Goal: Information Seeking & Learning: Learn about a topic

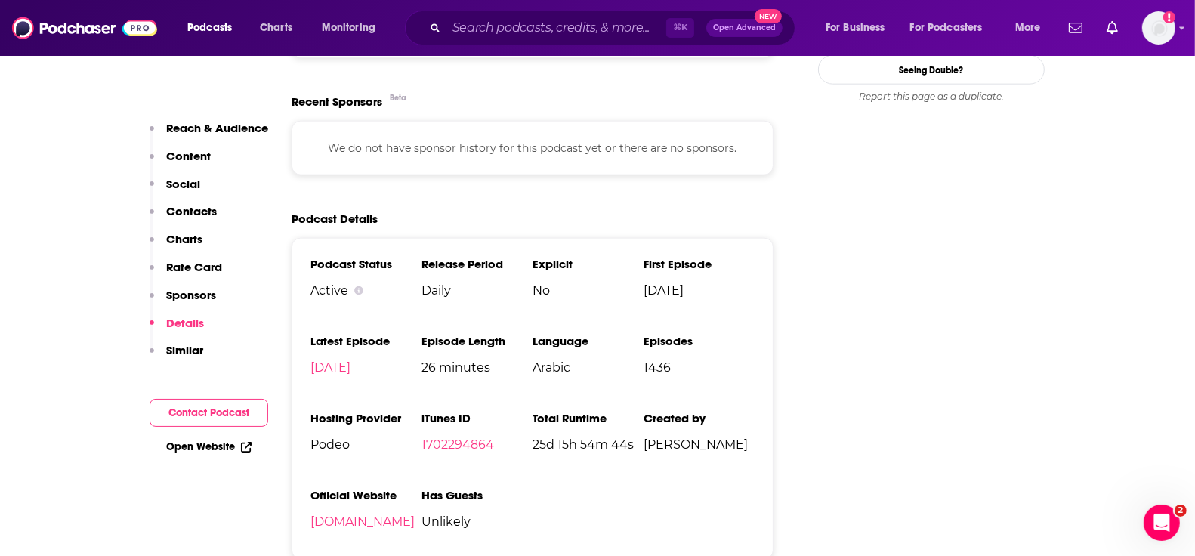
scroll to position [1735, 0]
click at [284, 26] on span "Charts" at bounding box center [276, 27] width 32 height 21
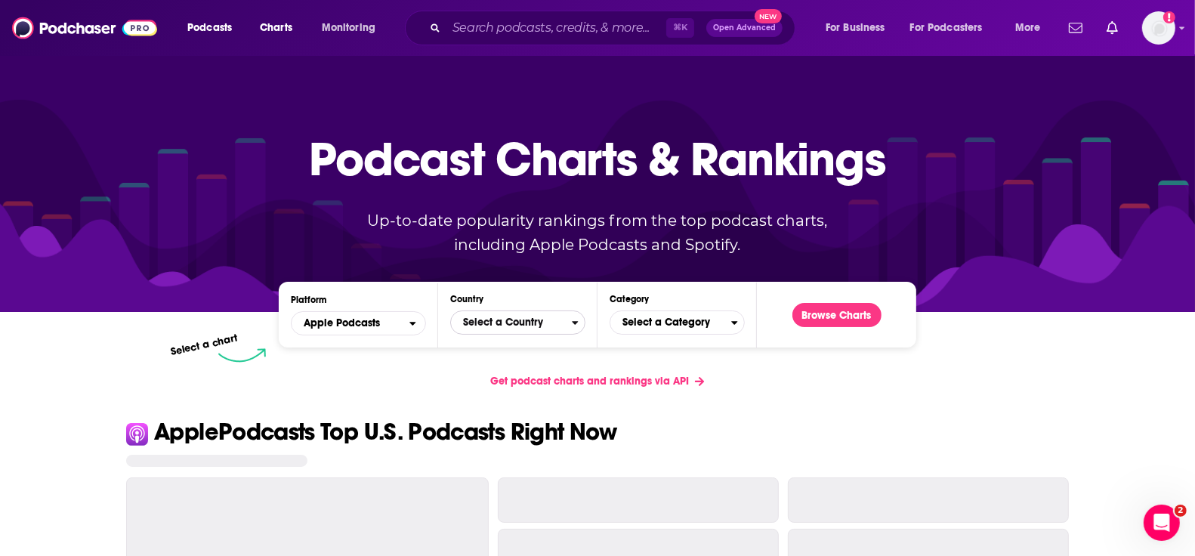
click at [533, 321] on span "Select a Country" at bounding box center [511, 323] width 121 height 26
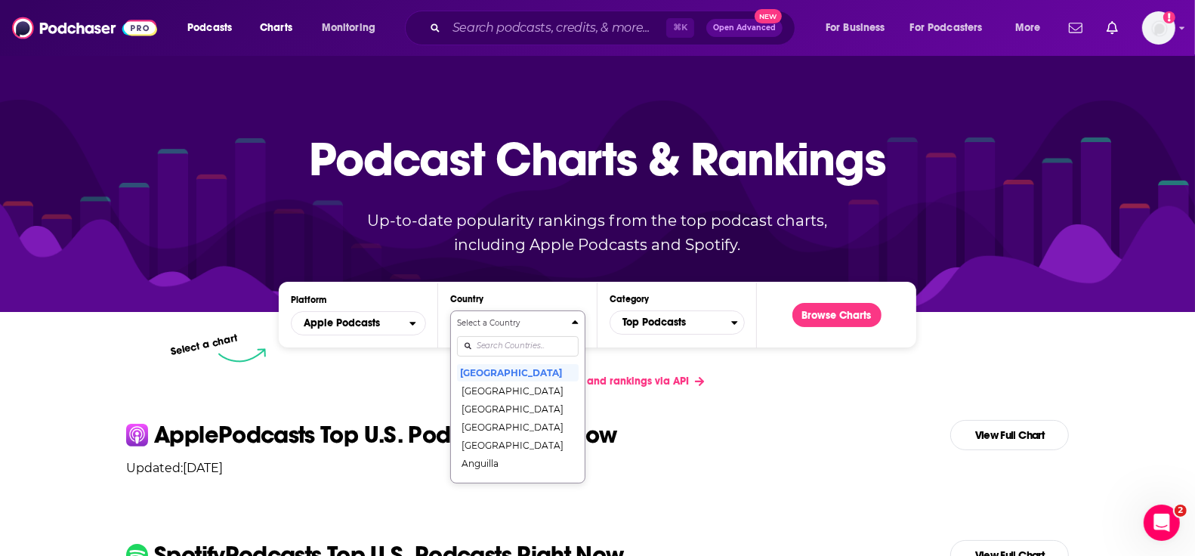
click at [517, 344] on input "Countries" at bounding box center [518, 346] width 122 height 20
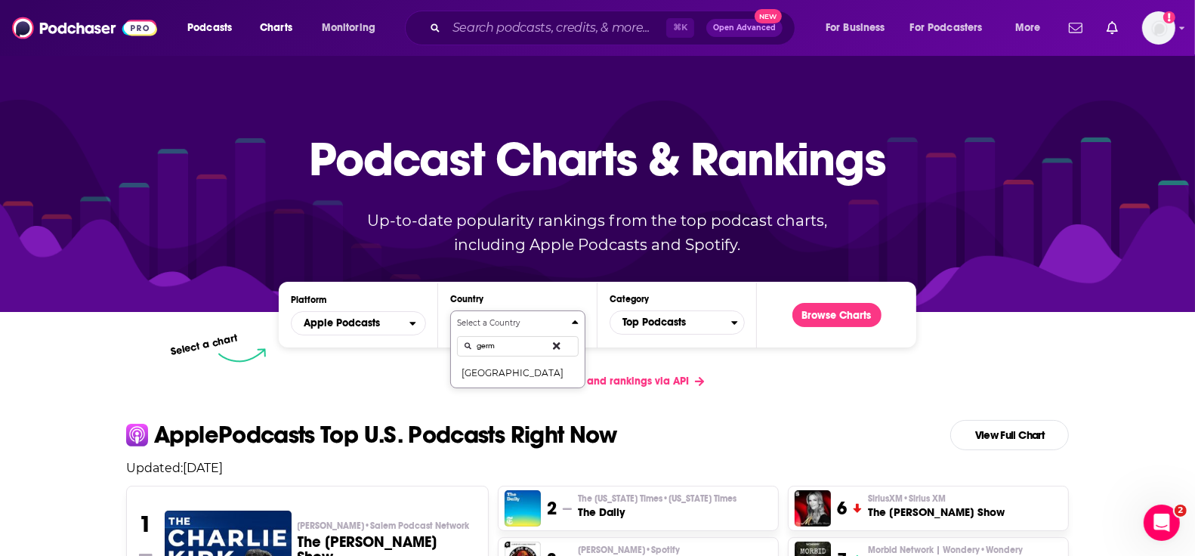
click at [517, 341] on input "germ" at bounding box center [518, 346] width 122 height 20
type input "germ"
click at [512, 378] on button "[GEOGRAPHIC_DATA]" at bounding box center [518, 372] width 122 height 18
click at [668, 332] on span "Top Podcasts" at bounding box center [670, 323] width 121 height 26
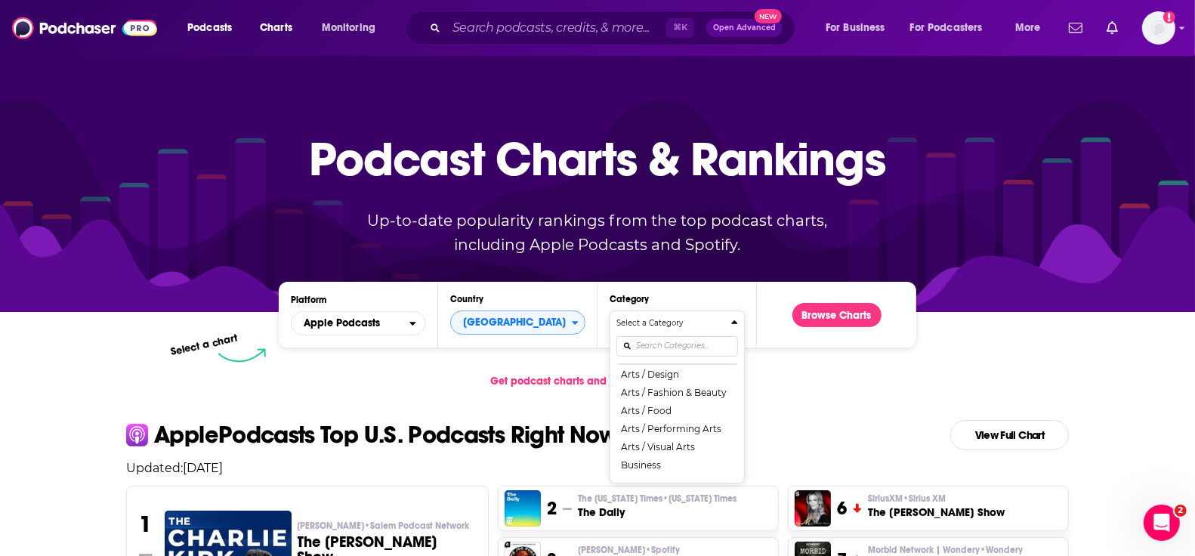
scroll to position [49, 0]
click at [659, 409] on button "Arts / Food" at bounding box center [677, 414] width 122 height 18
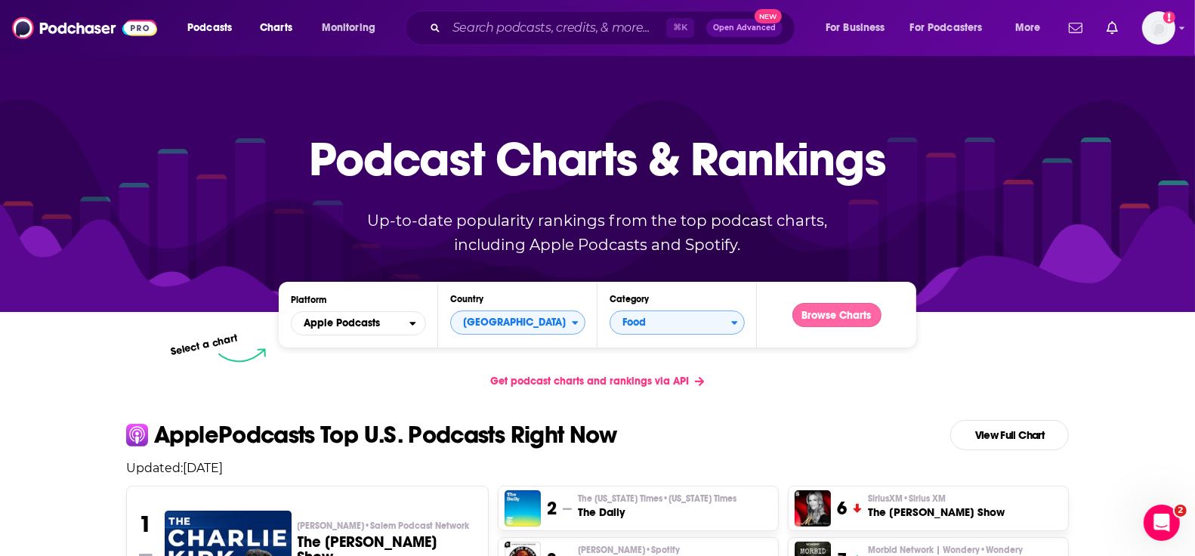
click at [823, 325] on button "Browse Charts" at bounding box center [836, 315] width 89 height 24
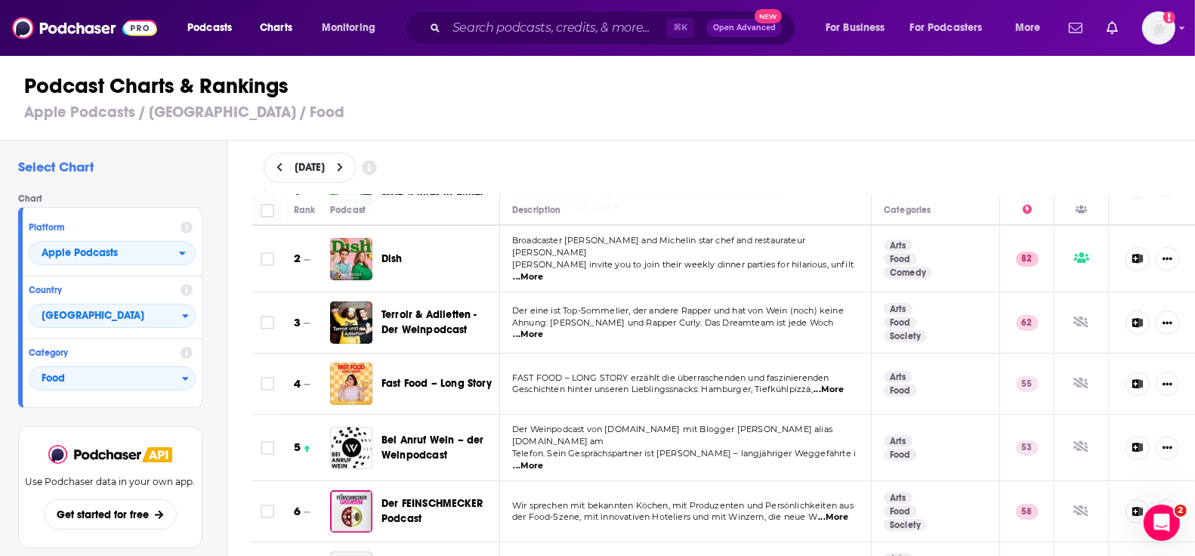
scroll to position [70, 0]
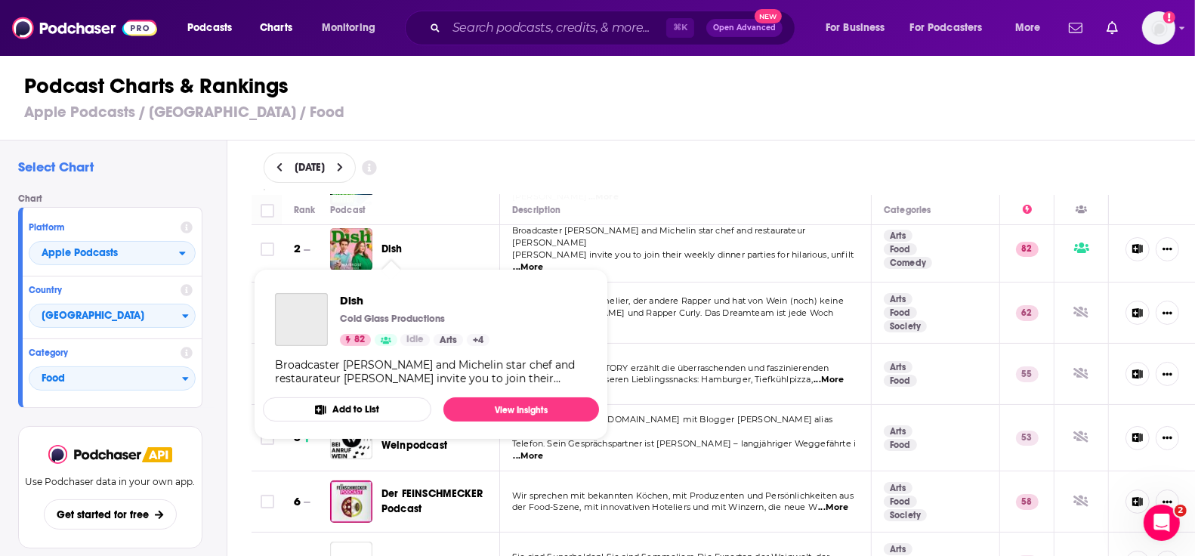
click at [384, 242] on span "Dish" at bounding box center [391, 248] width 21 height 13
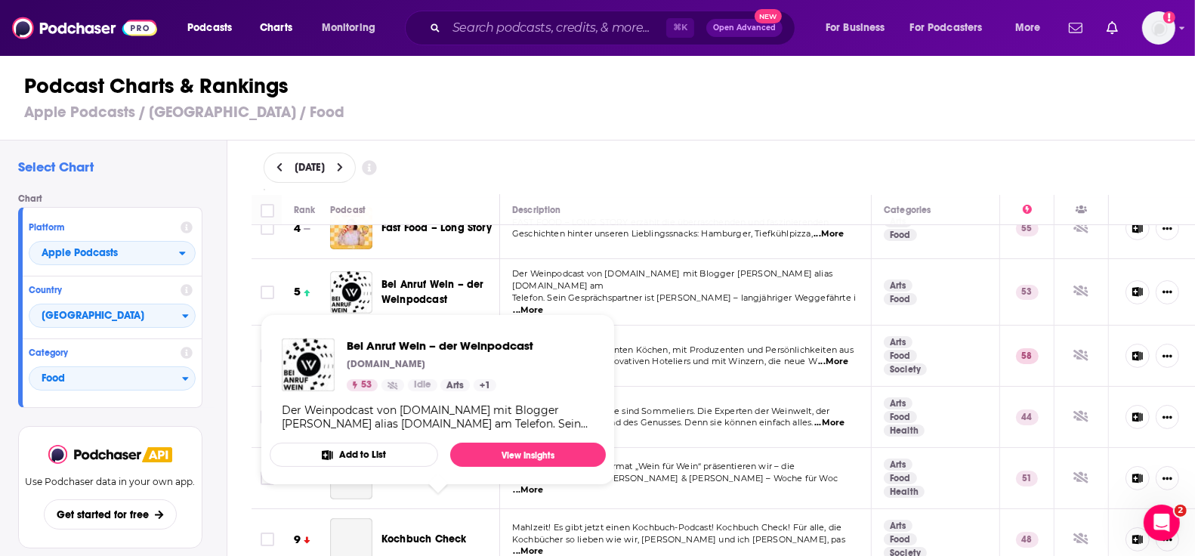
scroll to position [228, 0]
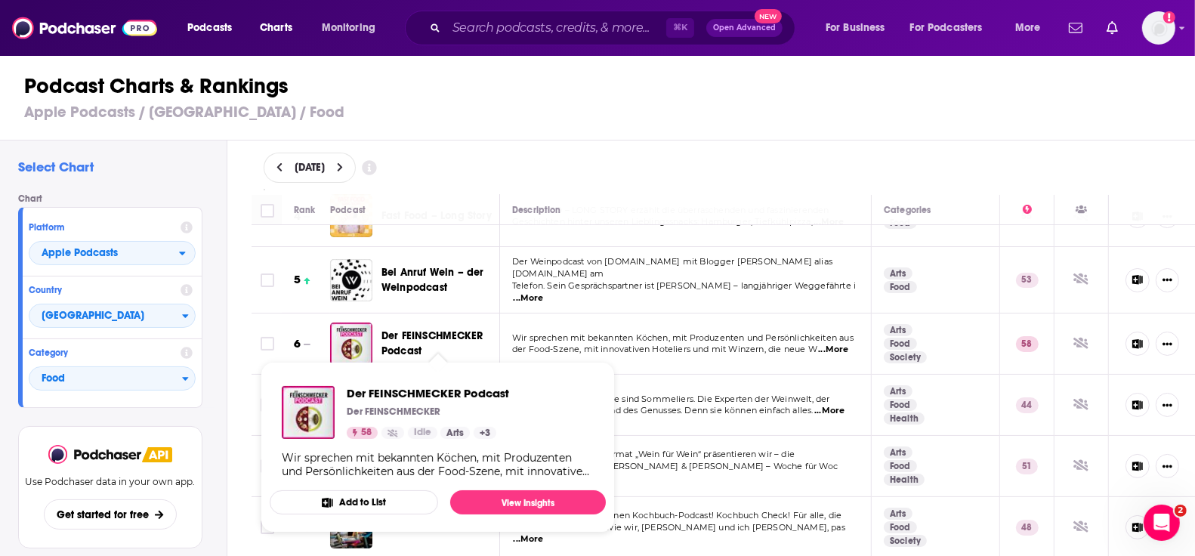
click at [419, 329] on span "Der FEINSCHMECKER Podcast" at bounding box center [431, 343] width 101 height 28
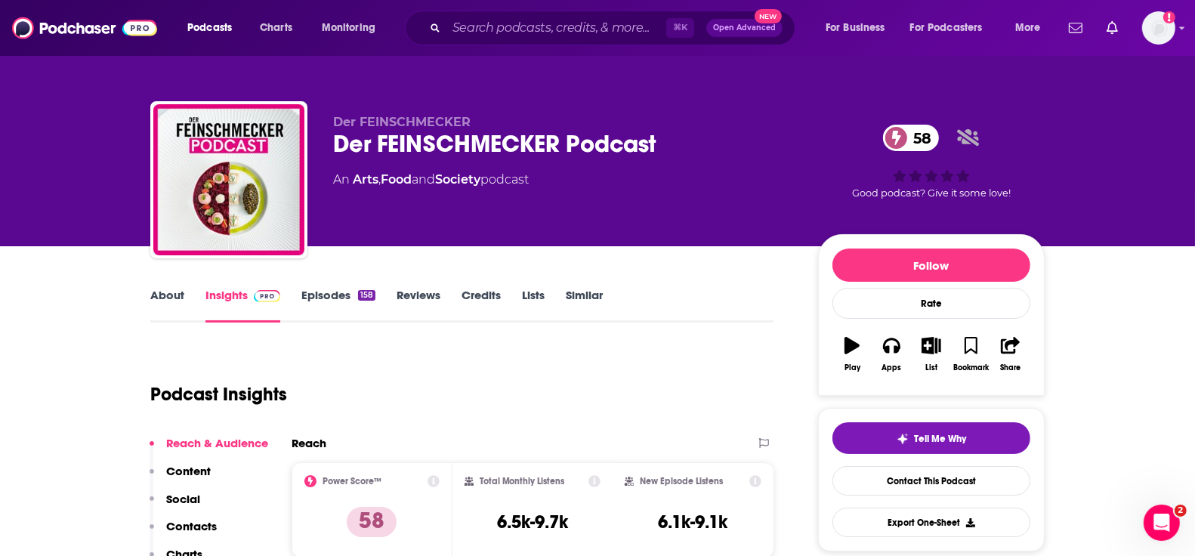
click at [165, 295] on link "About" at bounding box center [167, 305] width 34 height 35
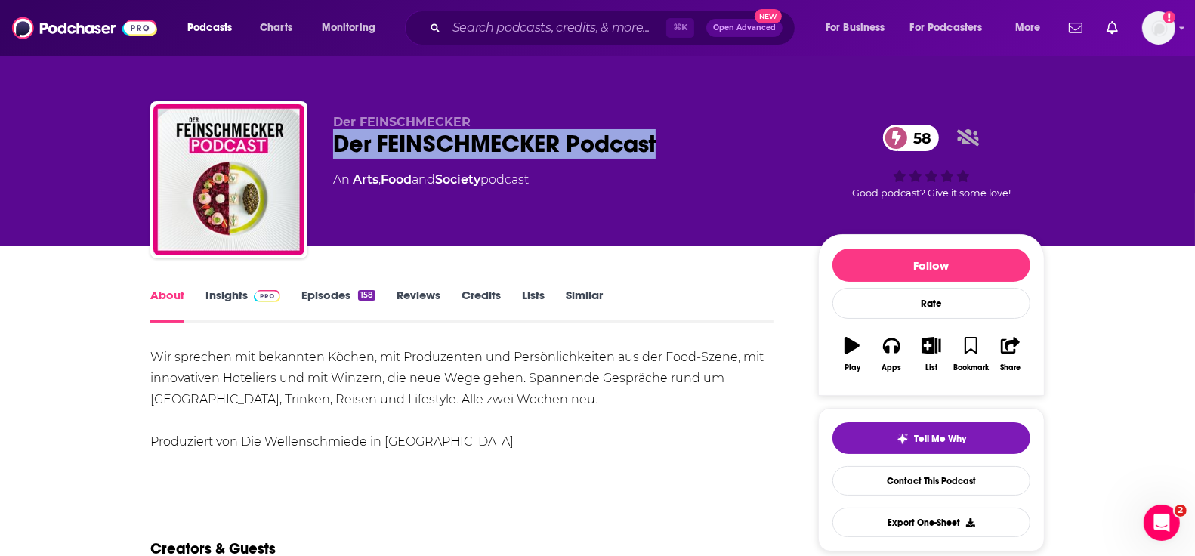
drag, startPoint x: 663, startPoint y: 140, endPoint x: 336, endPoint y: 135, distance: 327.1
click at [336, 135] on div "Der FEINSCHMECKER Podcast 58" at bounding box center [563, 143] width 461 height 29
copy h1 "Der FEINSCHMECKER Podcast"
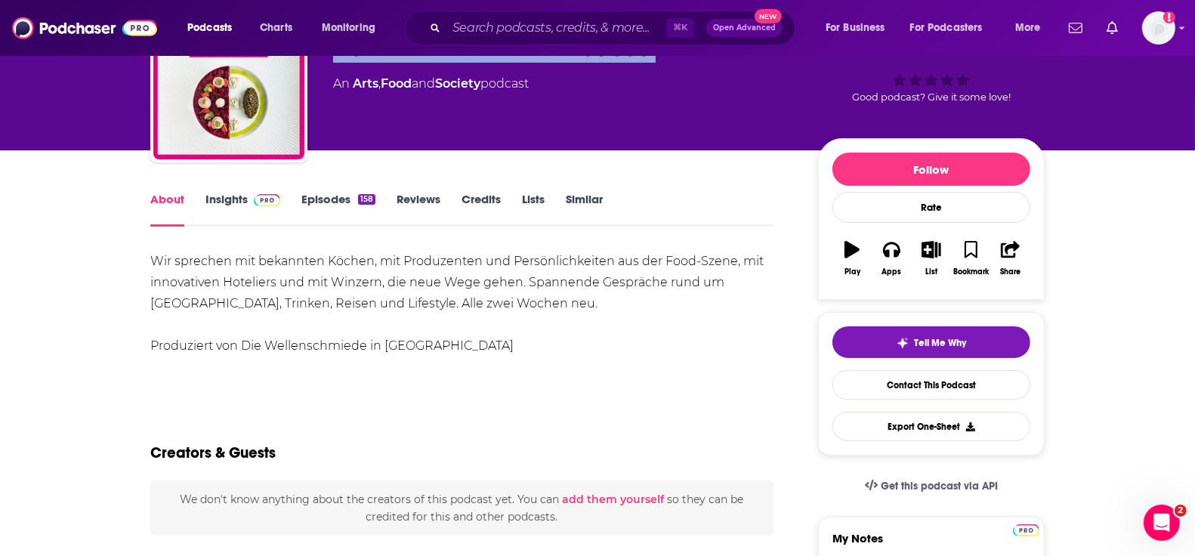
scroll to position [97, 0]
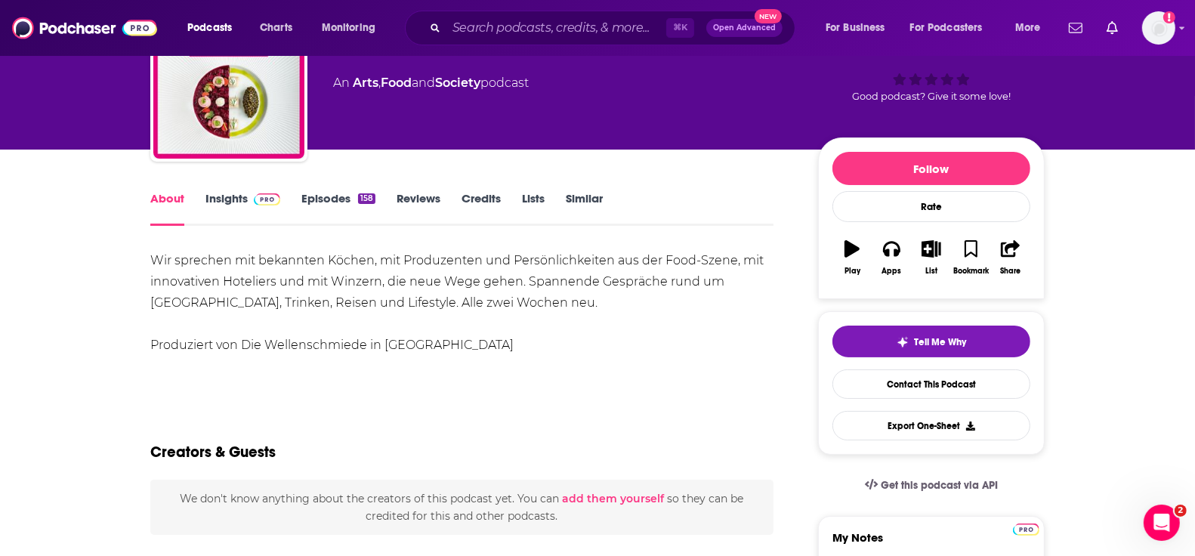
click at [150, 259] on div "Wir sprechen mit bekannten Köchen, mit Produzenten und Persönlichkeiten aus der…" at bounding box center [461, 303] width 623 height 106
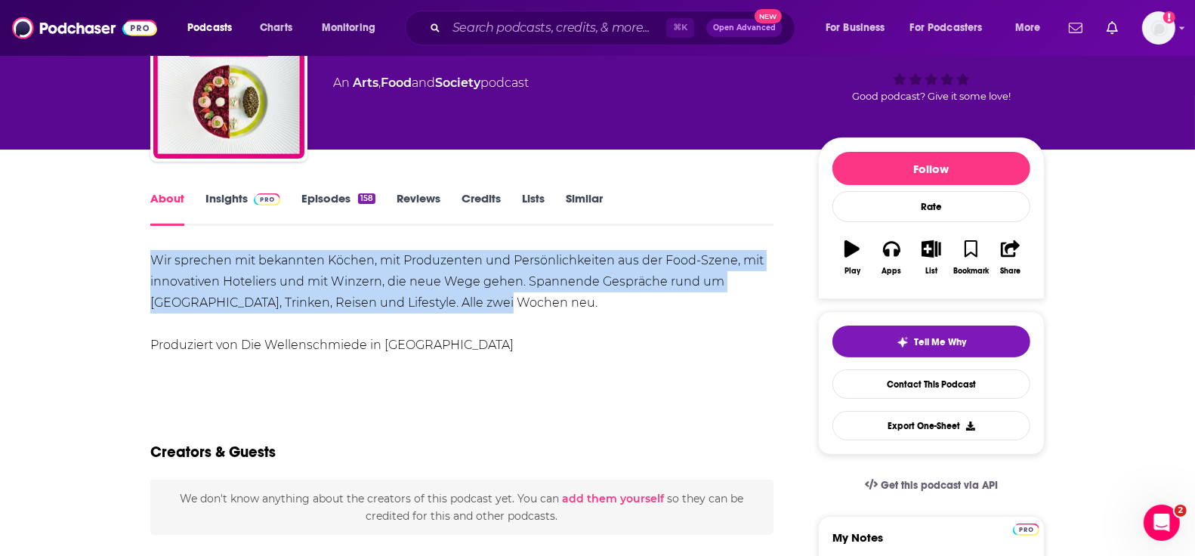
drag, startPoint x: 150, startPoint y: 254, endPoint x: 483, endPoint y: 313, distance: 338.3
click at [483, 313] on div "Wir sprechen mit bekannten Köchen, mit Produzenten und Persönlichkeiten aus der…" at bounding box center [461, 303] width 623 height 106
copy div "Wir sprechen mit bekannten Köchen, mit Produzenten und Persönlichkeiten aus der…"
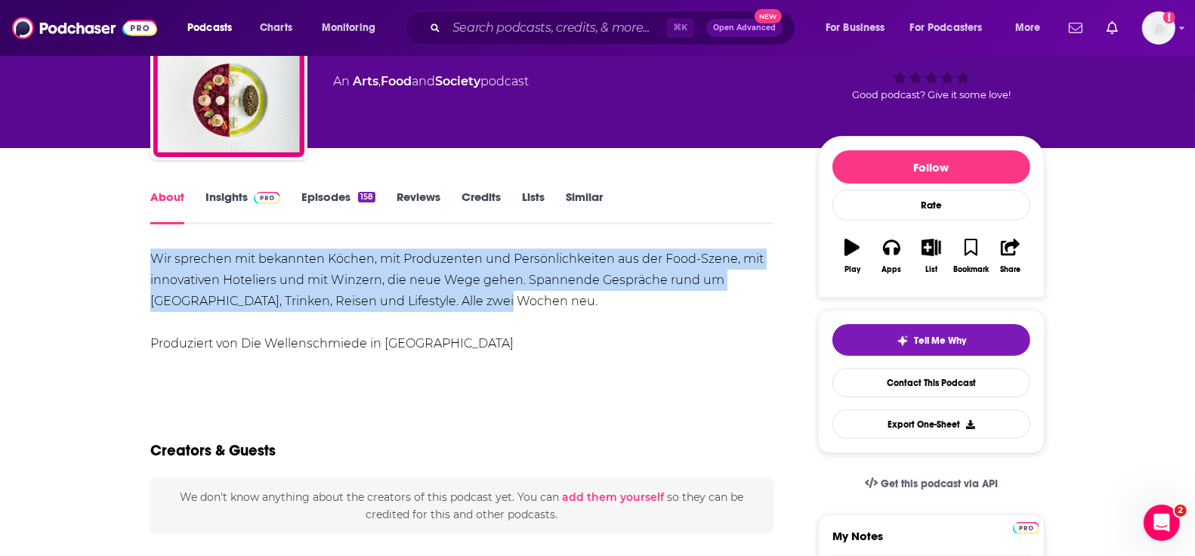
scroll to position [50, 0]
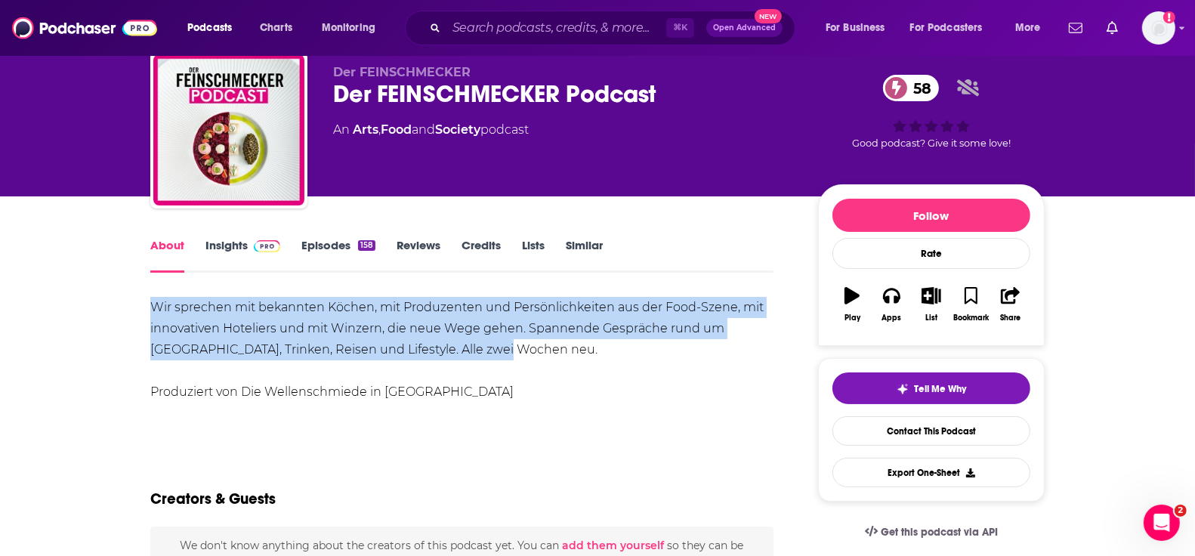
click at [230, 247] on link "Insights" at bounding box center [242, 255] width 75 height 35
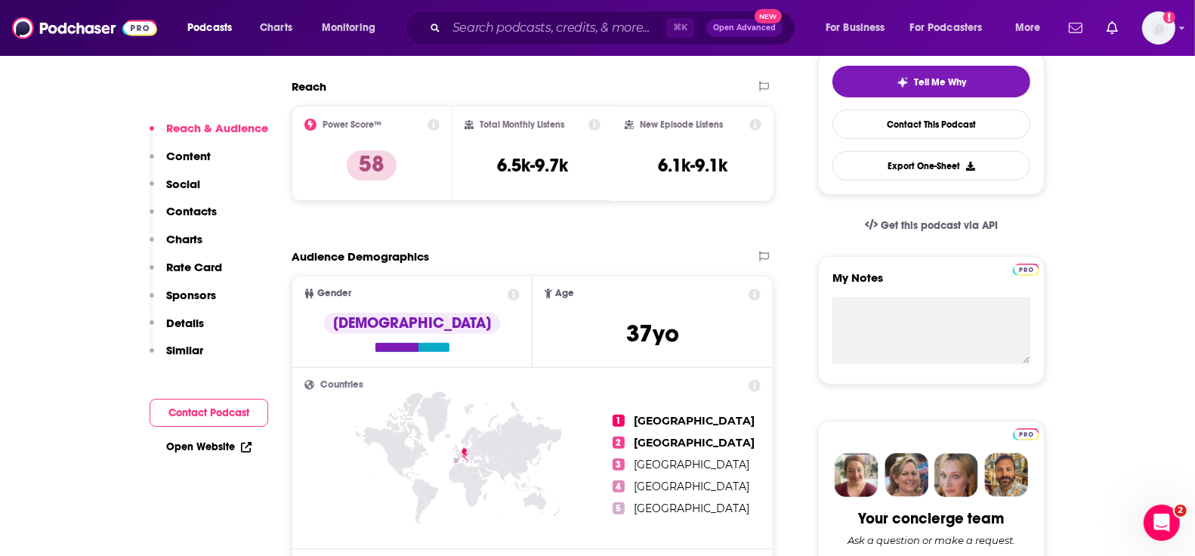
scroll to position [303, 0]
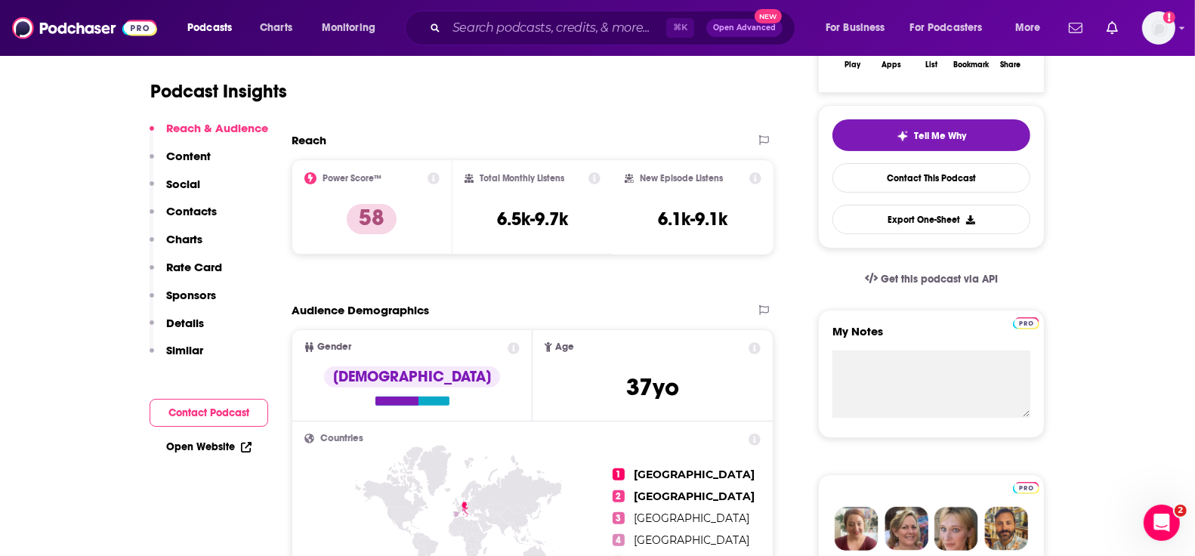
click at [196, 149] on p "Content" at bounding box center [188, 156] width 45 height 14
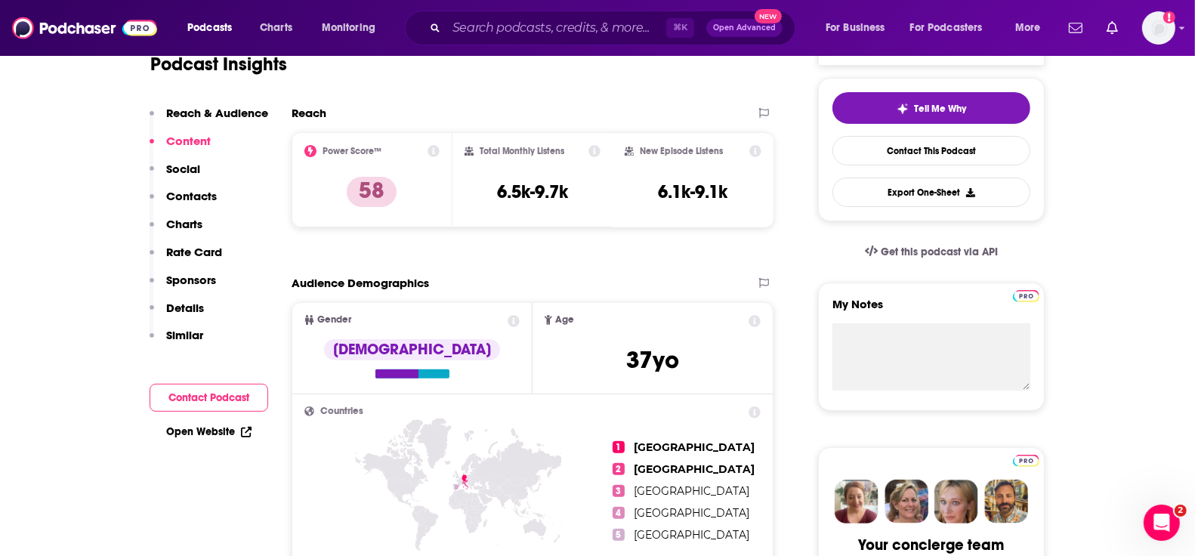
scroll to position [0, 0]
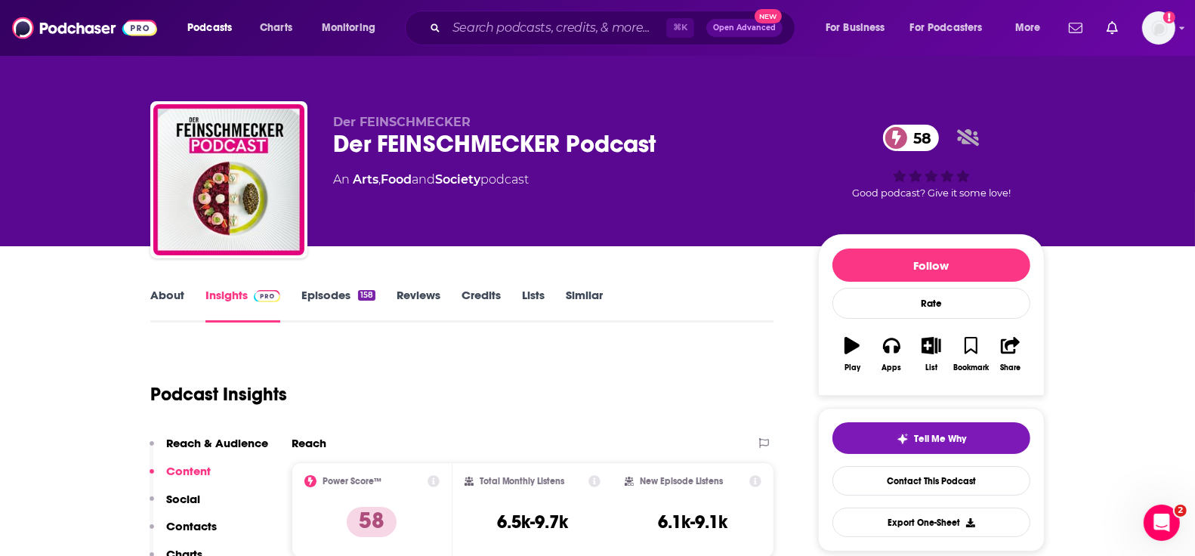
click at [316, 295] on link "Episodes 158" at bounding box center [338, 305] width 74 height 35
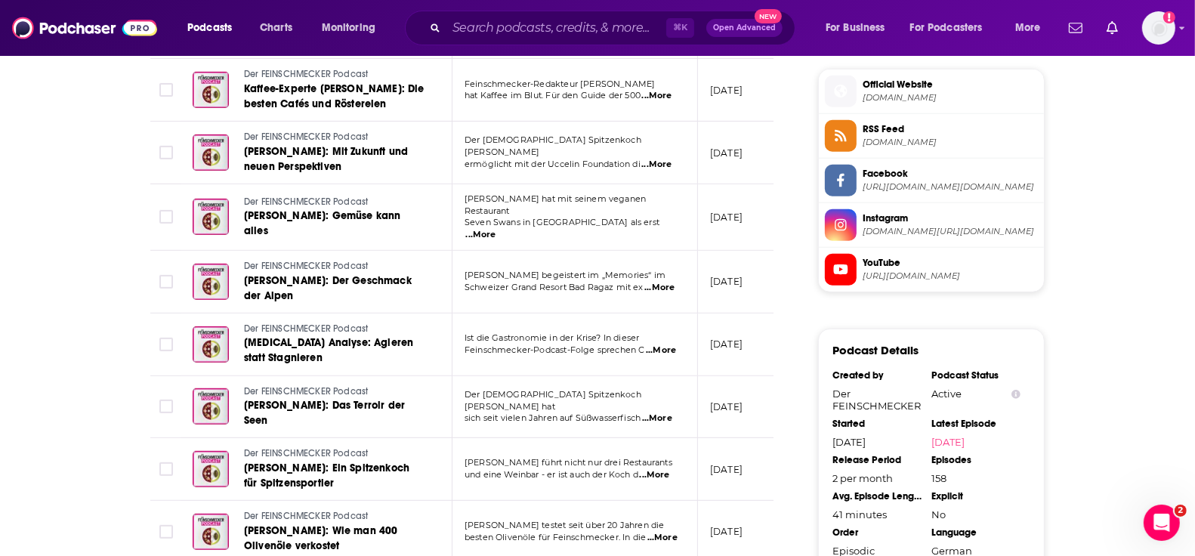
scroll to position [1008, 0]
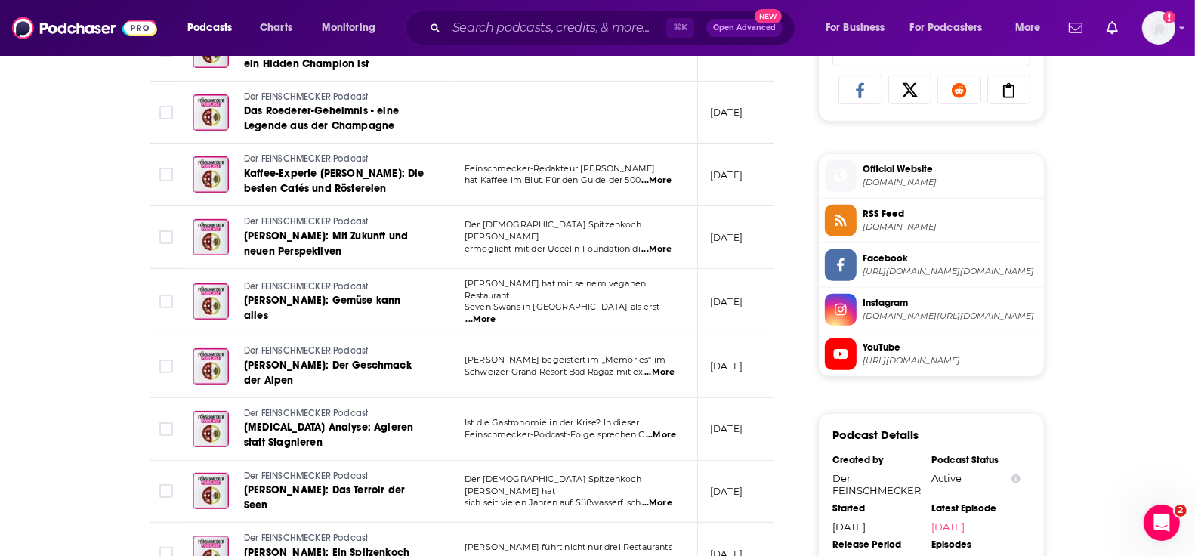
click at [886, 177] on span "[DOMAIN_NAME]" at bounding box center [950, 182] width 175 height 11
click at [890, 342] on span "YouTube" at bounding box center [950, 348] width 175 height 14
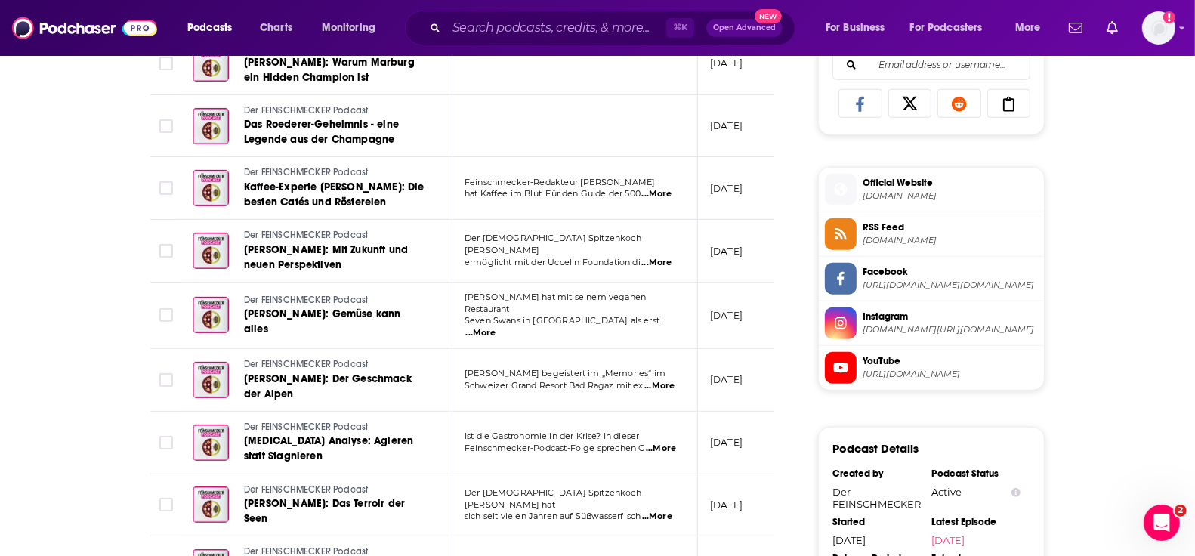
scroll to position [995, 0]
click at [963, 323] on span "[DOMAIN_NAME][URL][DOMAIN_NAME]" at bounding box center [950, 328] width 175 height 11
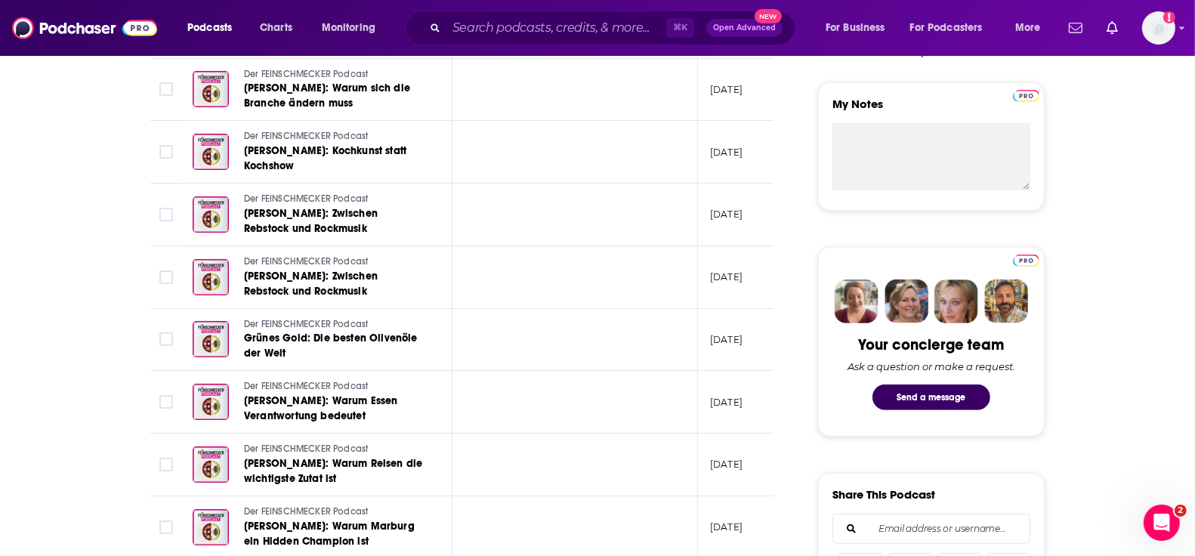
scroll to position [0, 0]
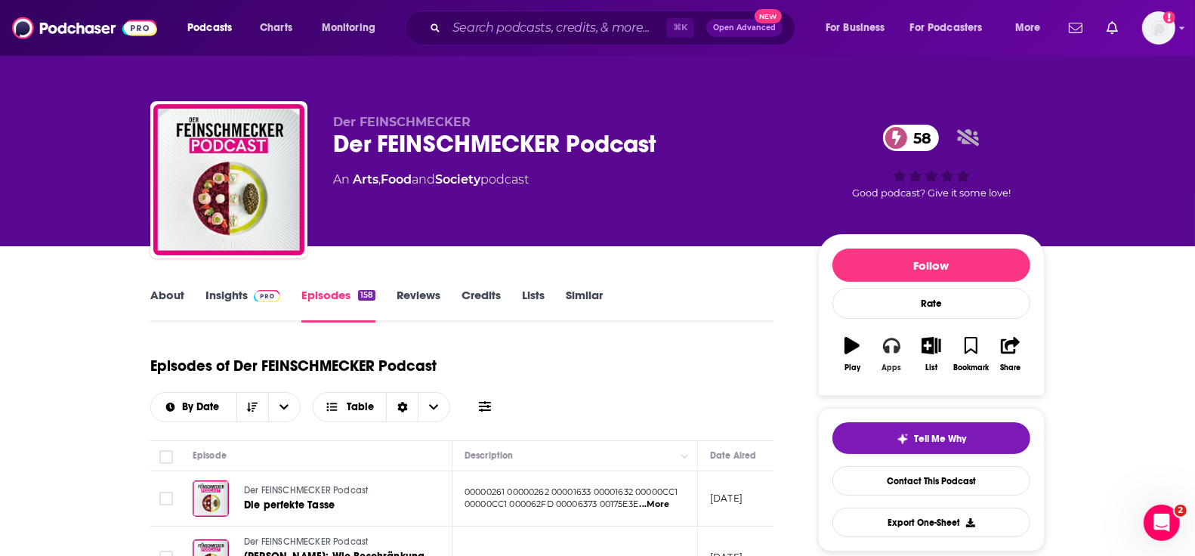
click at [887, 342] on icon "button" at bounding box center [891, 345] width 17 height 17
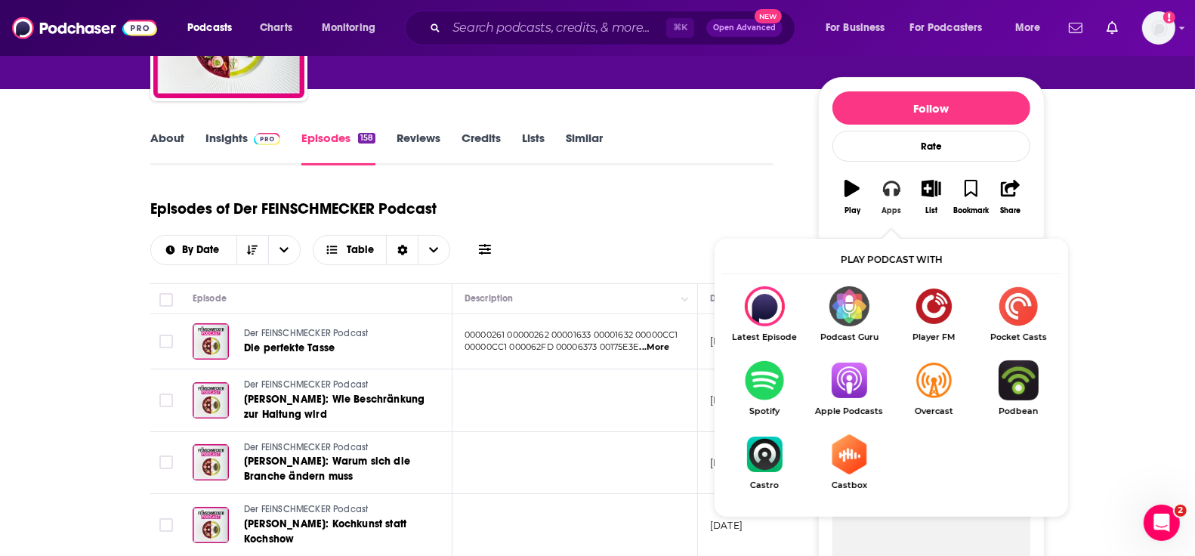
scroll to position [177, 0]
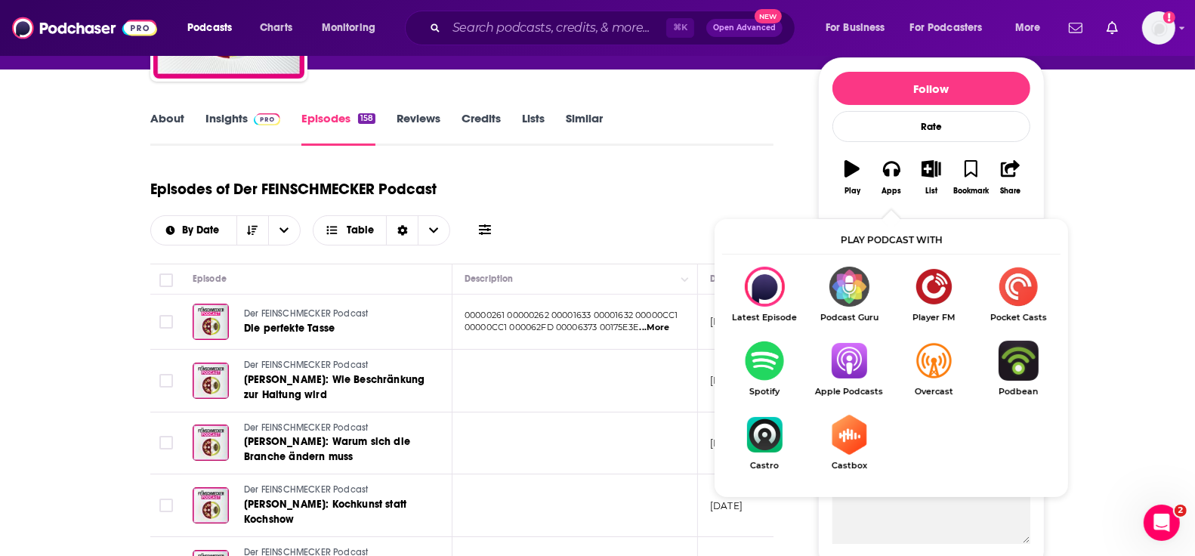
click at [846, 357] on img "Show Listen On dropdown" at bounding box center [849, 361] width 85 height 40
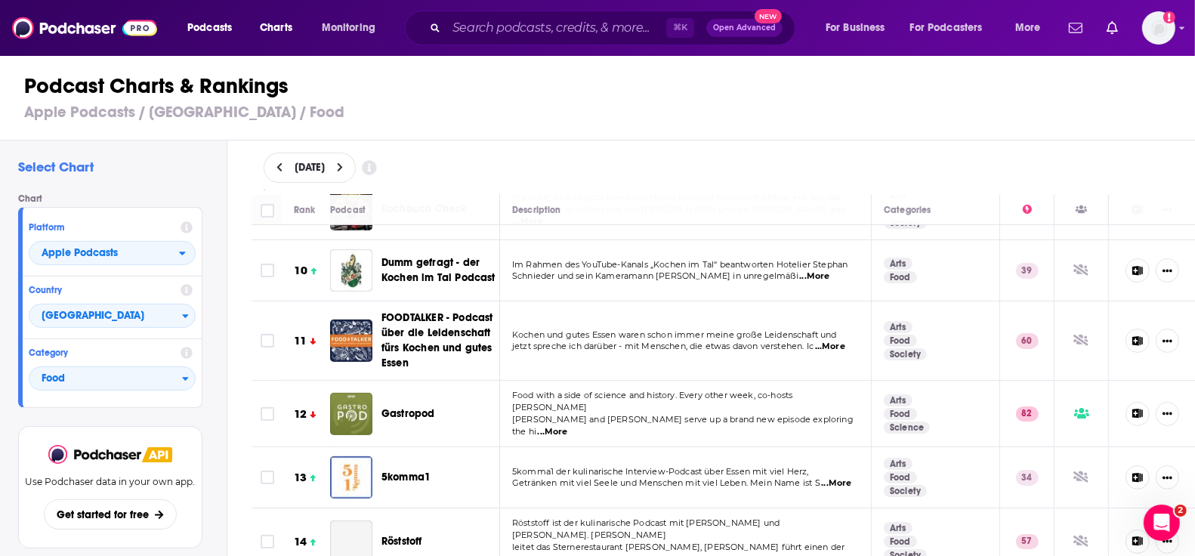
scroll to position [521, 0]
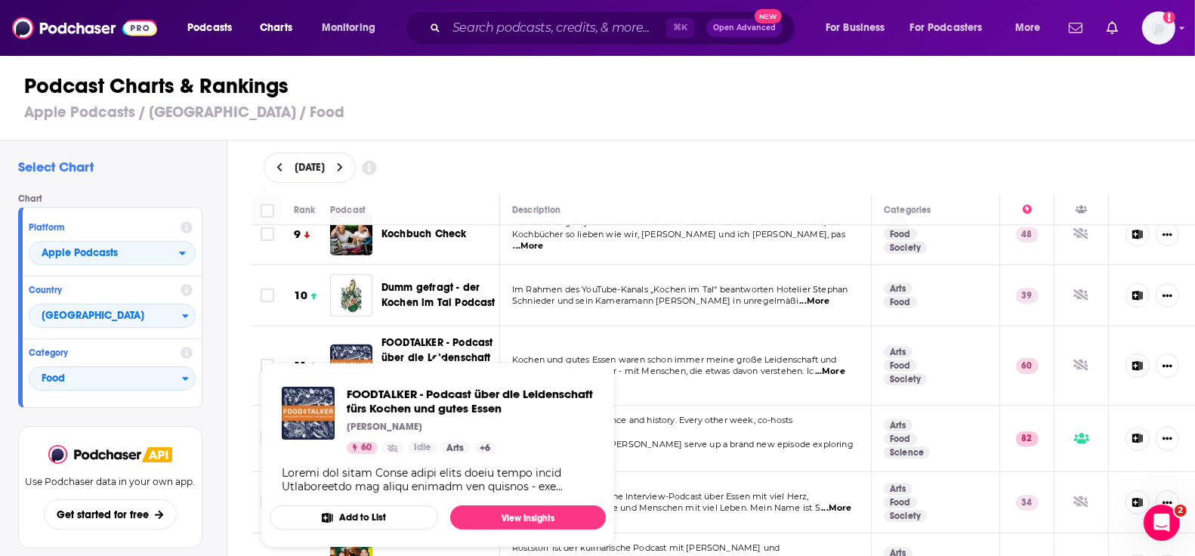
click at [443, 348] on span "FOODTALKER - Podcast über die Leidenschaft fürs Kochen und gutes Essen" at bounding box center [436, 365] width 111 height 58
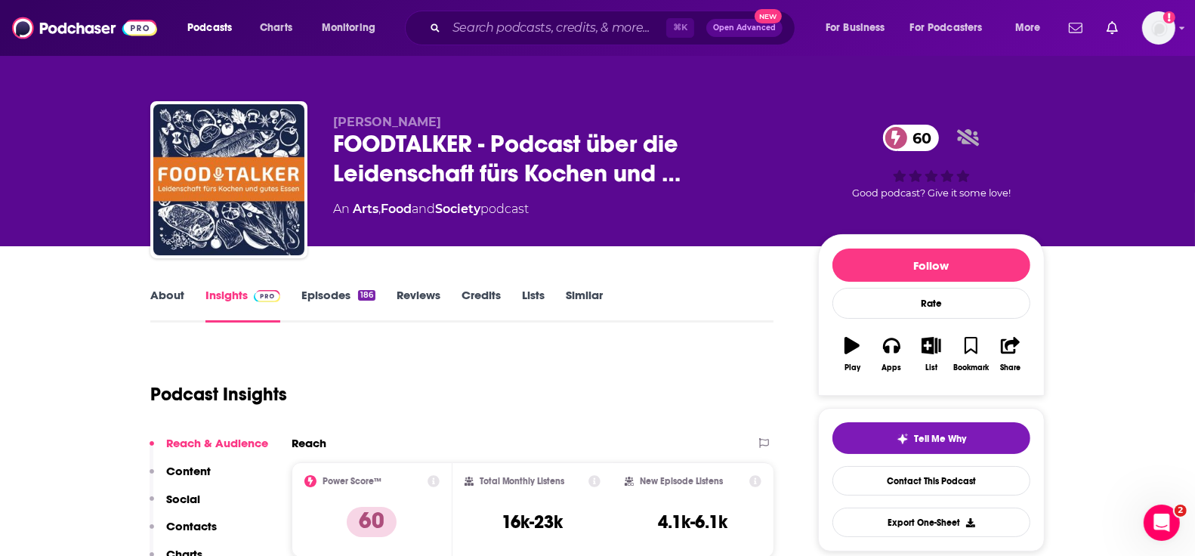
drag, startPoint x: 402, startPoint y: 298, endPoint x: 344, endPoint y: 301, distance: 57.4
click at [402, 298] on link "Reviews" at bounding box center [419, 305] width 44 height 35
click at [313, 301] on body "Podcasts Charts Monitoring ⌘ K Open Advanced New For Business For Podcasters Mo…" at bounding box center [597, 278] width 1195 height 556
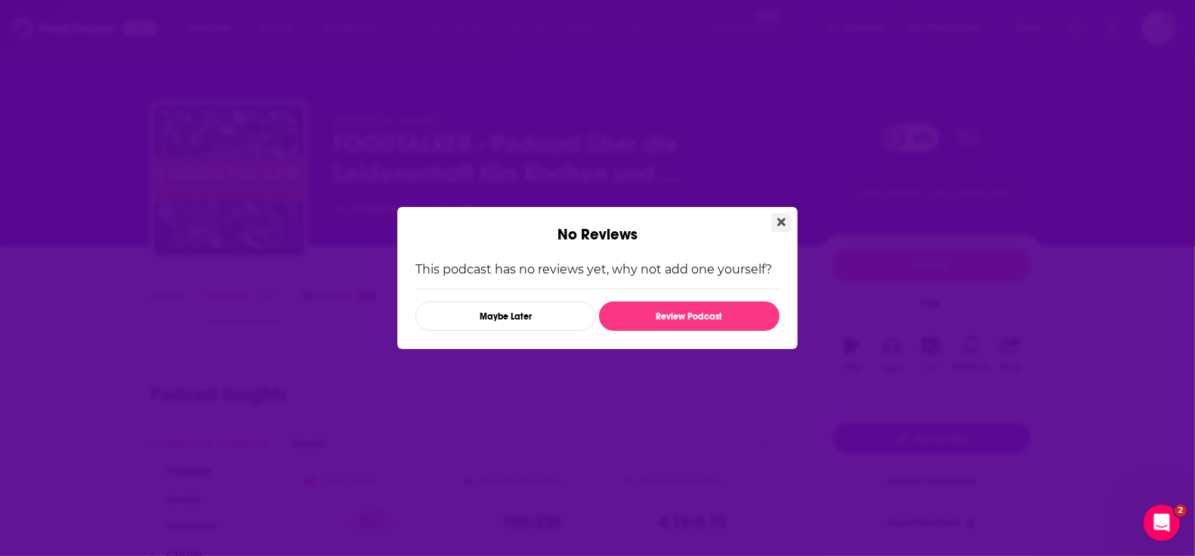
click at [774, 221] on button "Close" at bounding box center [781, 222] width 20 height 19
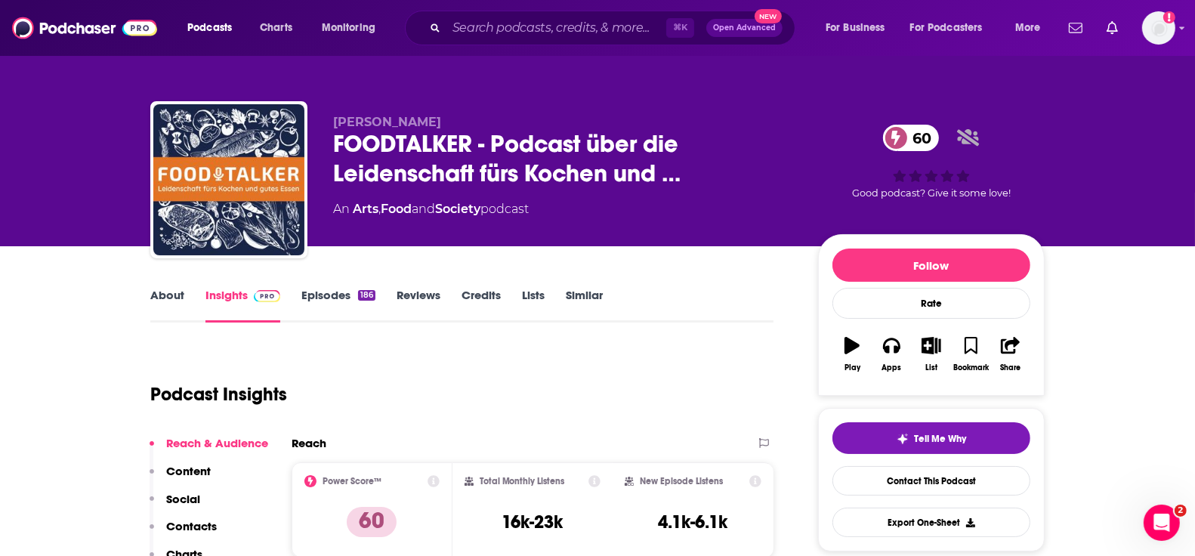
click at [325, 295] on link "Episodes 186" at bounding box center [338, 305] width 74 height 35
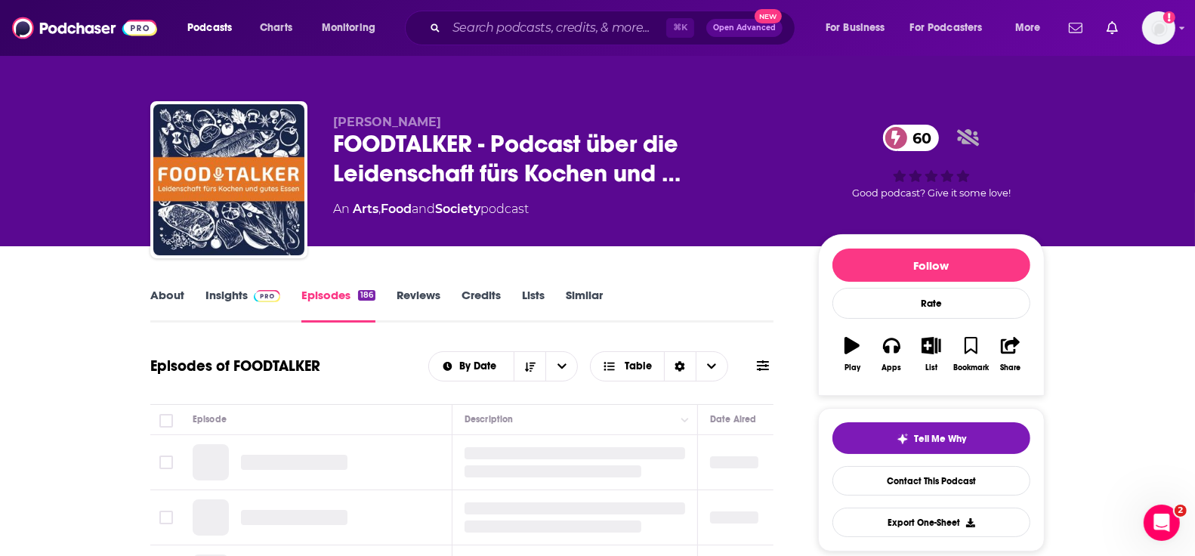
click at [230, 298] on link "Insights" at bounding box center [242, 305] width 75 height 35
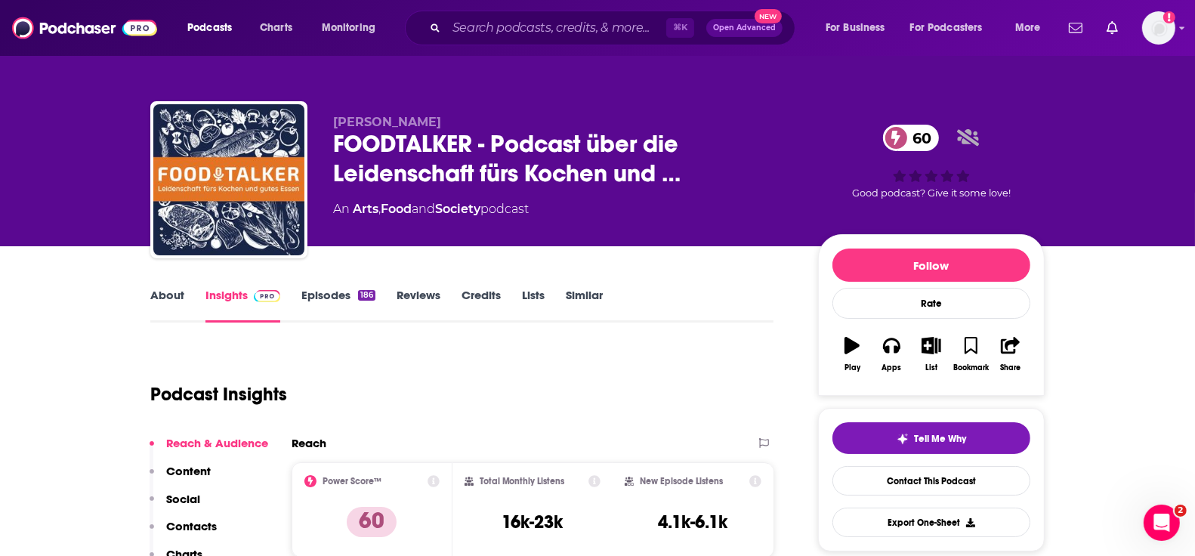
click at [170, 302] on link "About" at bounding box center [167, 305] width 34 height 35
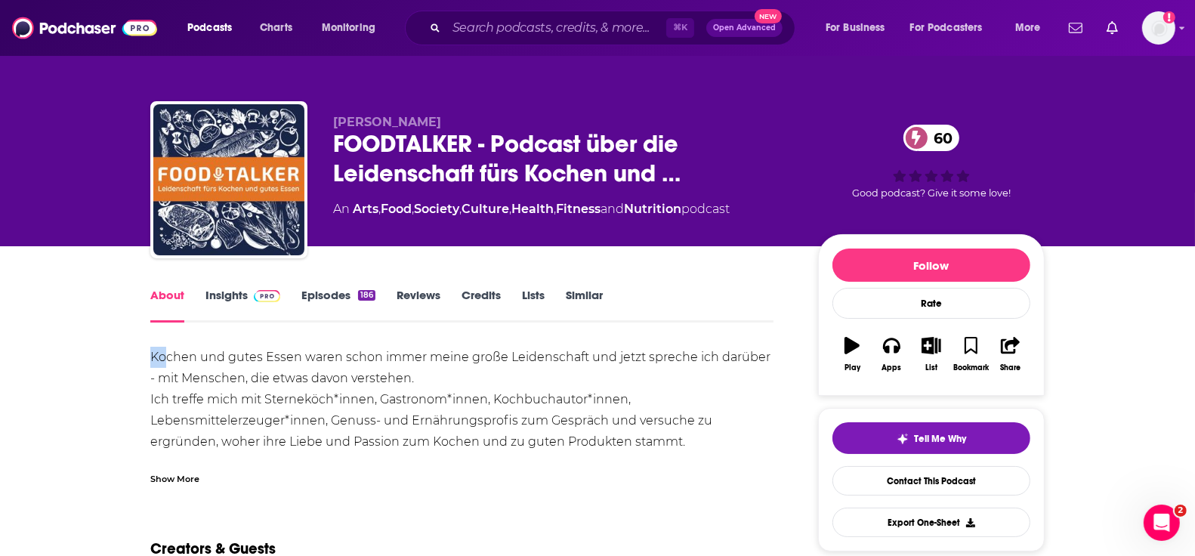
drag, startPoint x: 150, startPoint y: 353, endPoint x: 168, endPoint y: 354, distance: 17.4
click at [168, 356] on div "Kochen und gutes Essen waren schon immer meine große Leidenschaft und jetzt spr…" at bounding box center [461, 495] width 623 height 296
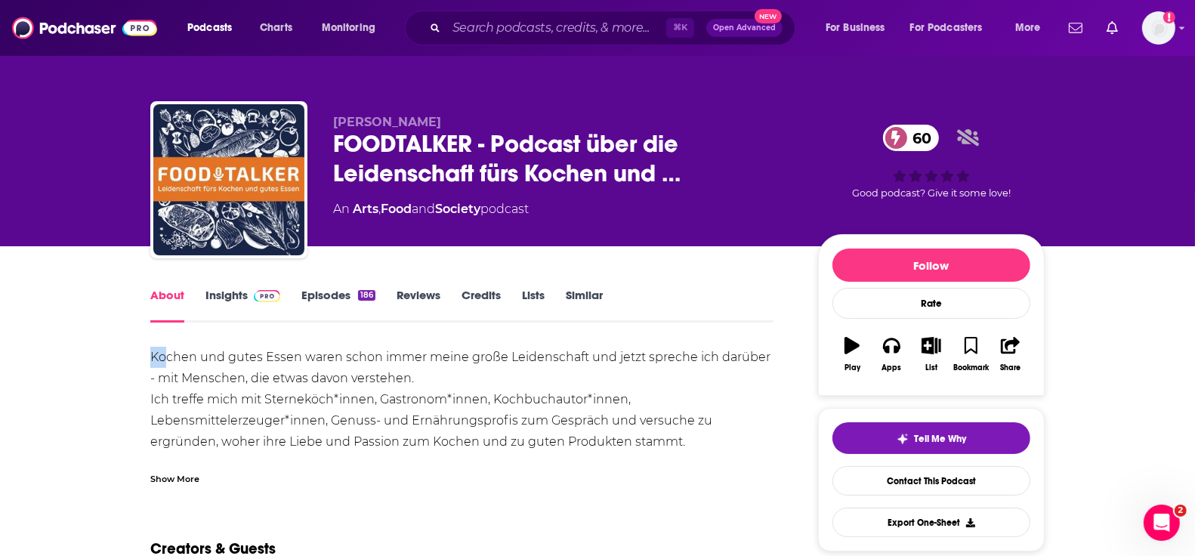
click at [168, 354] on div "Kochen und gutes Essen waren schon immer meine große Leidenschaft und jetzt spr…" at bounding box center [461, 495] width 623 height 296
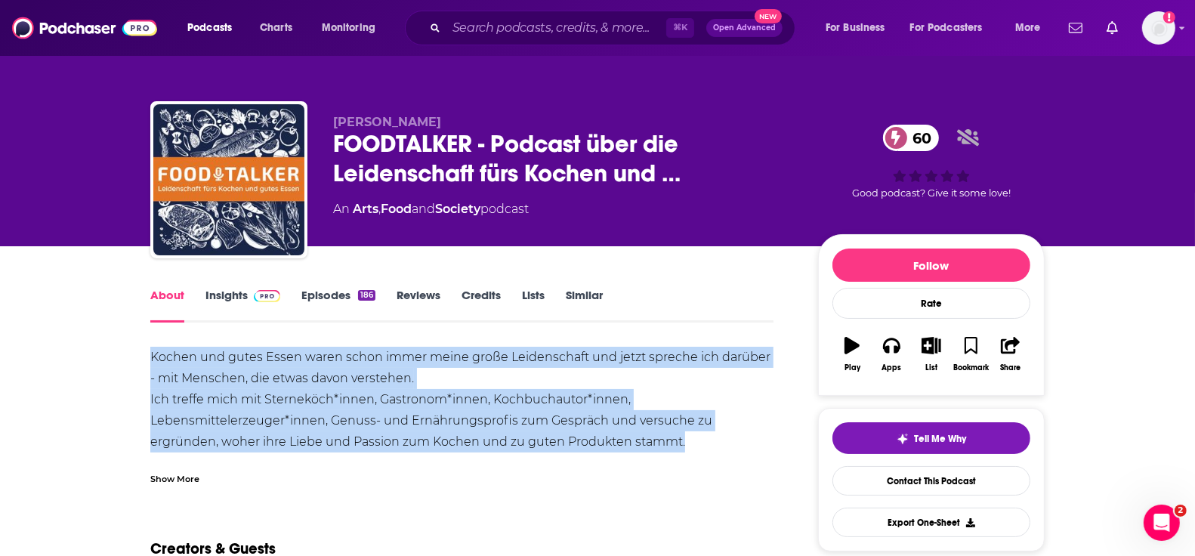
drag, startPoint x: 150, startPoint y: 353, endPoint x: 732, endPoint y: 436, distance: 587.5
click at [732, 437] on div "Kochen und gutes Essen waren schon immer meine große Leidenschaft und jetzt spr…" at bounding box center [461, 495] width 623 height 296
copy div "Kochen und gutes Essen waren schon immer meine große Leidenschaft und jetzt spr…"
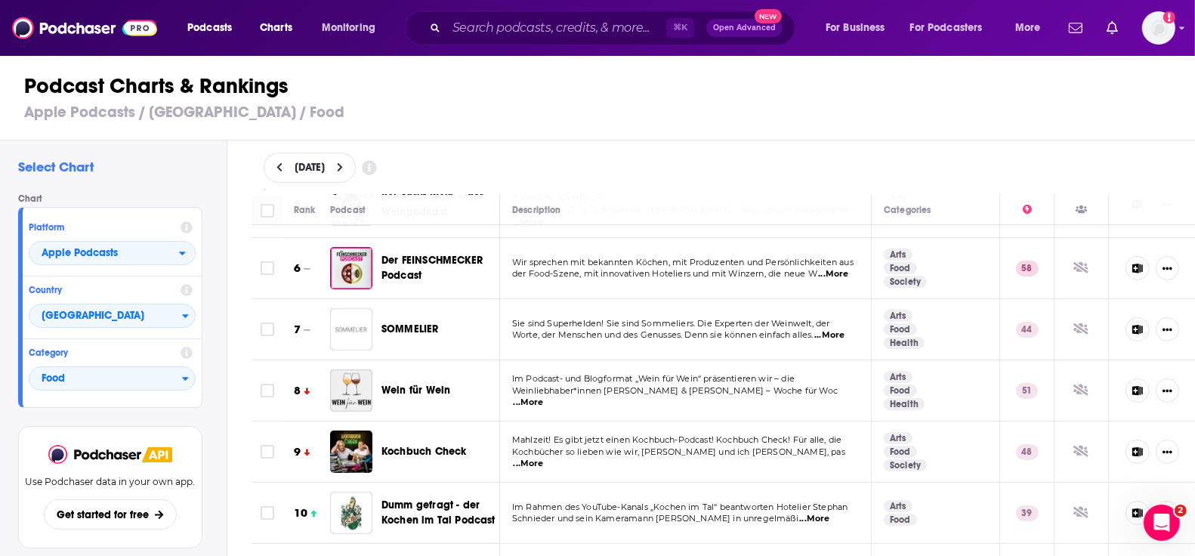
scroll to position [384, 0]
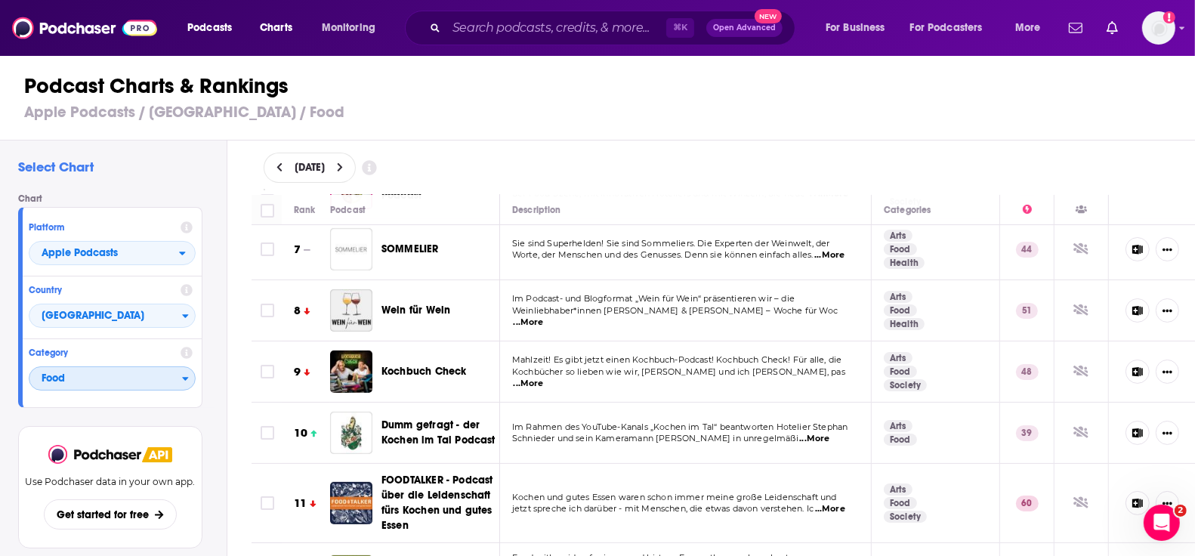
click at [131, 384] on span "Food" at bounding box center [105, 379] width 153 height 26
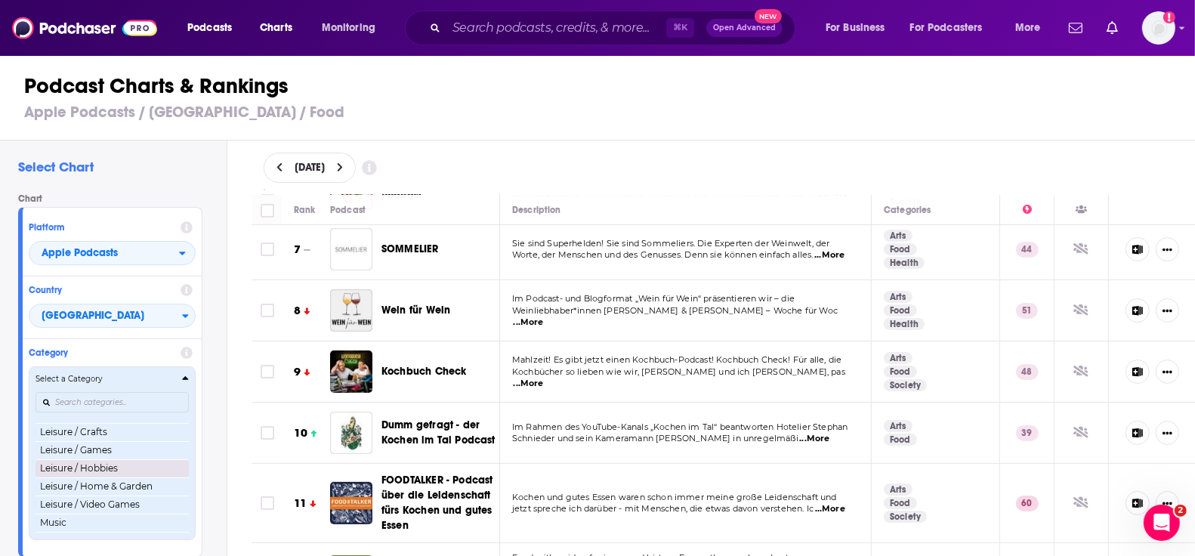
scroll to position [843, 0]
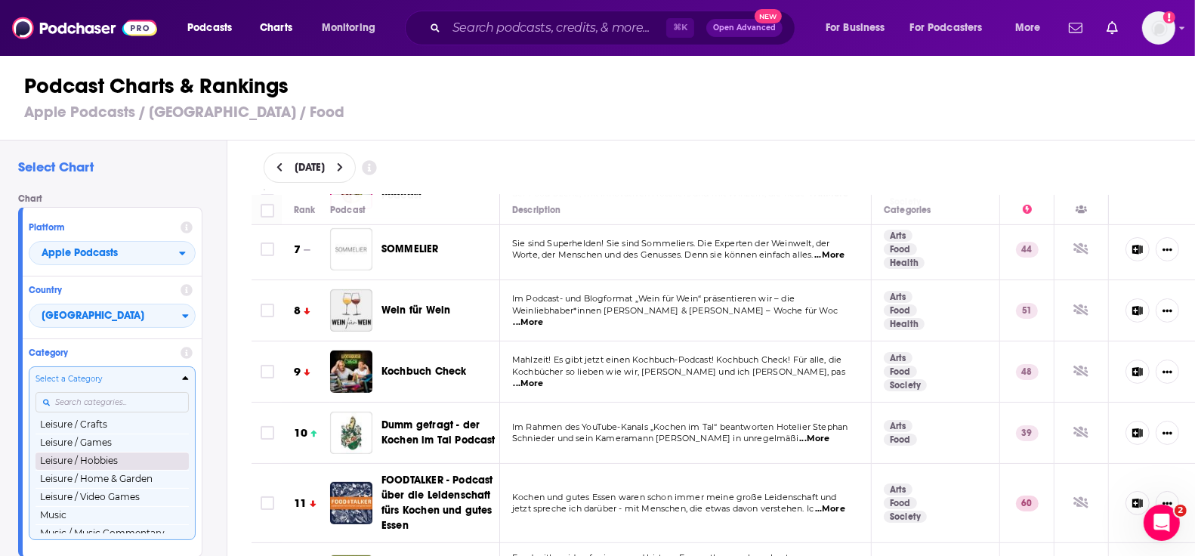
click at [99, 458] on button "Leisure / Hobbies" at bounding box center [111, 461] width 153 height 18
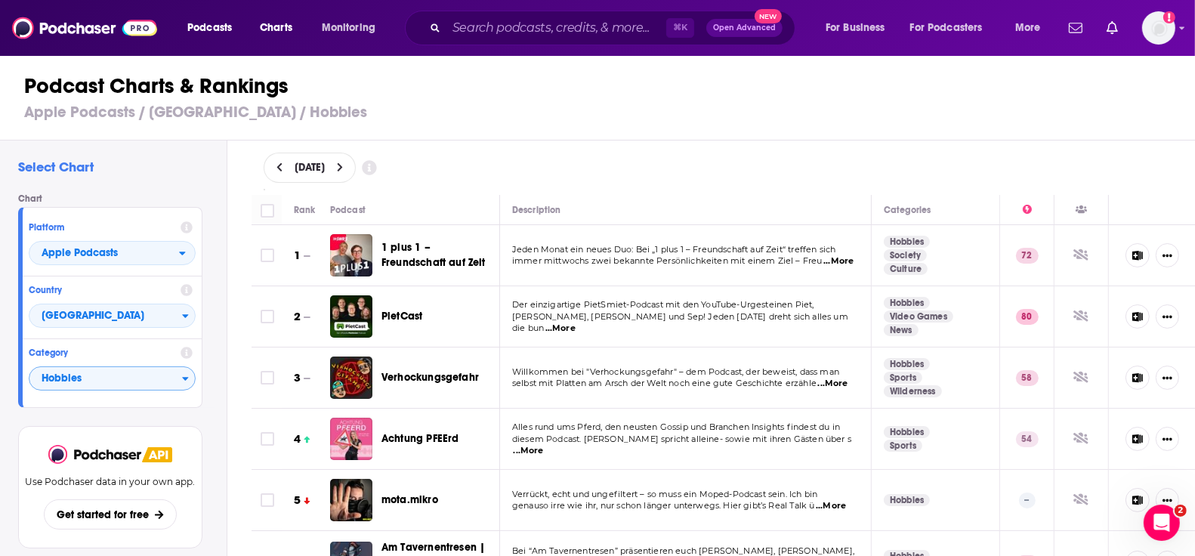
click at [826, 258] on span "...More" at bounding box center [838, 261] width 30 height 12
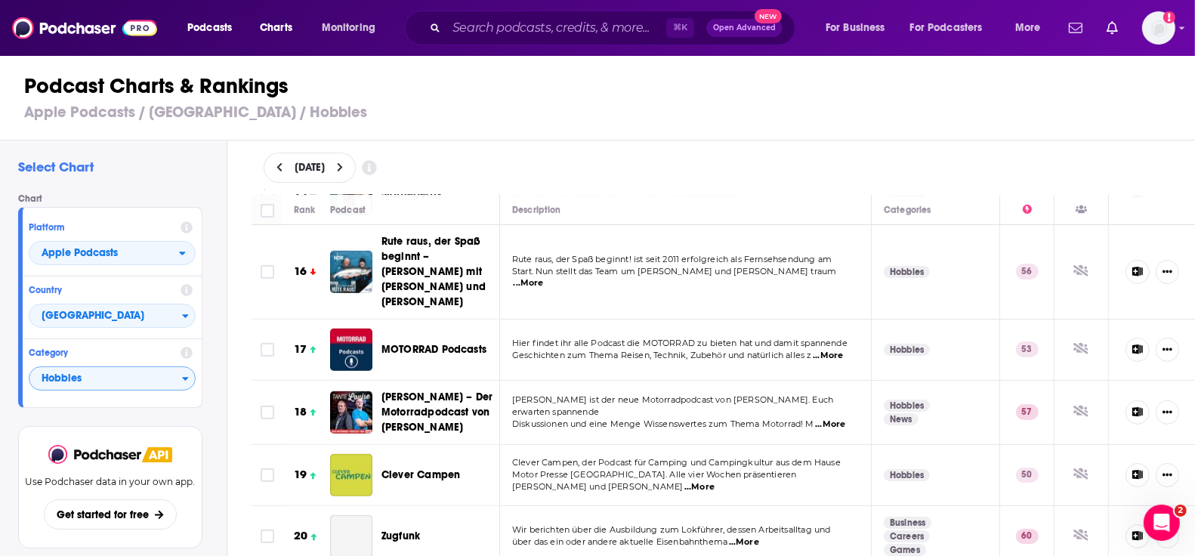
scroll to position [965, 0]
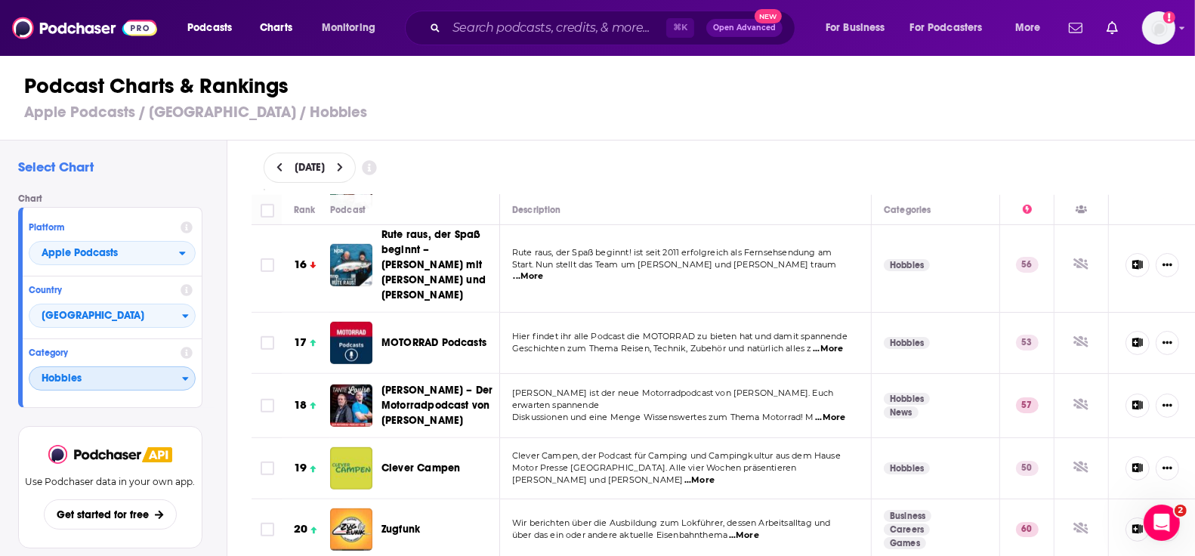
click at [159, 381] on span "Hobbies" at bounding box center [105, 379] width 153 height 26
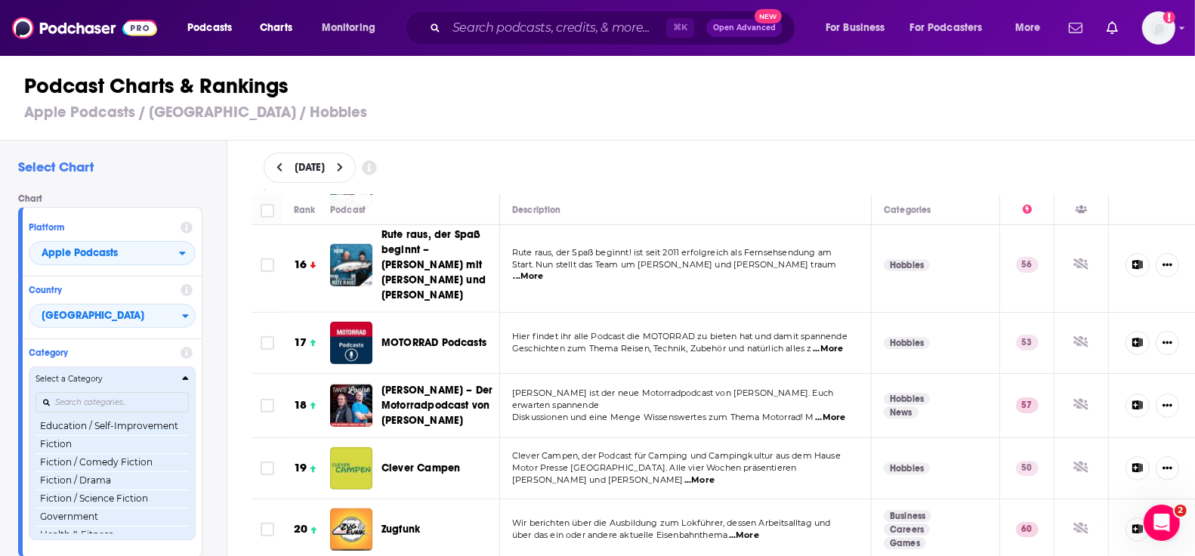
scroll to position [397, 0]
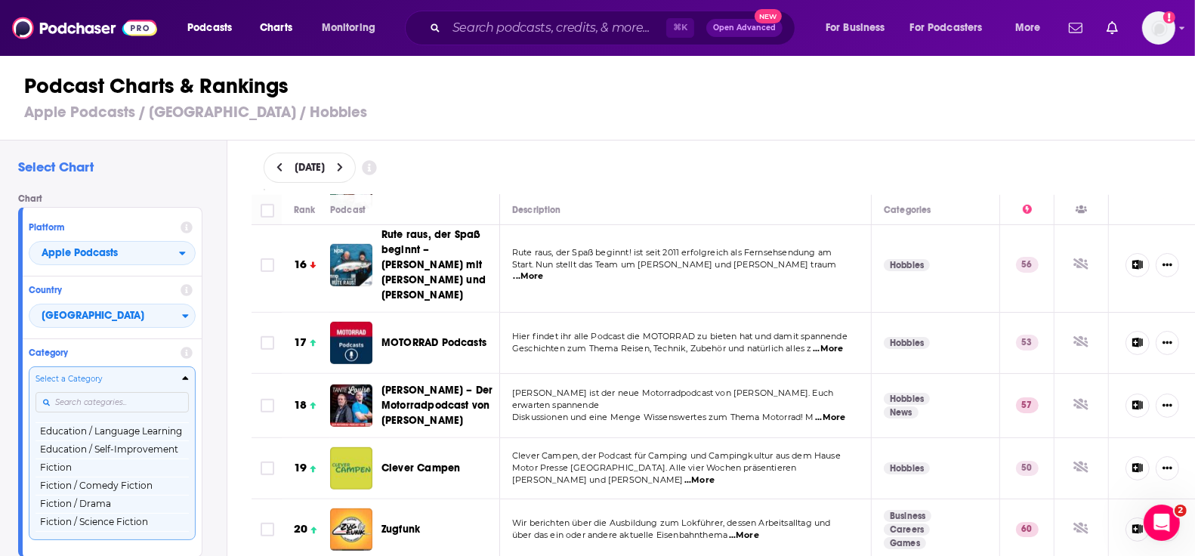
click at [135, 401] on input "Categories" at bounding box center [111, 402] width 153 height 20
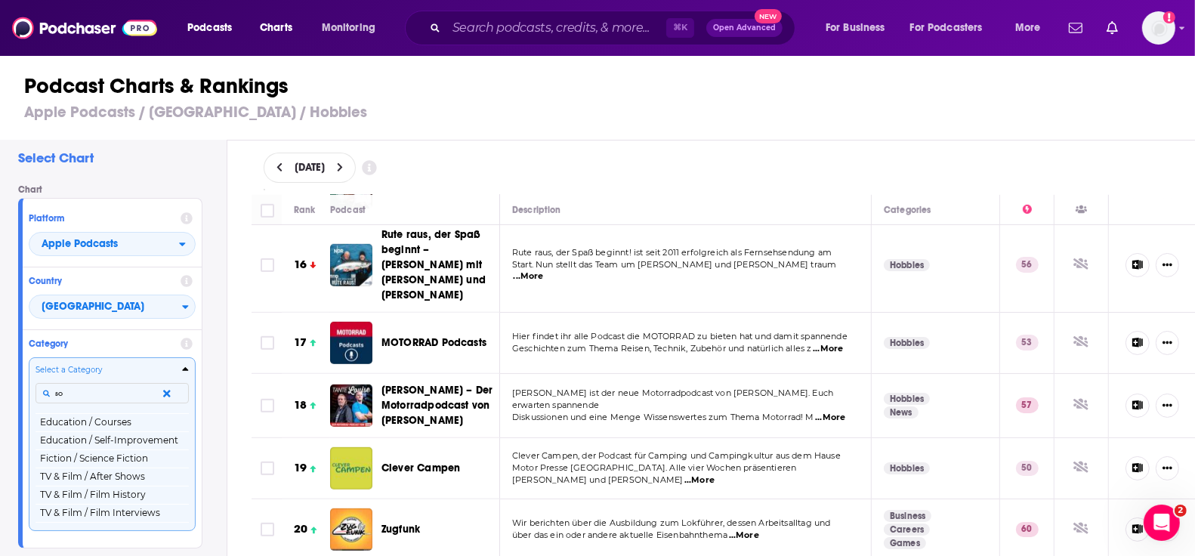
scroll to position [0, 0]
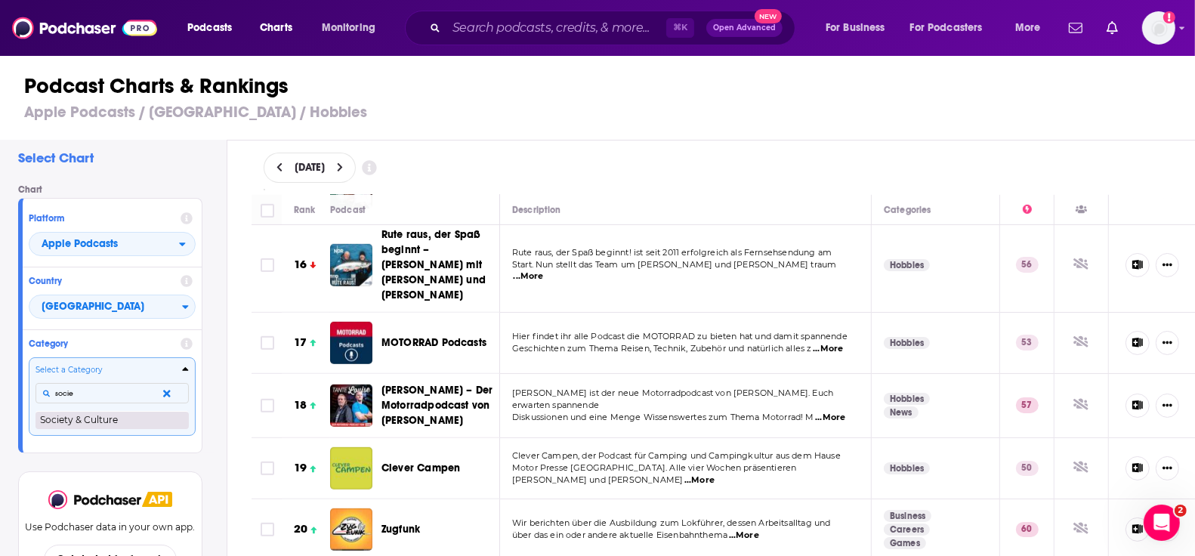
type input "socie"
click at [122, 425] on button "Society & Culture" at bounding box center [111, 420] width 153 height 18
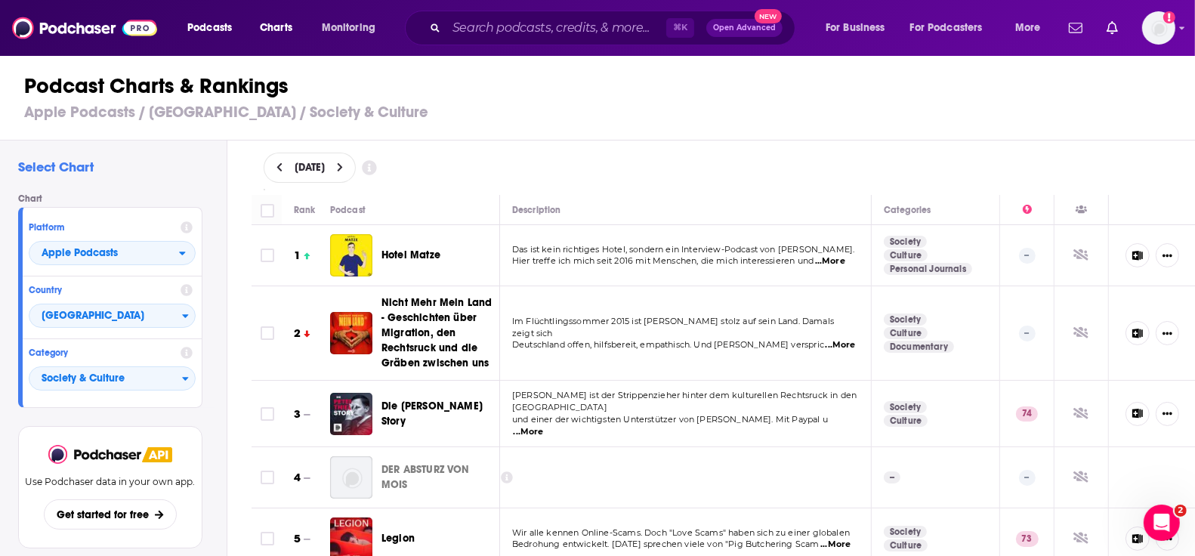
click at [653, 255] on span "Hier treffe ich mich seit 2016 mit Menschen, die mich interessieren und" at bounding box center [662, 260] width 301 height 11
click at [359, 253] on img "Hotel Matze" at bounding box center [351, 255] width 42 height 42
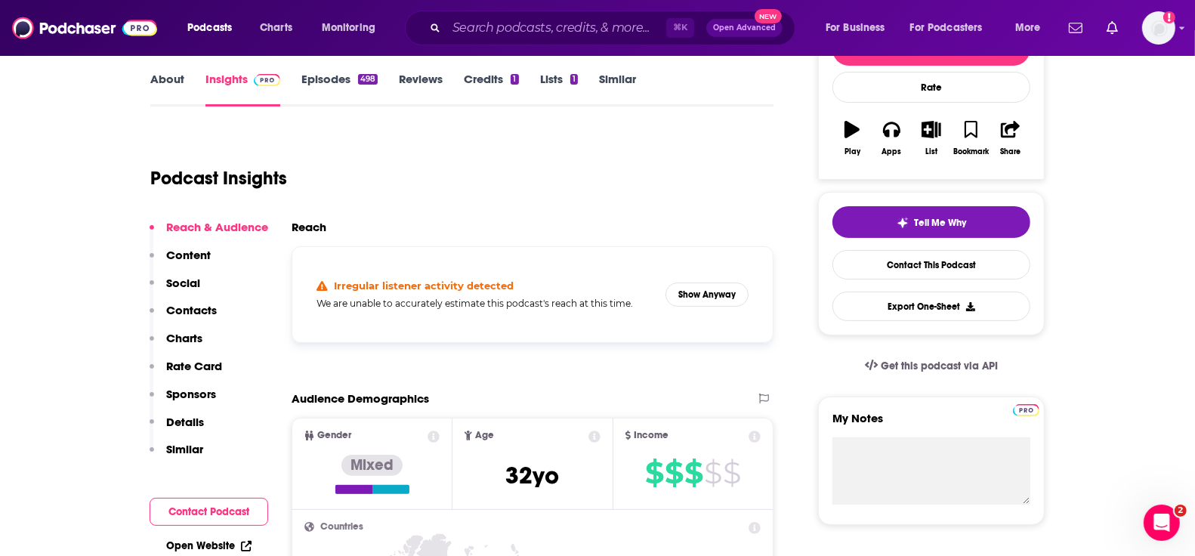
scroll to position [27, 0]
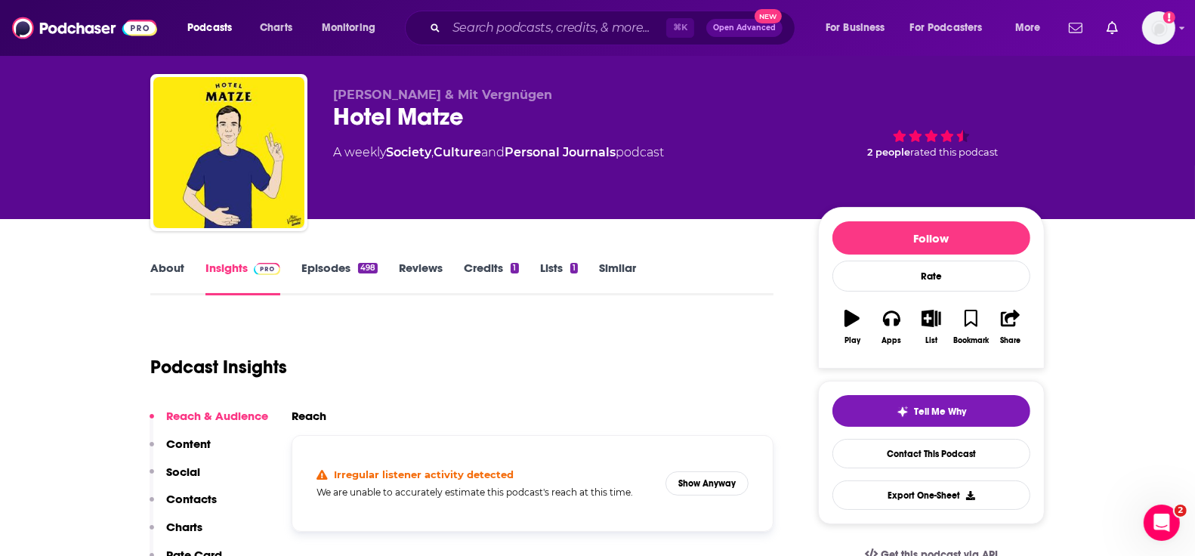
click at [323, 270] on link "Episodes 498" at bounding box center [339, 278] width 76 height 35
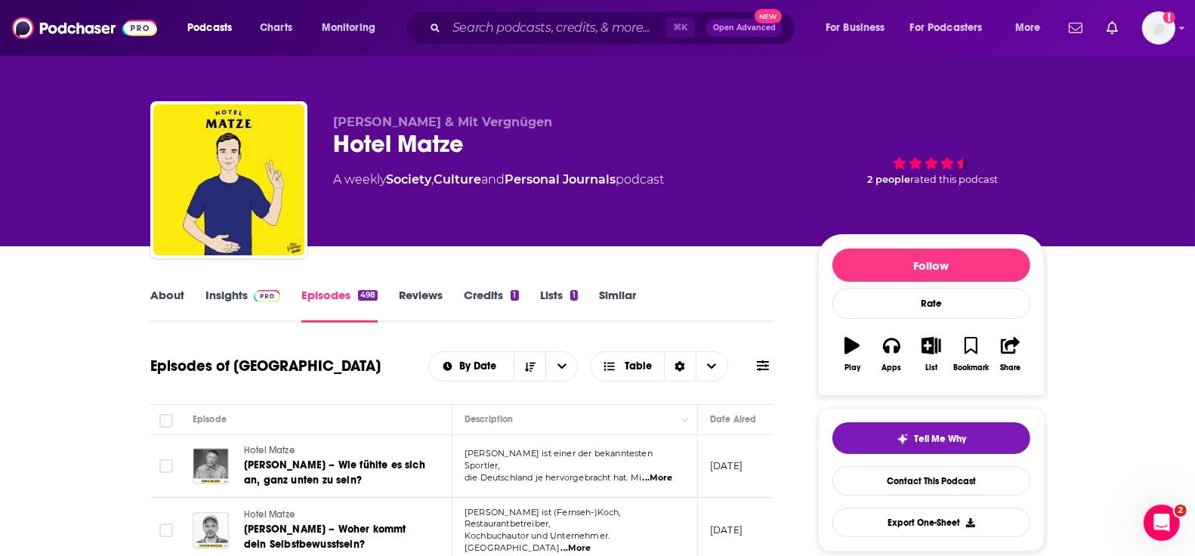
click at [165, 297] on link "About" at bounding box center [167, 305] width 34 height 35
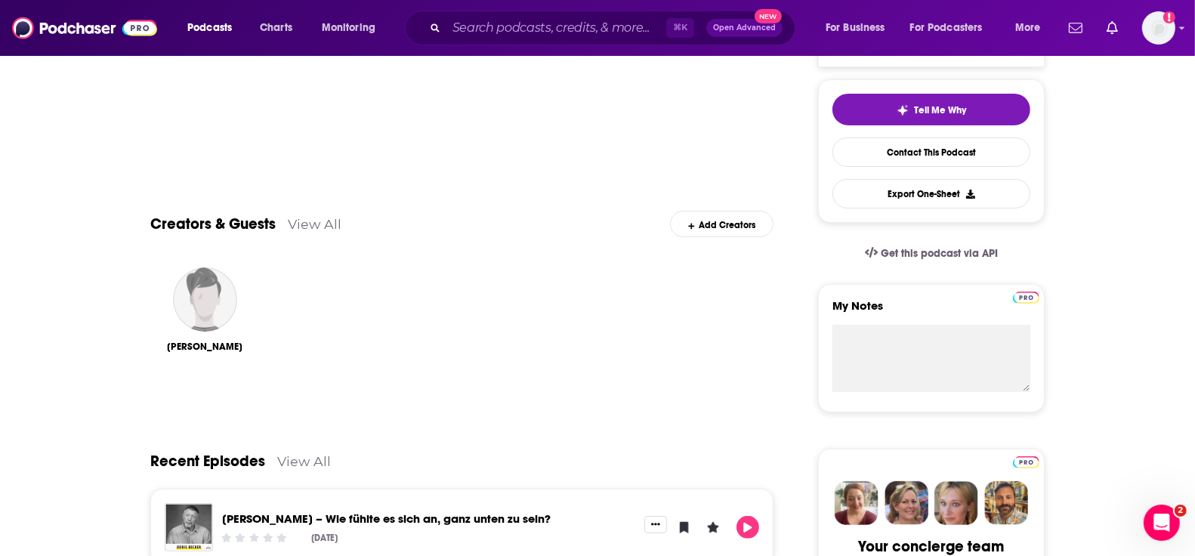
scroll to position [108, 0]
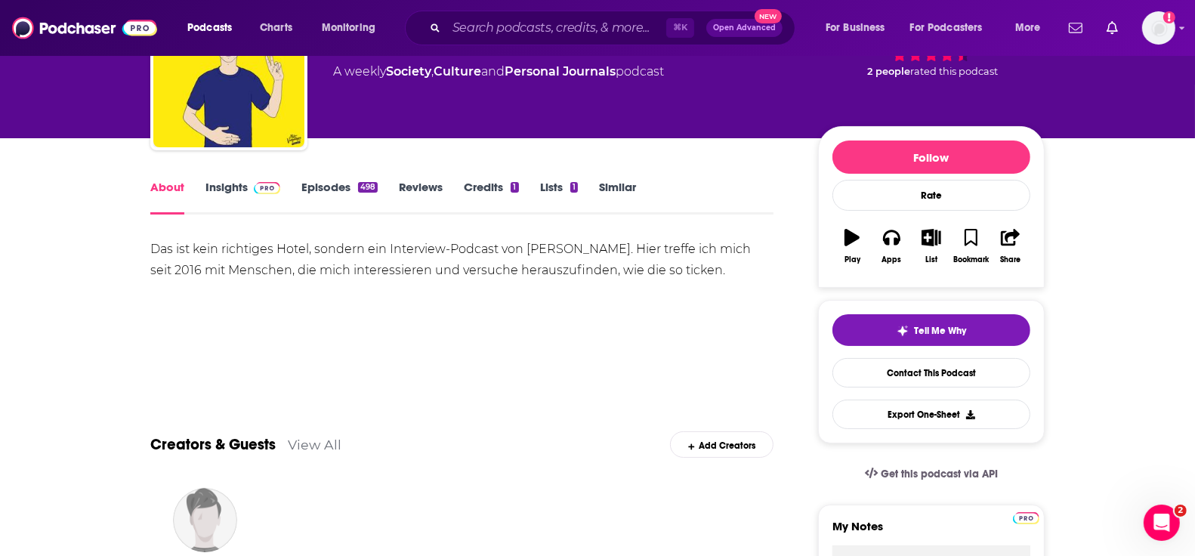
drag, startPoint x: 233, startPoint y: 187, endPoint x: 205, endPoint y: 17, distance: 172.3
click at [233, 187] on link "Insights" at bounding box center [242, 197] width 75 height 35
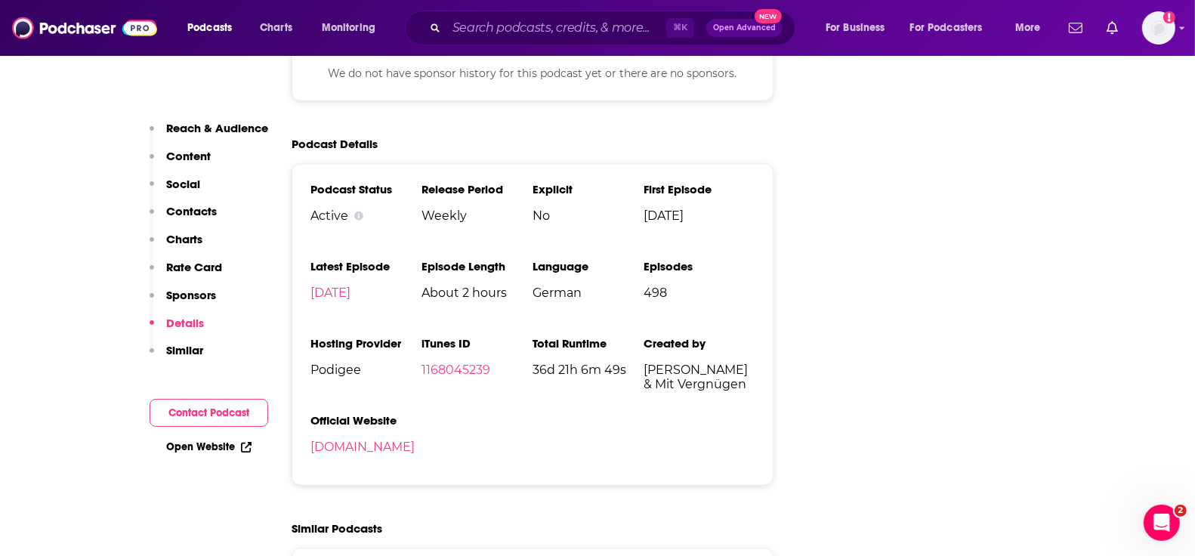
scroll to position [2551, 0]
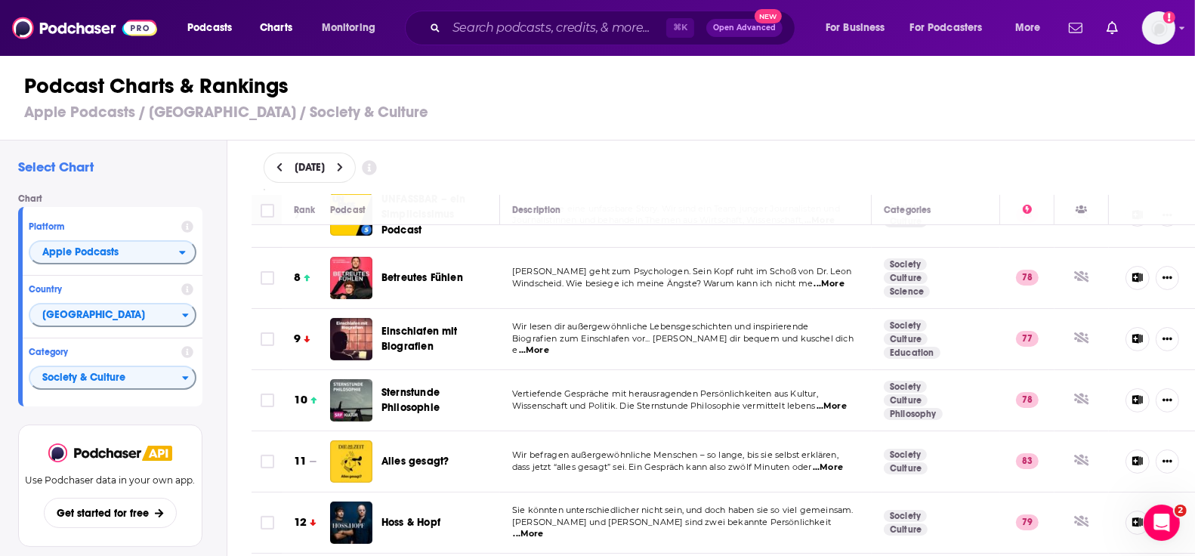
scroll to position [495, 0]
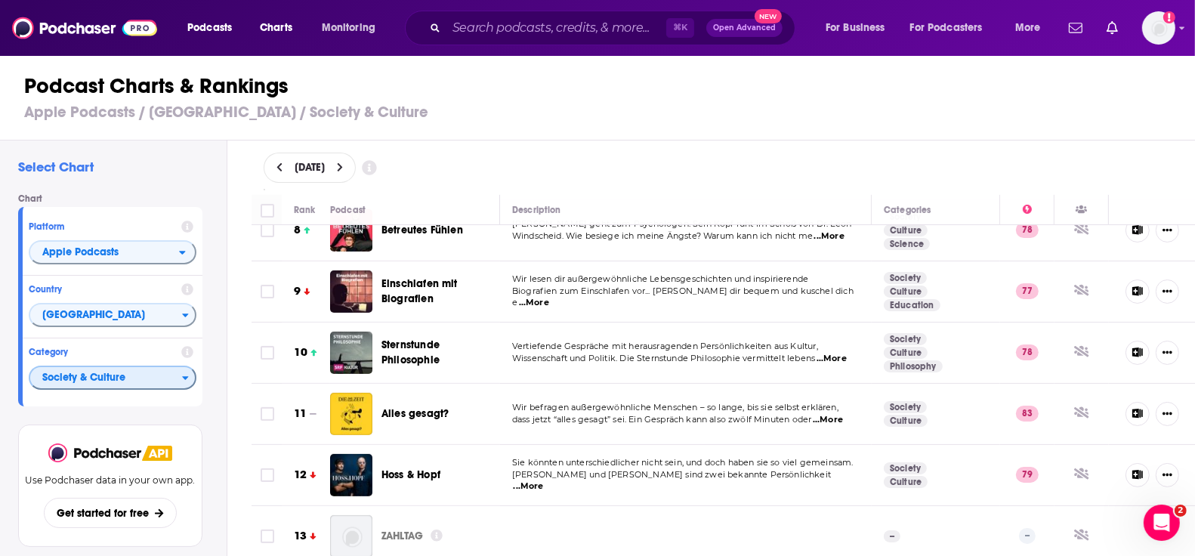
click at [148, 376] on span "Society & Culture" at bounding box center [106, 379] width 152 height 26
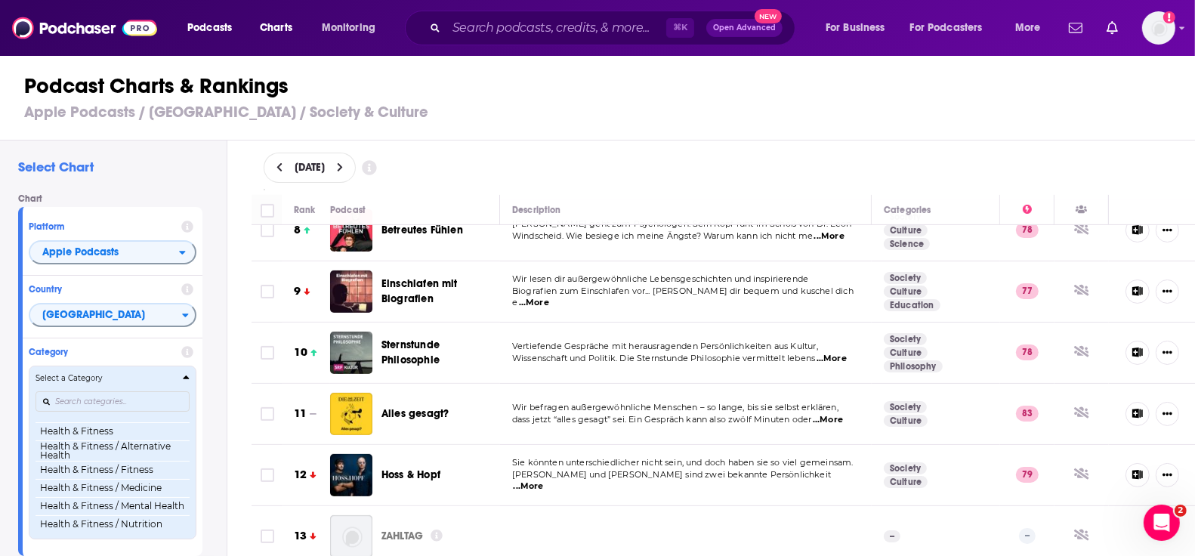
scroll to position [498, 0]
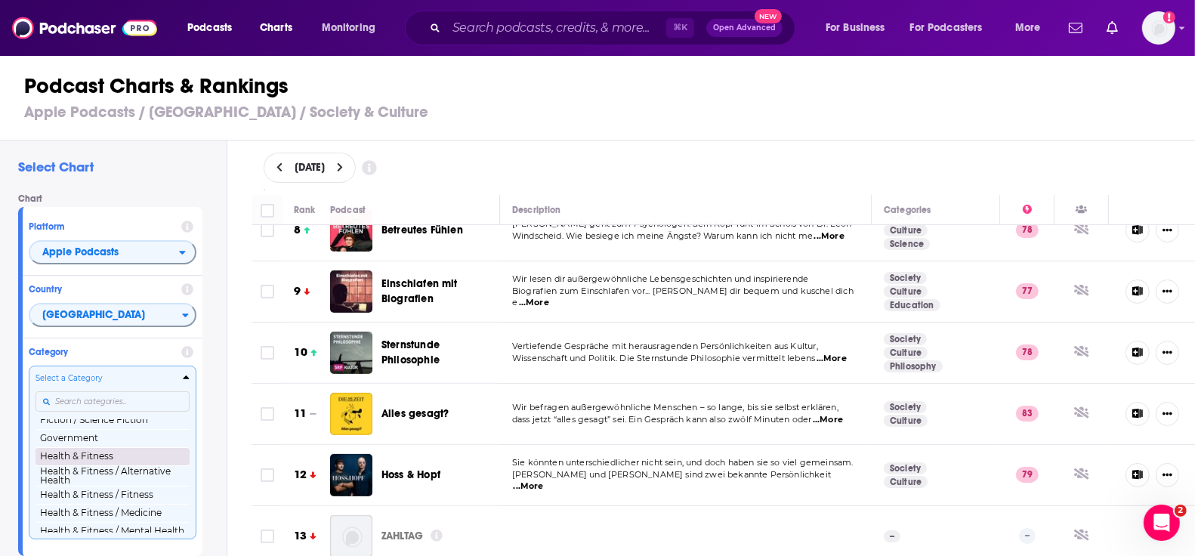
click at [126, 457] on button "Health & Fitness" at bounding box center [112, 456] width 154 height 18
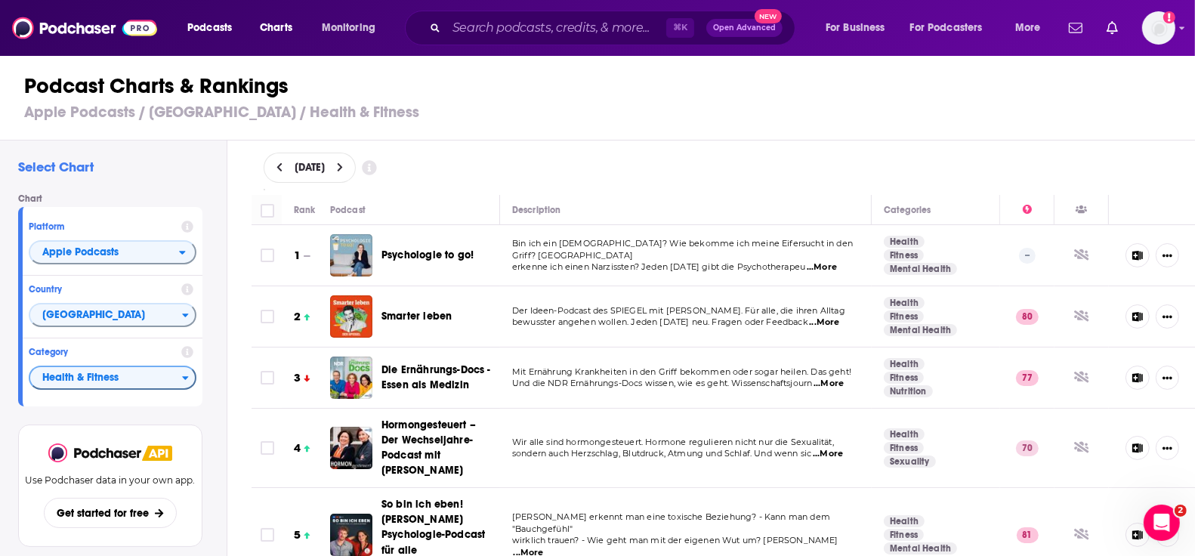
click at [584, 315] on div "Der Ideen-Podcast des SPIEGEL mit Lenne Kaffka. Für alle, die ihren Alltag bewu…" at bounding box center [685, 317] width 347 height 24
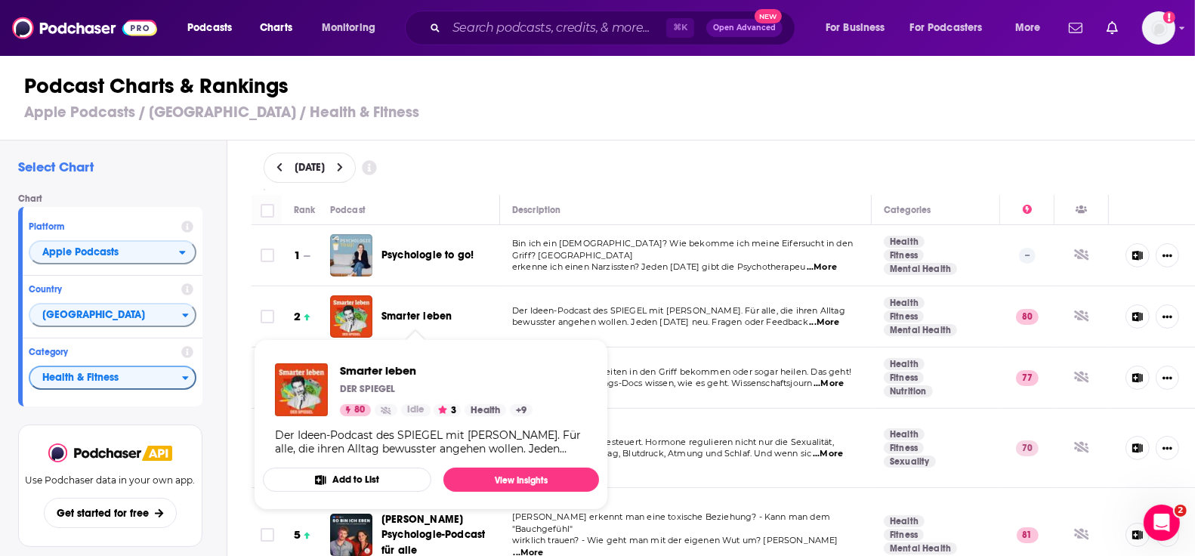
click at [409, 315] on span "Smarter leben" at bounding box center [416, 316] width 70 height 13
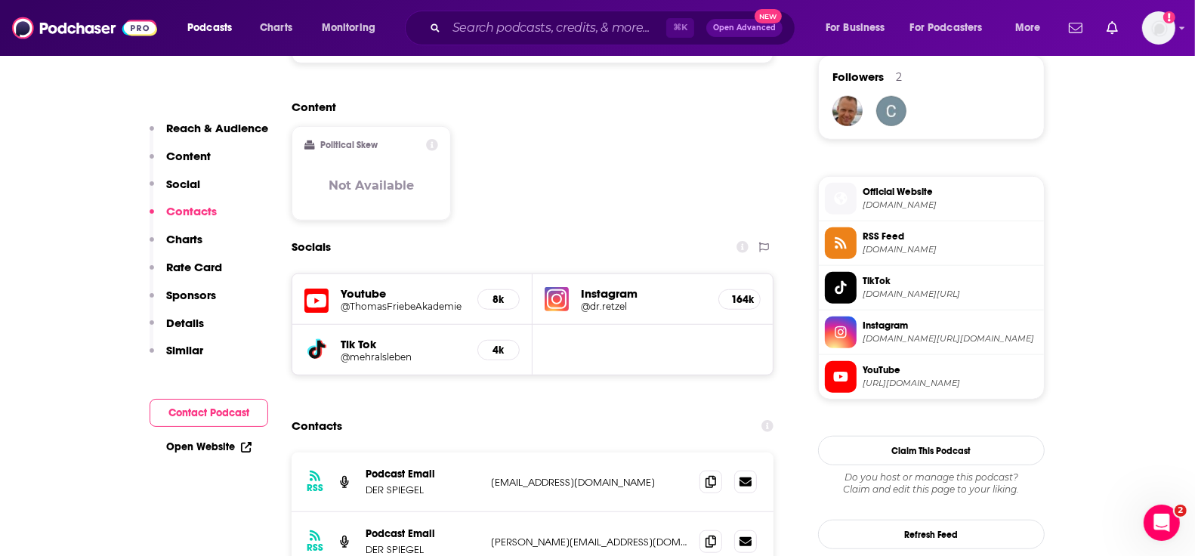
scroll to position [1520, 0]
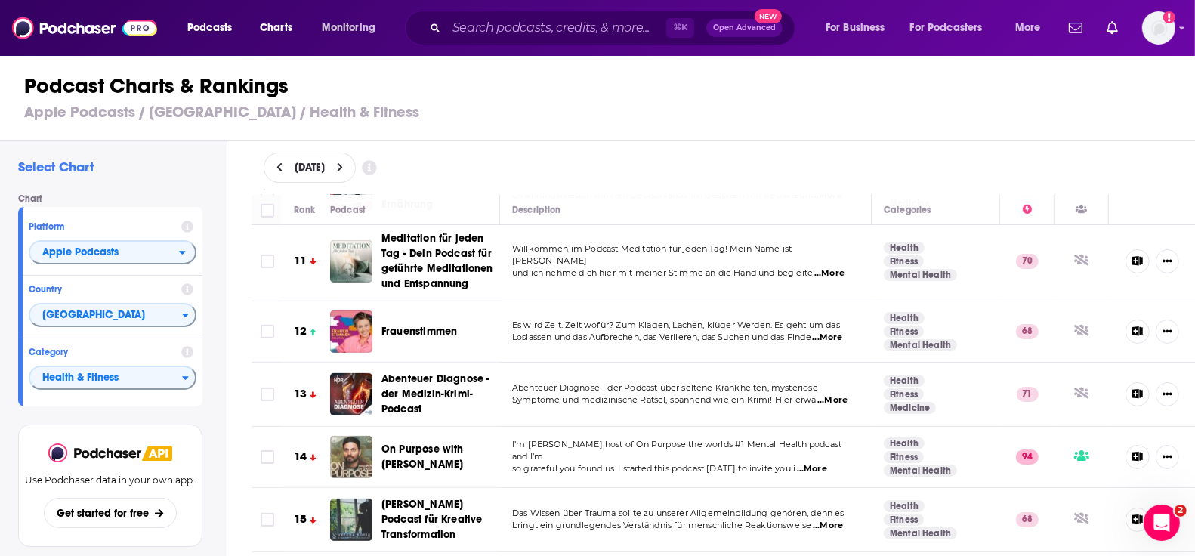
scroll to position [706, 0]
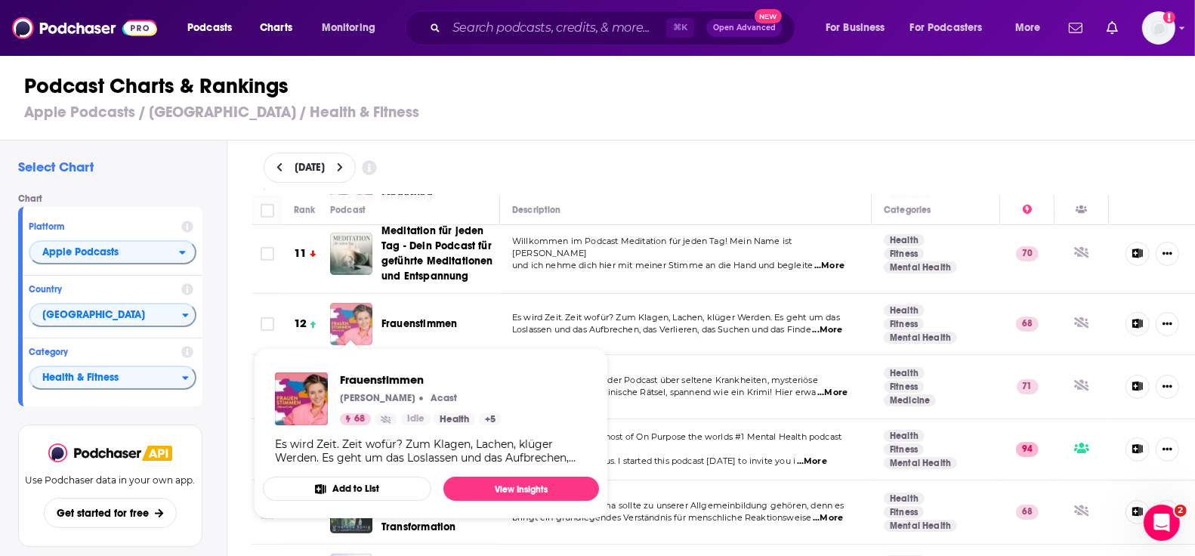
click at [364, 310] on img "Frauenstimmen" at bounding box center [351, 324] width 42 height 42
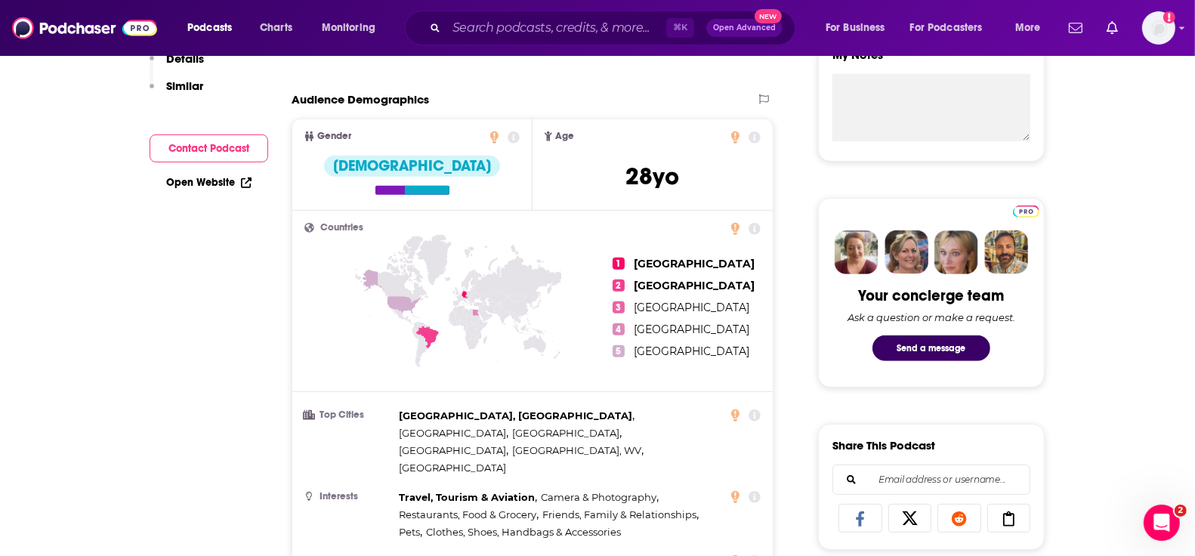
scroll to position [144, 0]
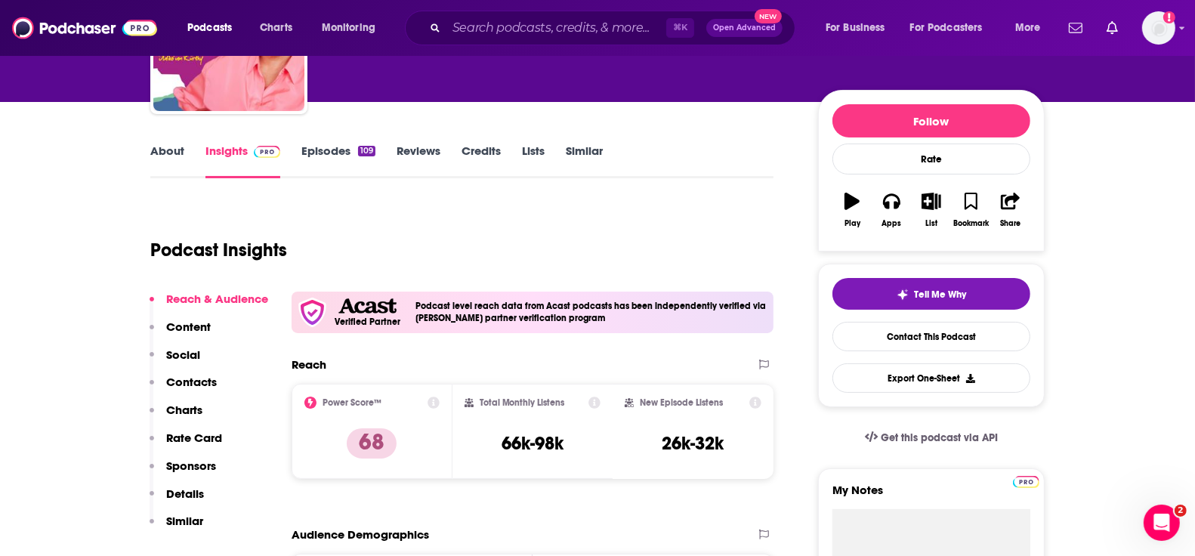
click at [326, 155] on link "Episodes 109" at bounding box center [338, 161] width 74 height 35
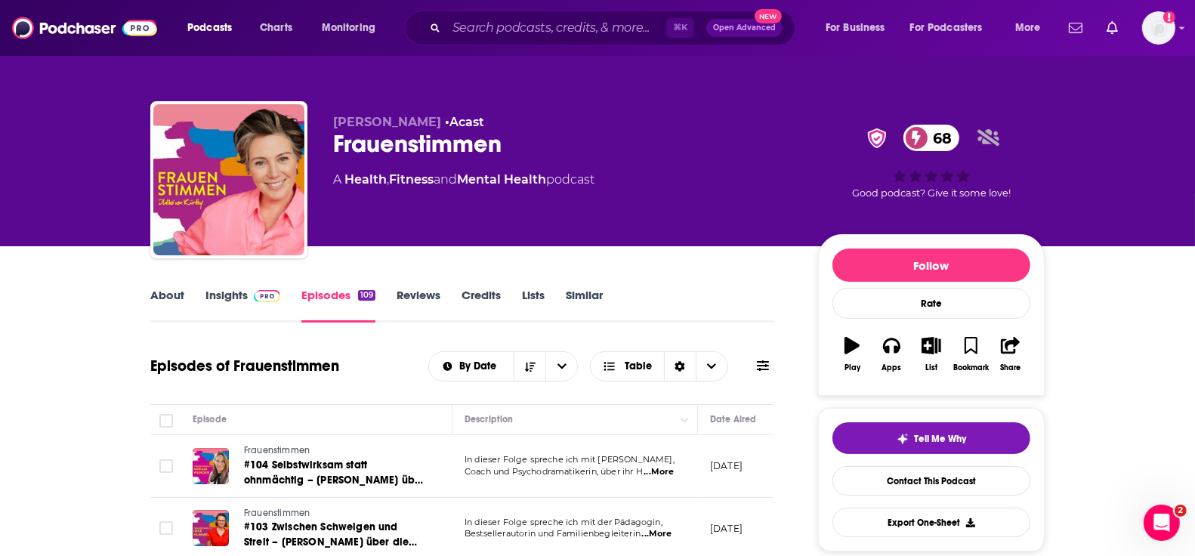
click at [211, 294] on link "Insights" at bounding box center [242, 305] width 75 height 35
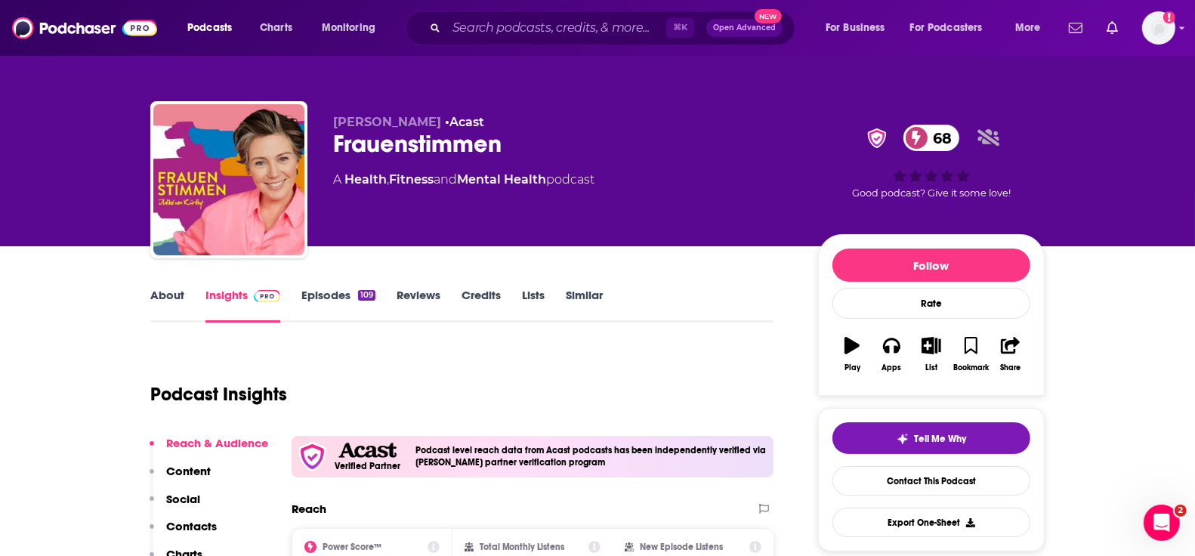
click at [171, 295] on link "About" at bounding box center [167, 305] width 34 height 35
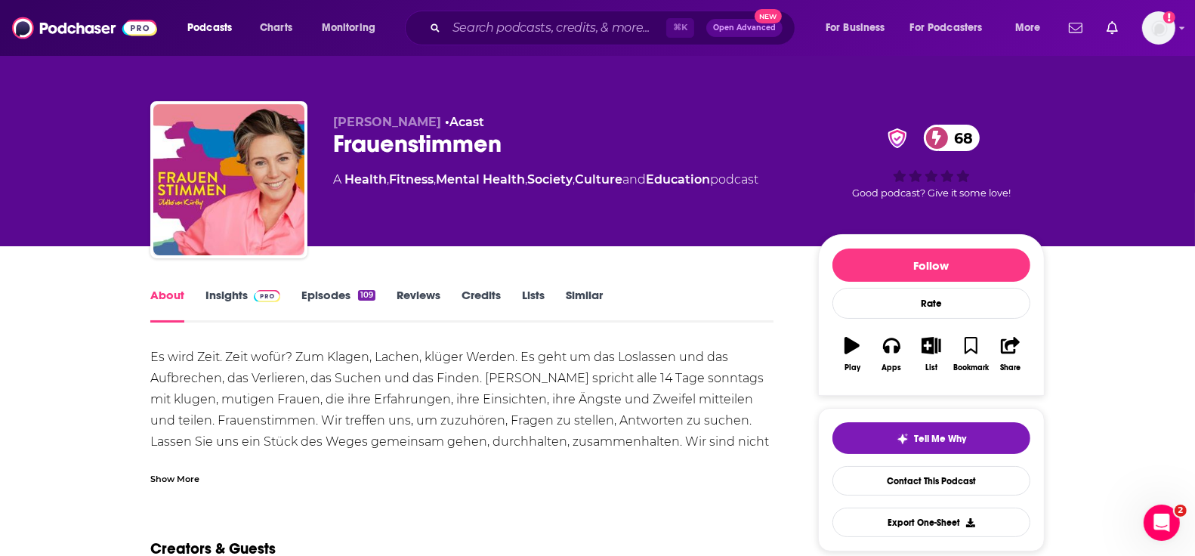
scroll to position [69, 0]
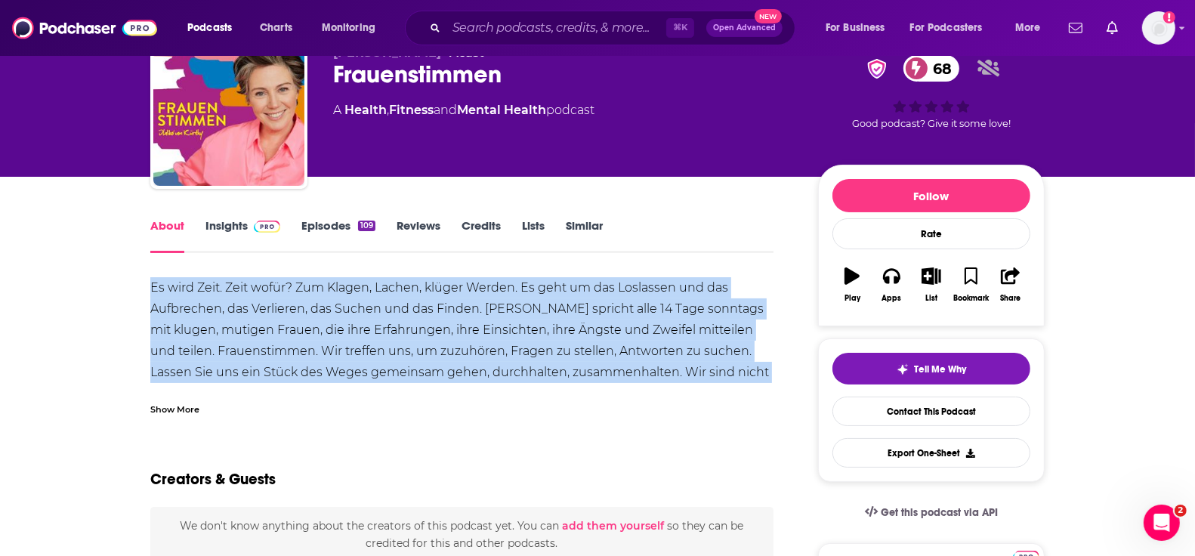
drag, startPoint x: 239, startPoint y: 316, endPoint x: 344, endPoint y: 384, distance: 125.1
click at [404, 378] on div "Es wird Zeit. Zeit wofür? Zum Klagen, Lachen, klüger Werden. Es geht um das Los…" at bounding box center [461, 361] width 623 height 169
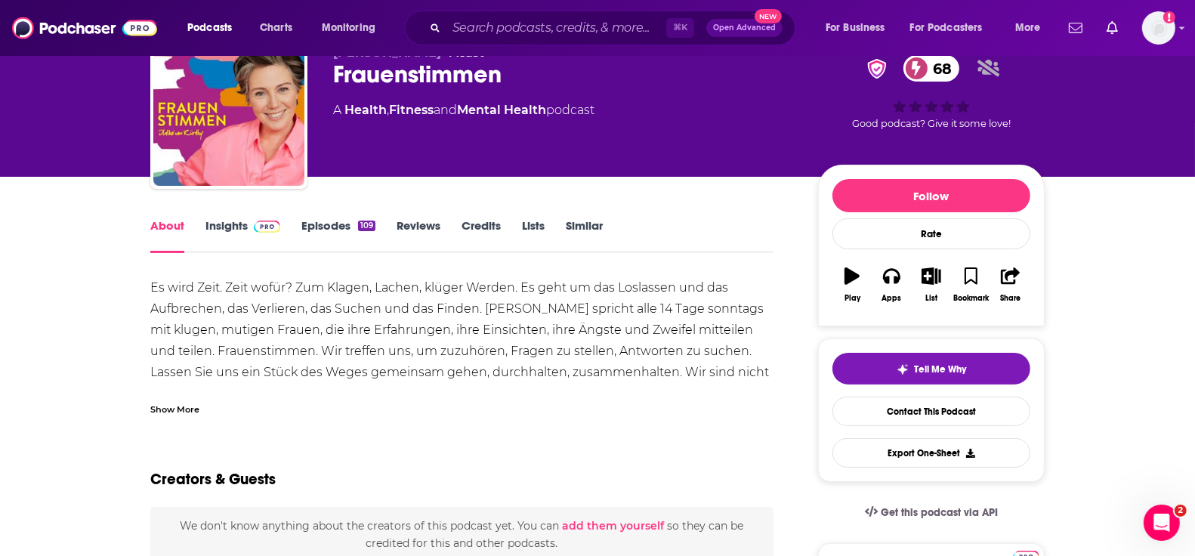
click at [180, 405] on div "Show More" at bounding box center [174, 408] width 49 height 14
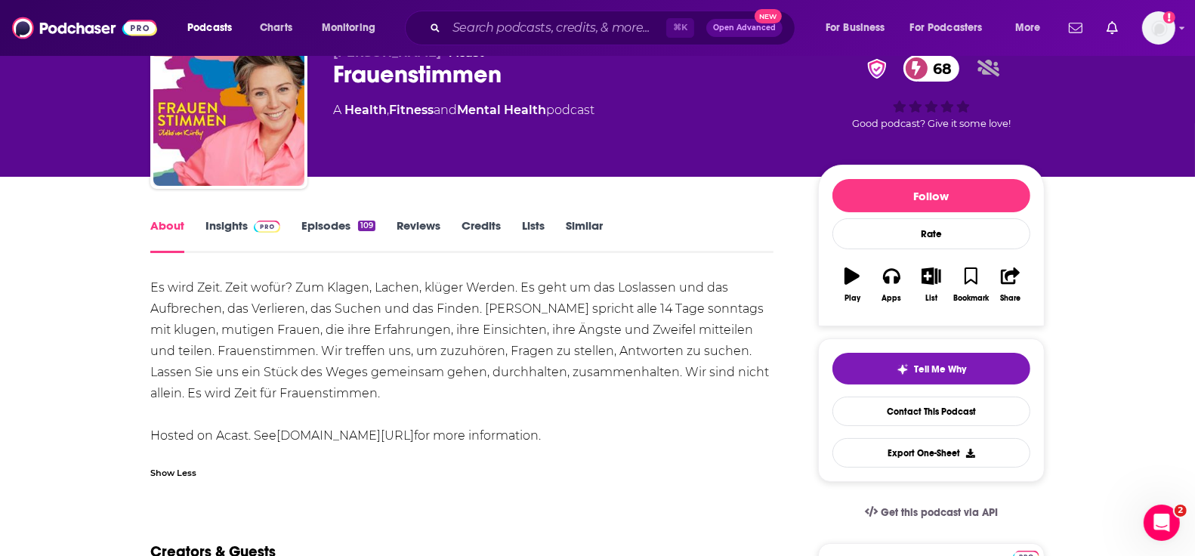
drag, startPoint x: 143, startPoint y: 279, endPoint x: 566, endPoint y: 400, distance: 440.6
copy div "Es wird Zeit. Zeit wofür? Zum Klagen, Lachen, klüger Werden. Es geht um das Los…"
click at [218, 221] on link "Insights" at bounding box center [242, 235] width 75 height 35
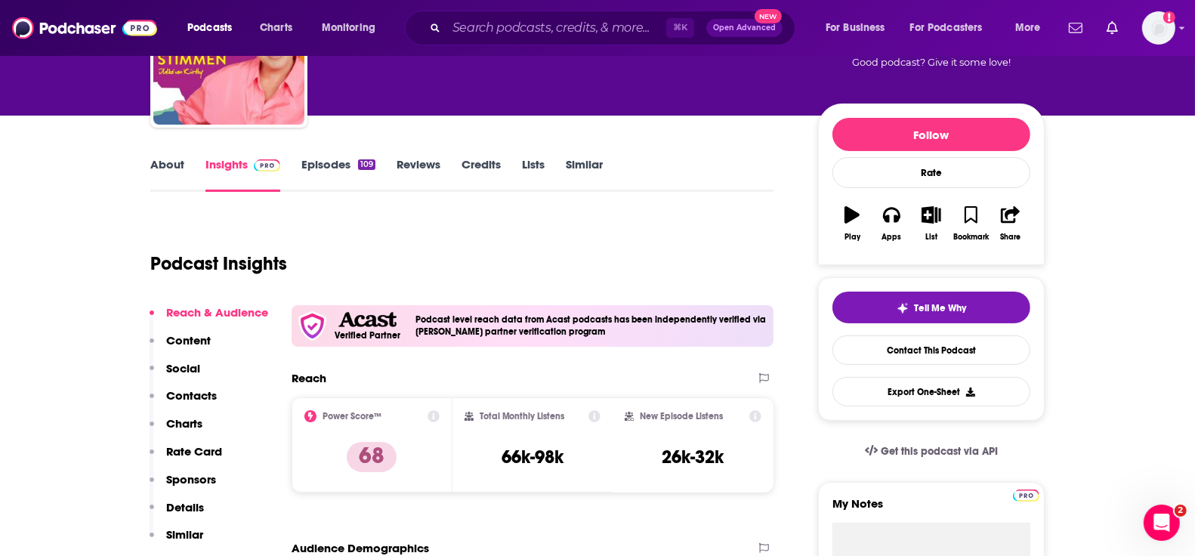
scroll to position [46, 0]
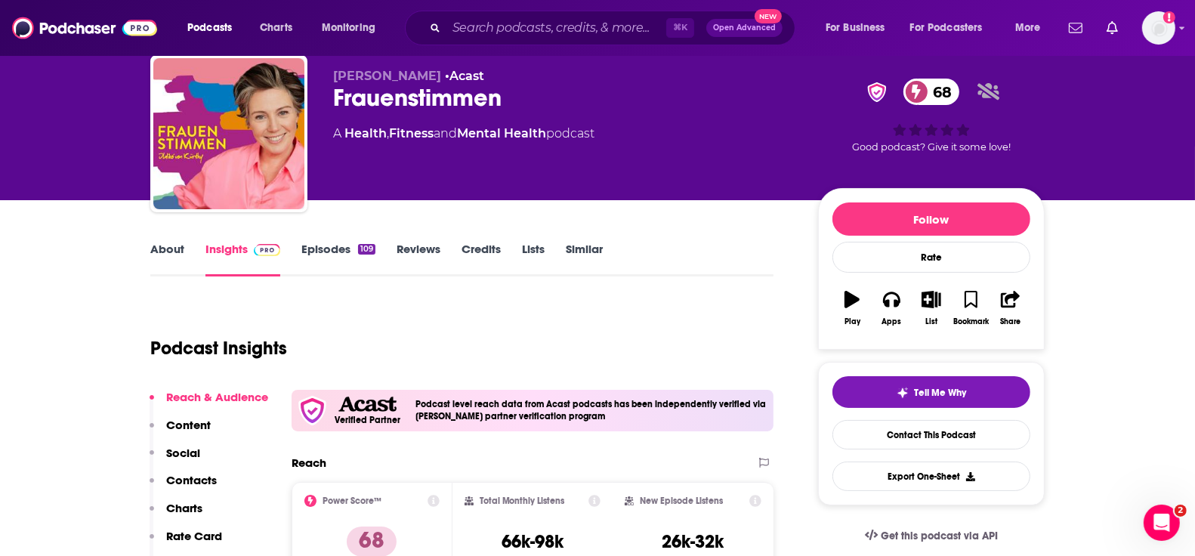
click at [320, 243] on link "Episodes 109" at bounding box center [338, 259] width 74 height 35
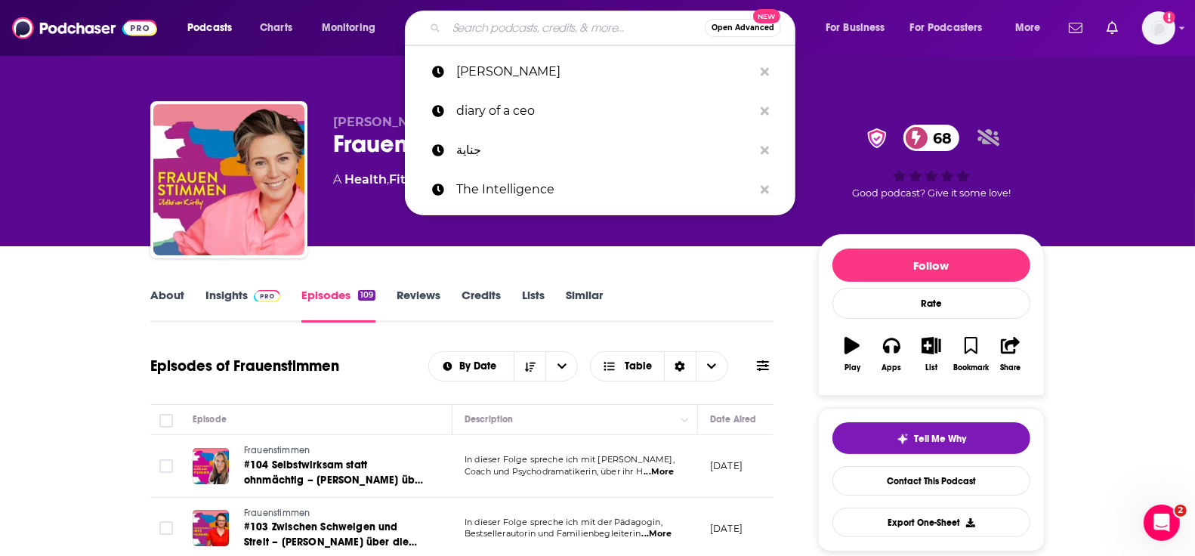
click at [469, 29] on input "Search podcasts, credits, & more..." at bounding box center [575, 28] width 258 height 24
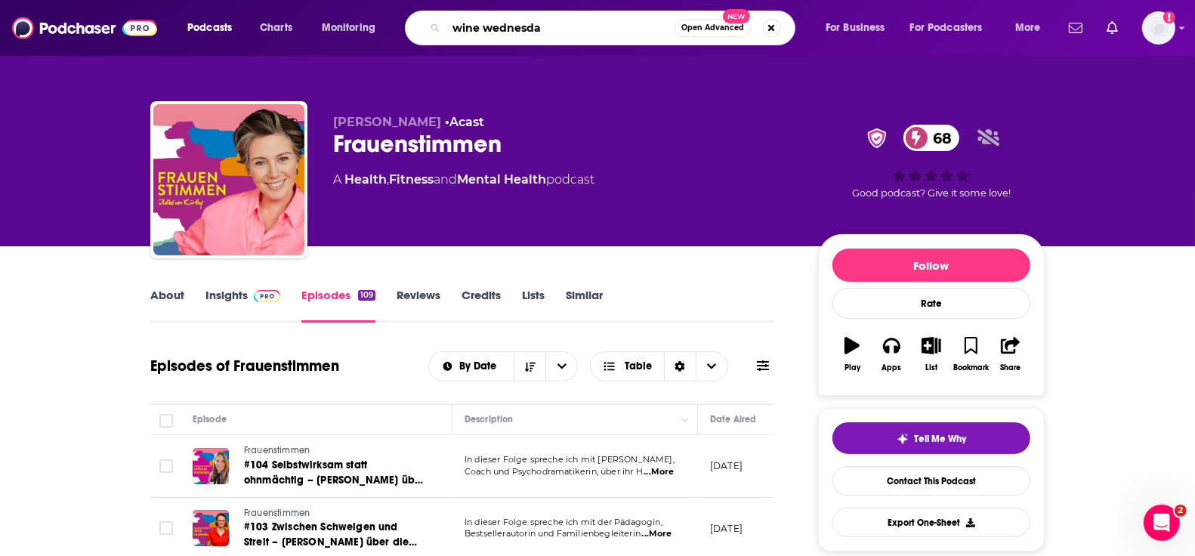
type input "wine wednesday"
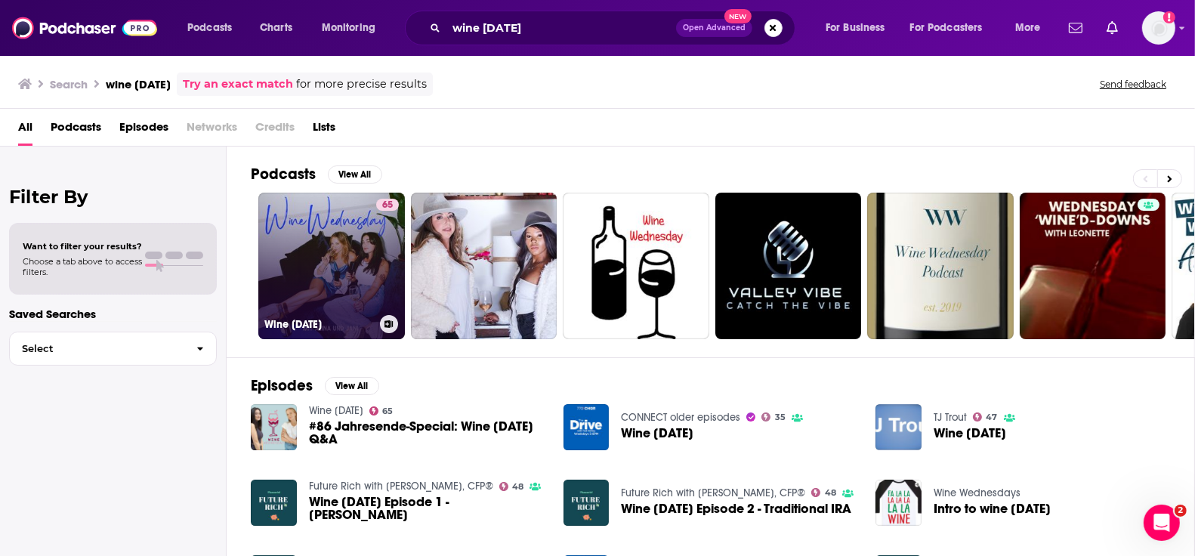
click at [331, 244] on link "65 Wine Wednesday" at bounding box center [331, 266] width 147 height 147
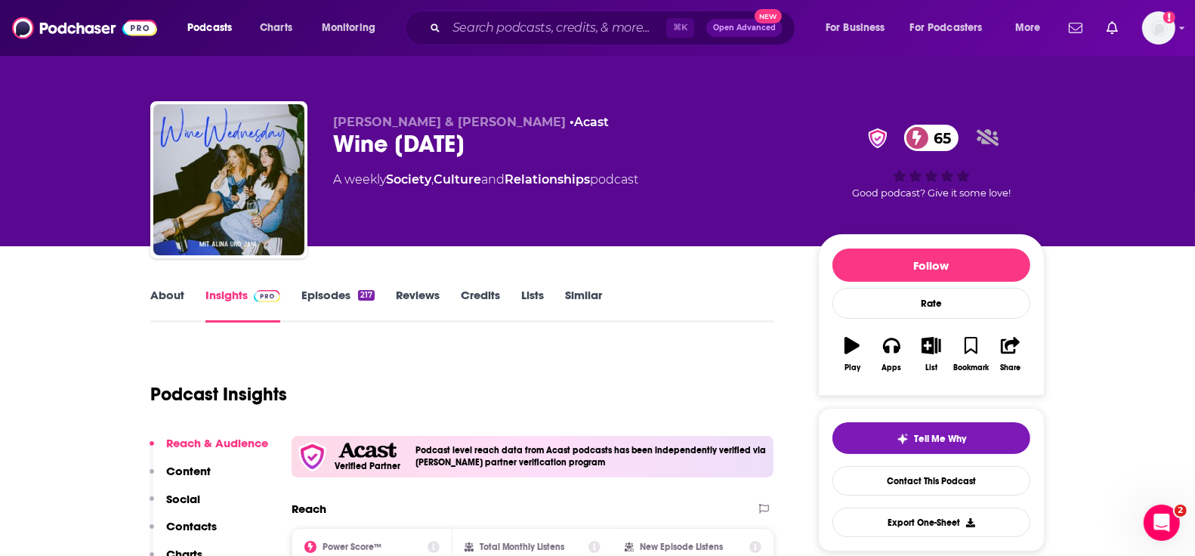
click at [165, 300] on link "About" at bounding box center [167, 305] width 34 height 35
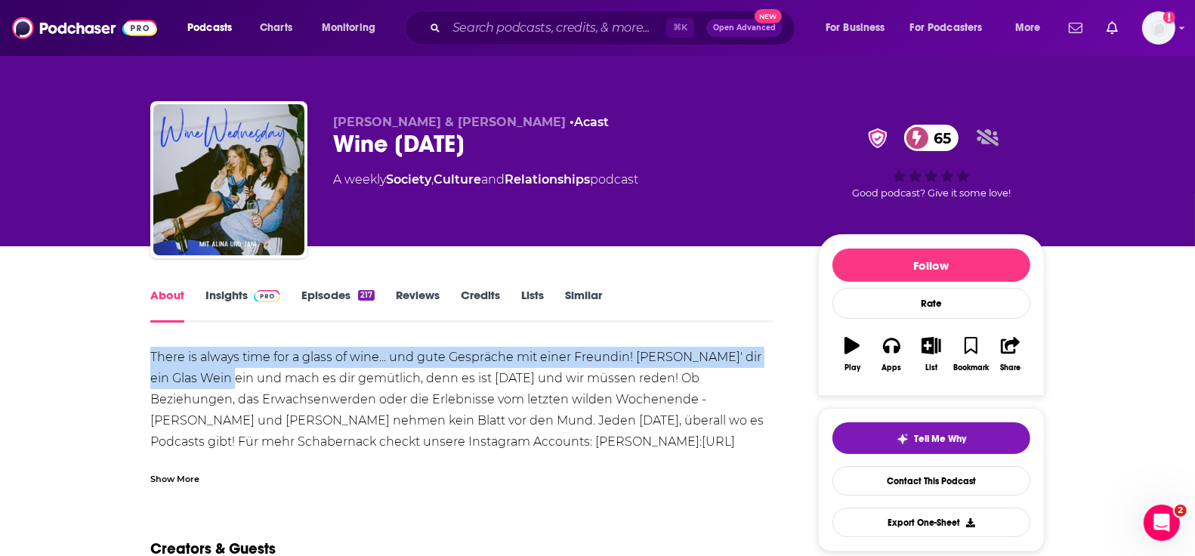
drag, startPoint x: 147, startPoint y: 350, endPoint x: 174, endPoint y: 492, distance: 144.6
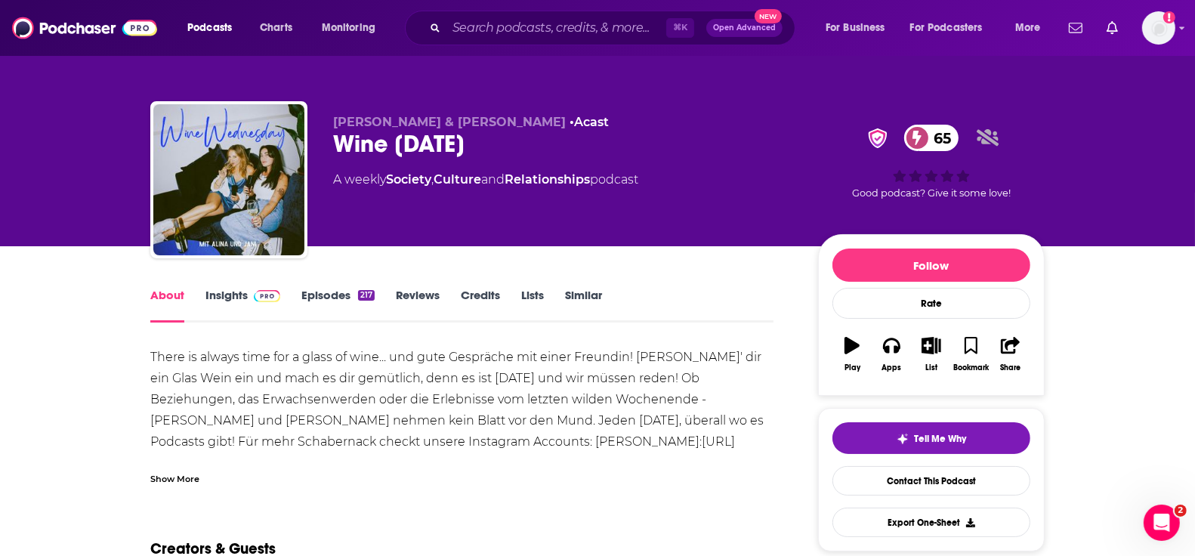
click at [174, 477] on div "Show More" at bounding box center [174, 478] width 49 height 14
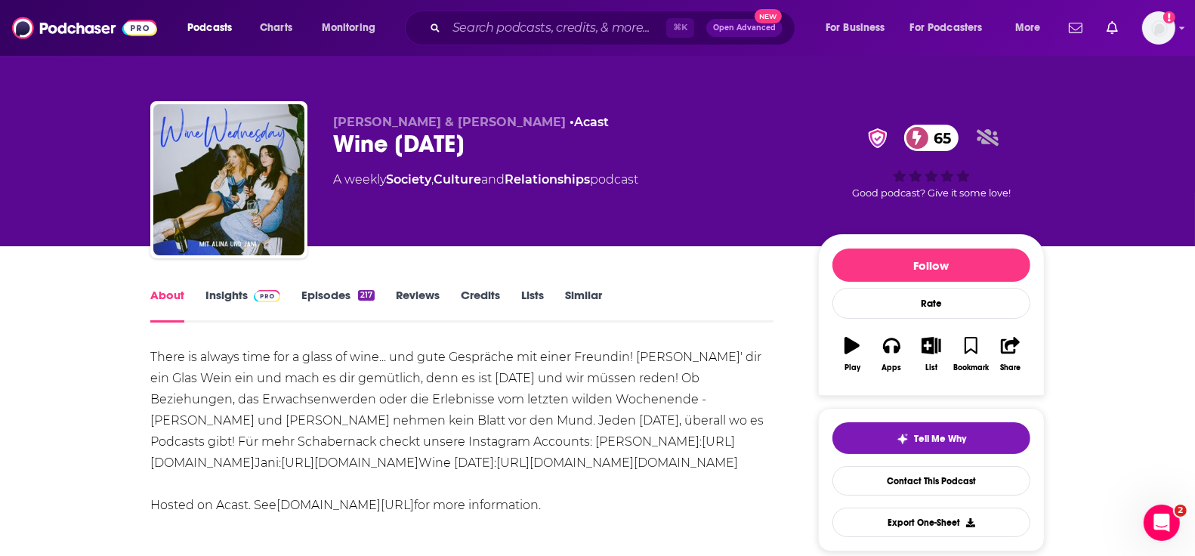
drag, startPoint x: 148, startPoint y: 350, endPoint x: 606, endPoint y: 480, distance: 475.8
copy div "There is always time for a glass of wine... und gute Gespräche mit einer Freund…"
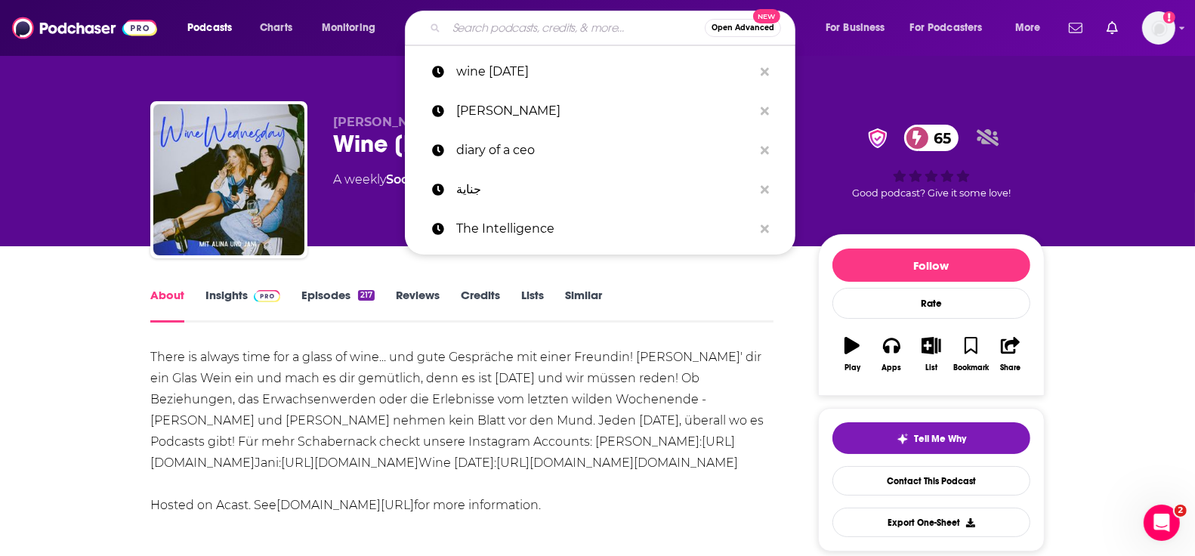
click at [508, 29] on input "Search podcasts, credits, & more..." at bounding box center [575, 28] width 258 height 24
paste input "Ziemlich Beste Fremde"
type input "Ziemlich Beste Fremde"
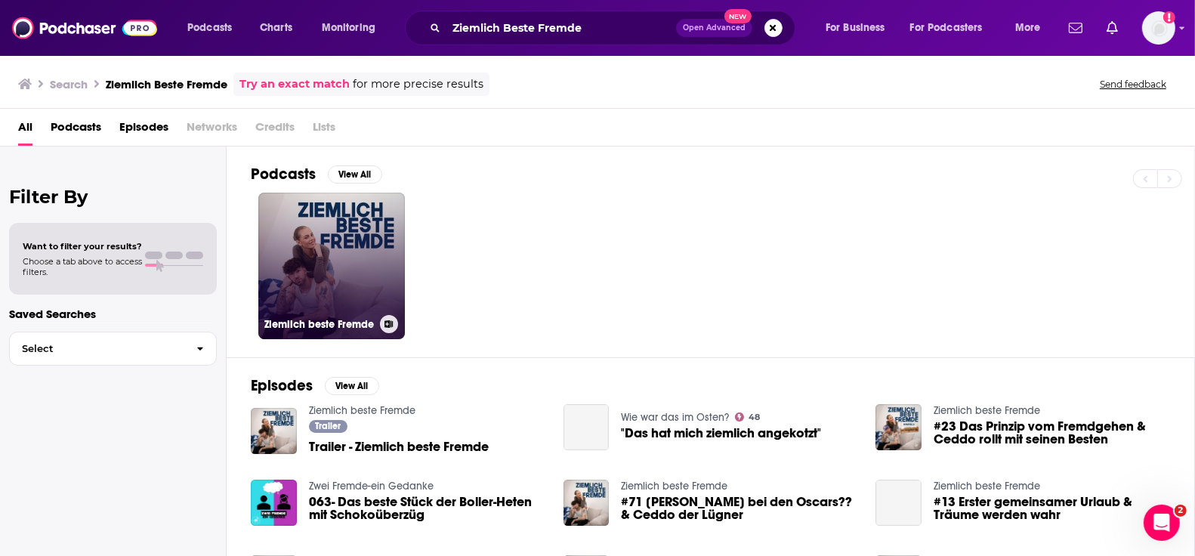
click at [376, 272] on link "Ziemlich beste Fremde" at bounding box center [331, 266] width 147 height 147
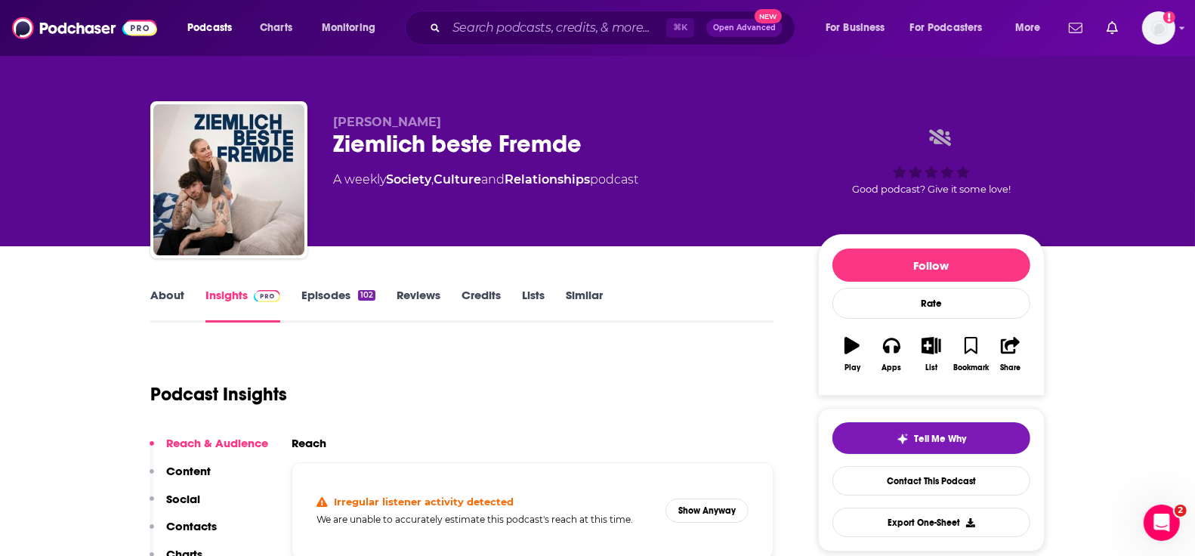
click at [167, 295] on link "About" at bounding box center [167, 305] width 34 height 35
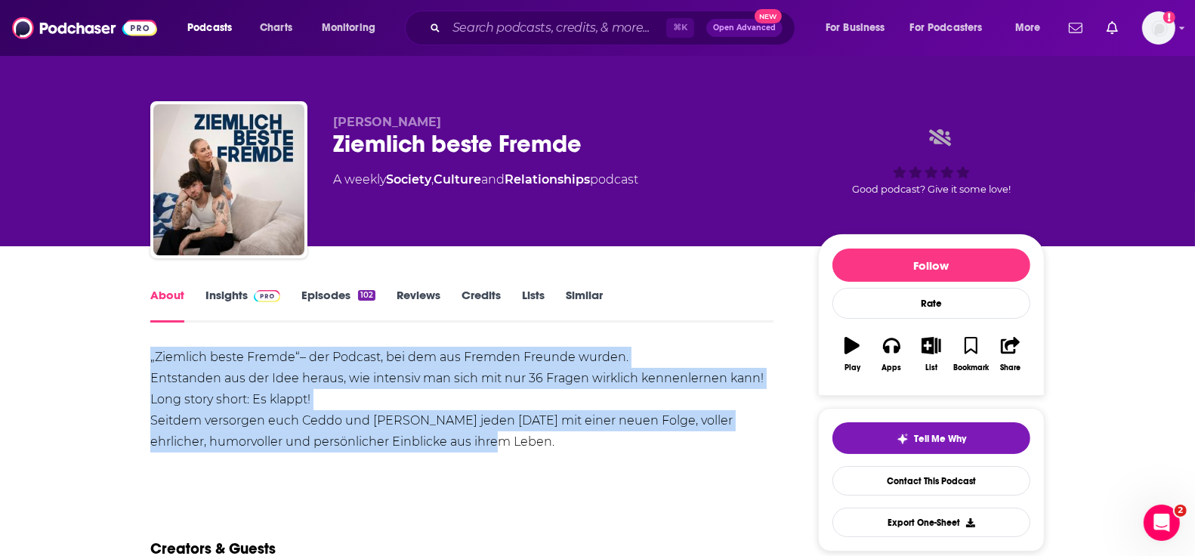
drag, startPoint x: 144, startPoint y: 350, endPoint x: 513, endPoint y: 434, distance: 378.9
copy div "„Ziemlich beste Fremde“– der Podcast, bei dem aus Fremden Freunde wurden. Entst…"
click at [233, 301] on link "Insights" at bounding box center [242, 305] width 75 height 35
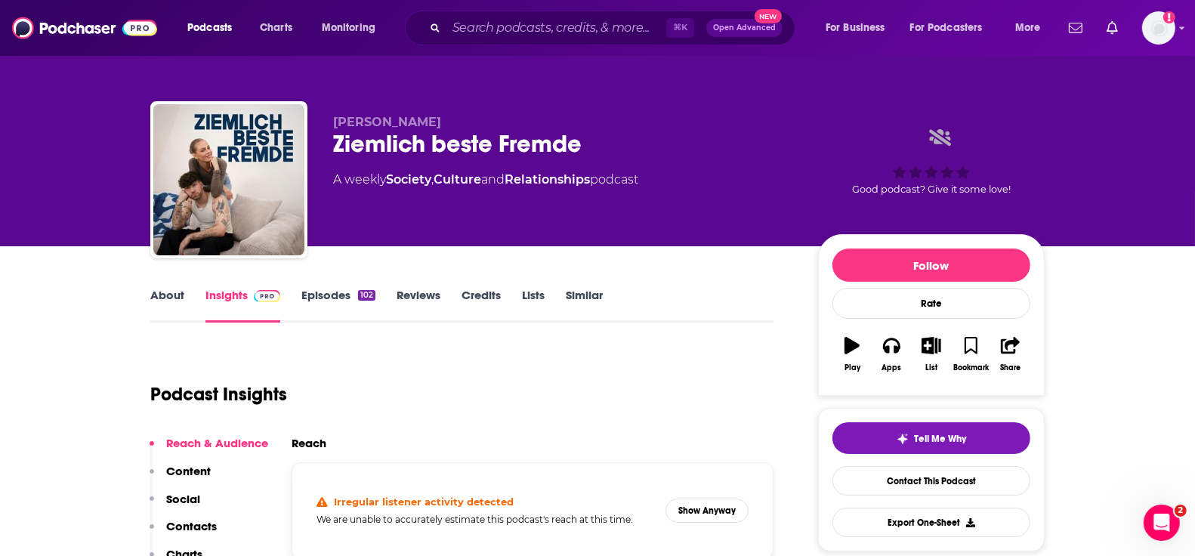
click at [171, 295] on link "About" at bounding box center [167, 305] width 34 height 35
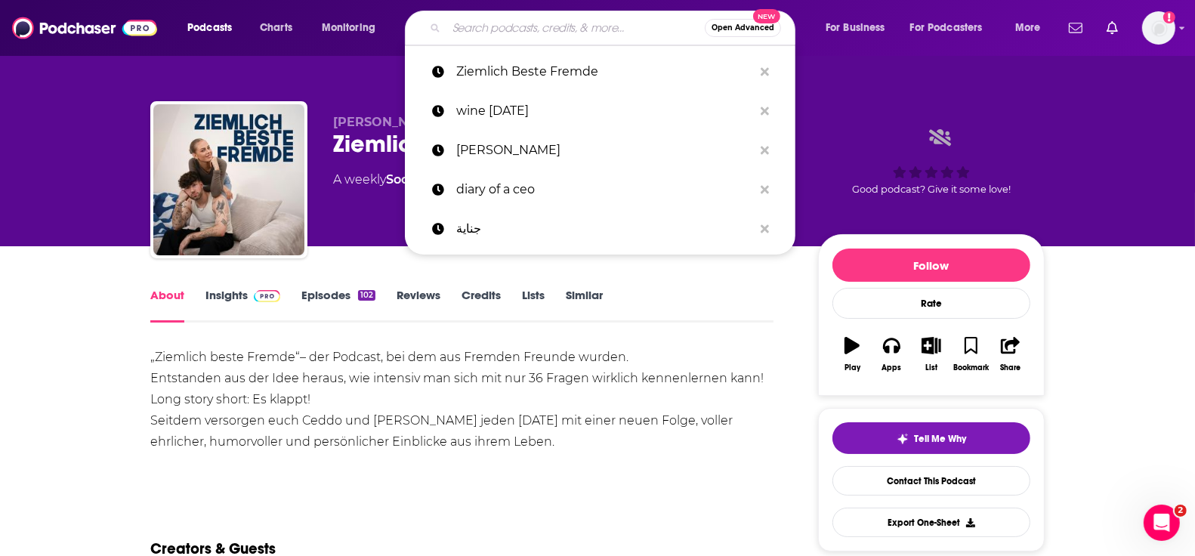
click at [504, 32] on input "Search podcasts, credits, & more..." at bounding box center [575, 28] width 258 height 24
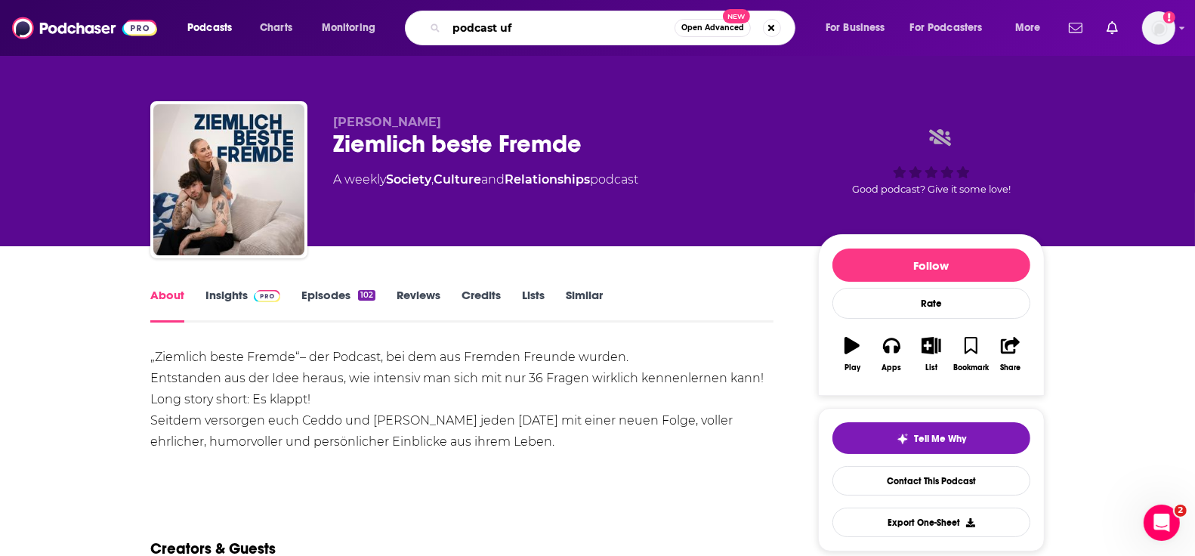
type input "podcast ufo"
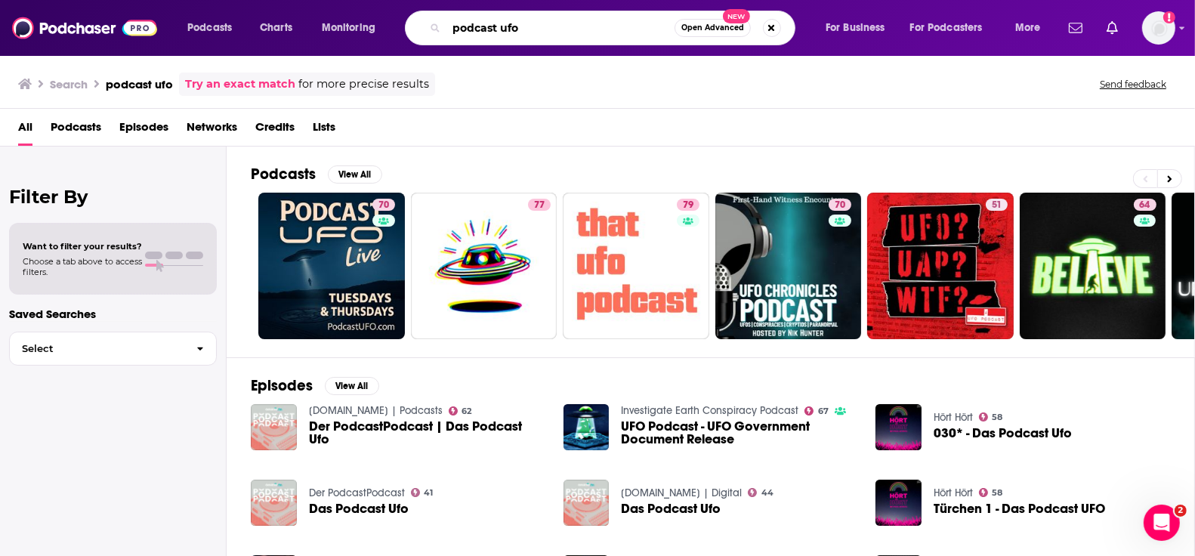
click at [453, 29] on input "podcast ufo" at bounding box center [560, 28] width 228 height 24
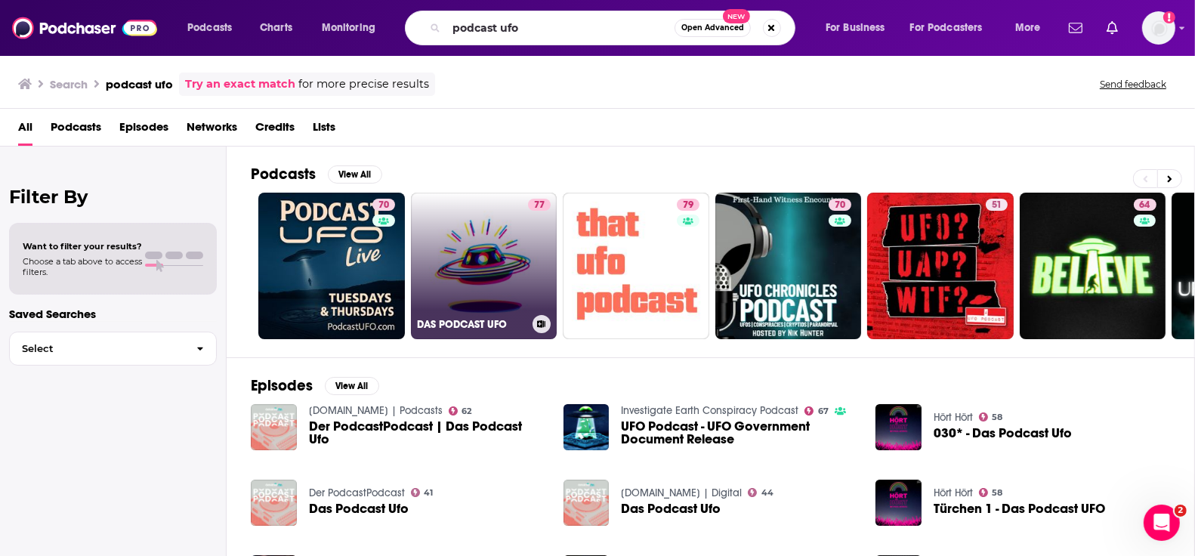
click at [485, 256] on link "77 DAS PODCAST UFO" at bounding box center [484, 266] width 147 height 147
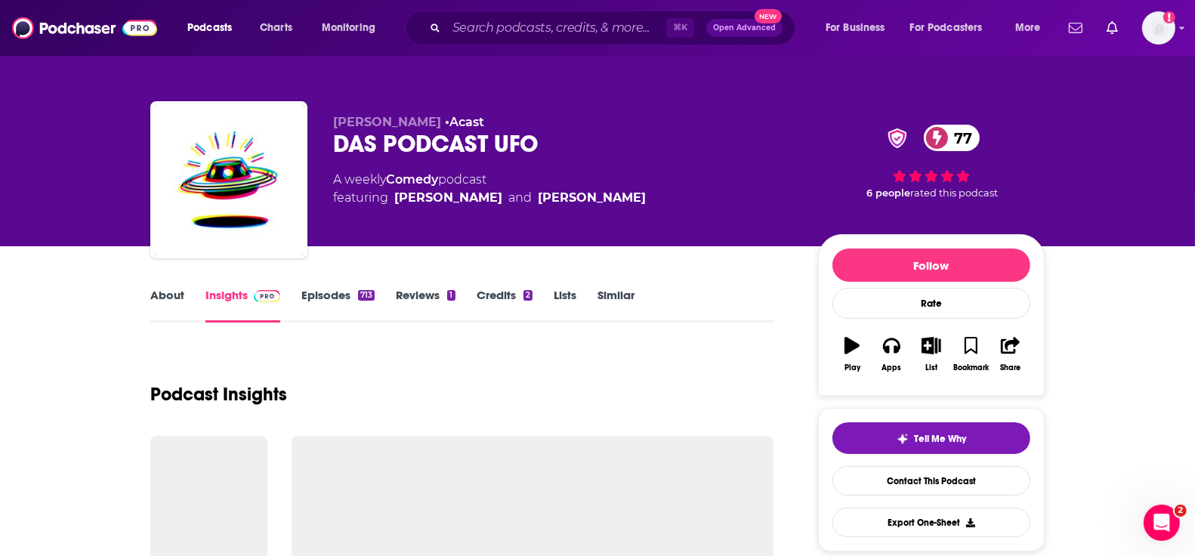
click at [168, 289] on link "About" at bounding box center [167, 305] width 34 height 35
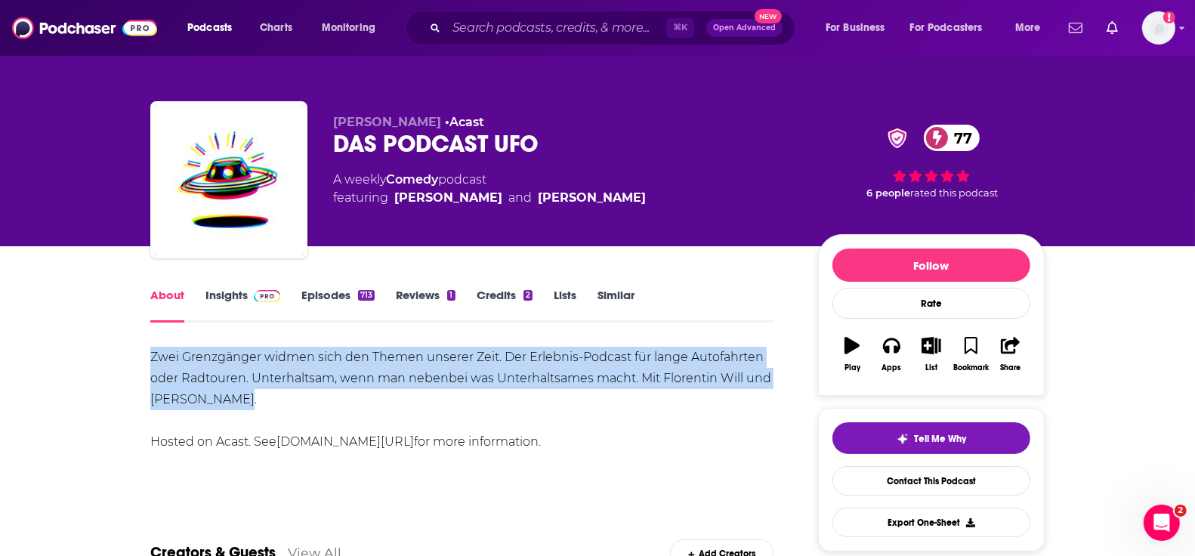
click at [217, 298] on link "Insights" at bounding box center [242, 305] width 75 height 35
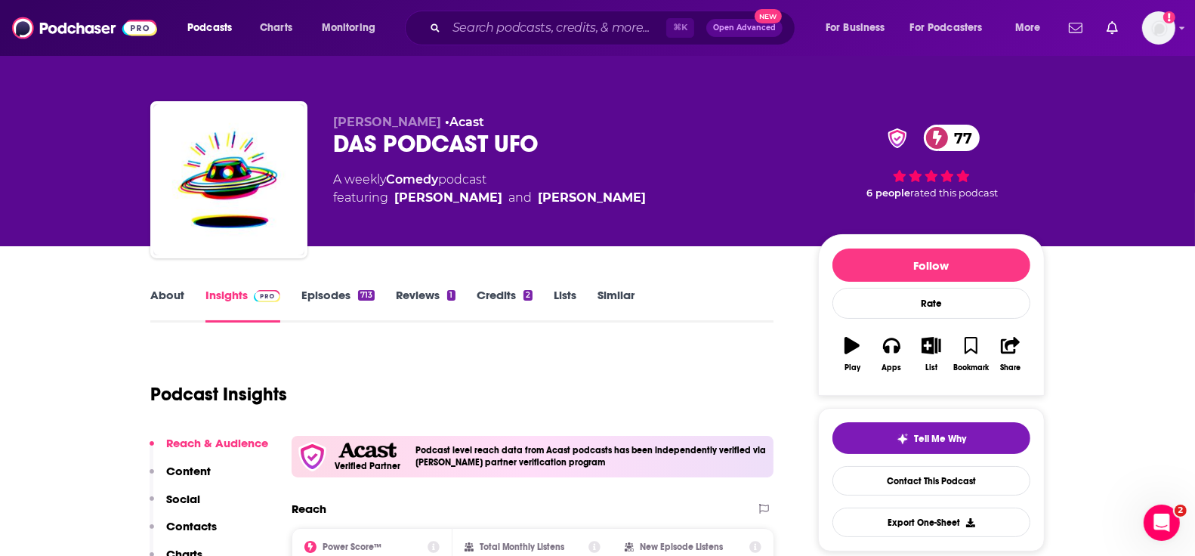
scroll to position [267, 0]
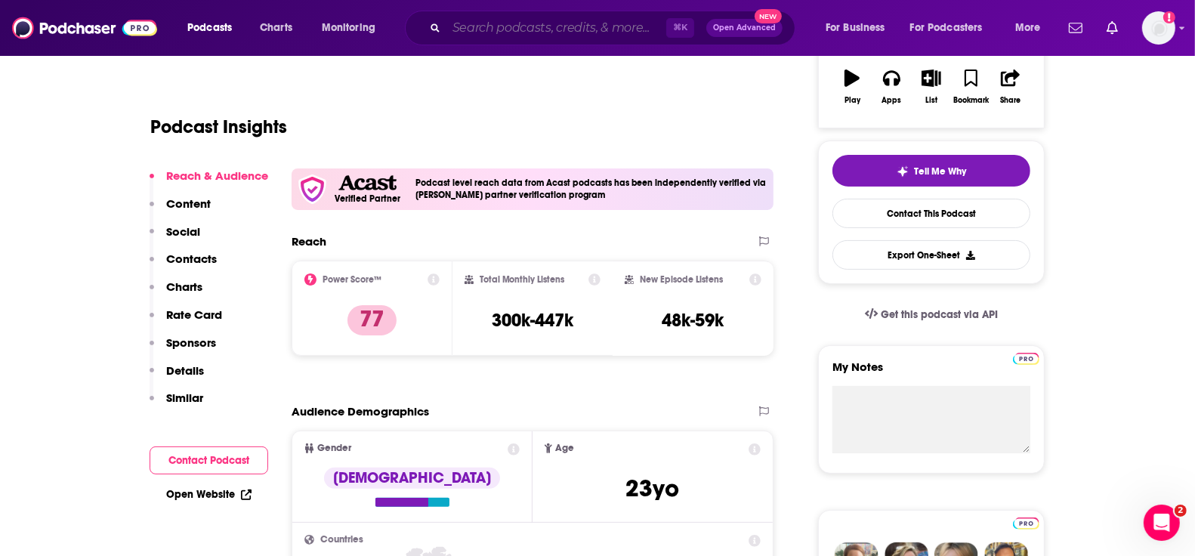
click at [494, 20] on input "Search podcasts, credits, & more..." at bounding box center [556, 28] width 220 height 24
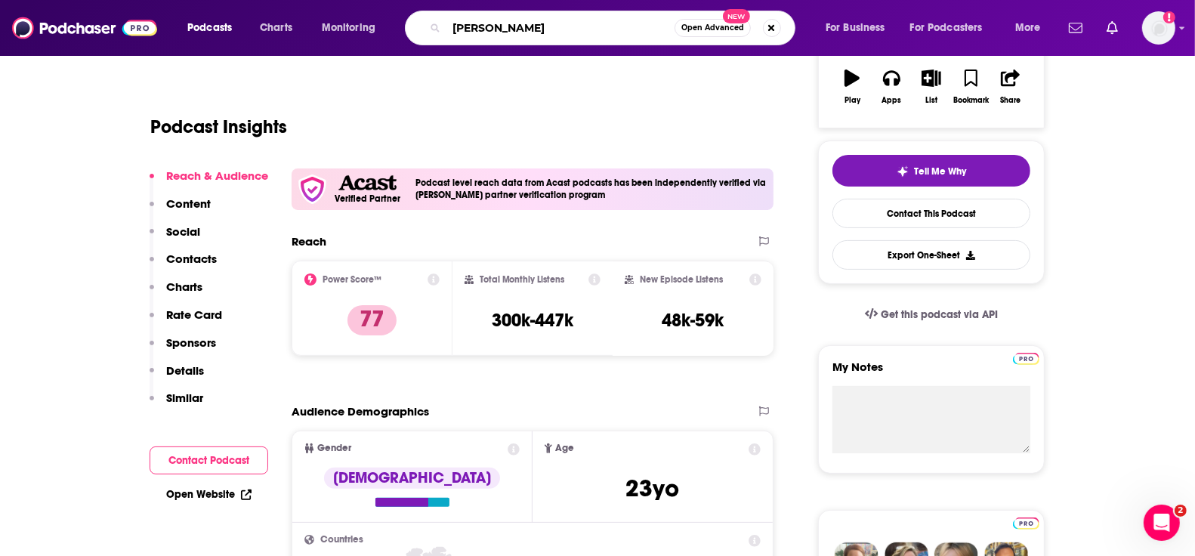
type input "tim gabel"
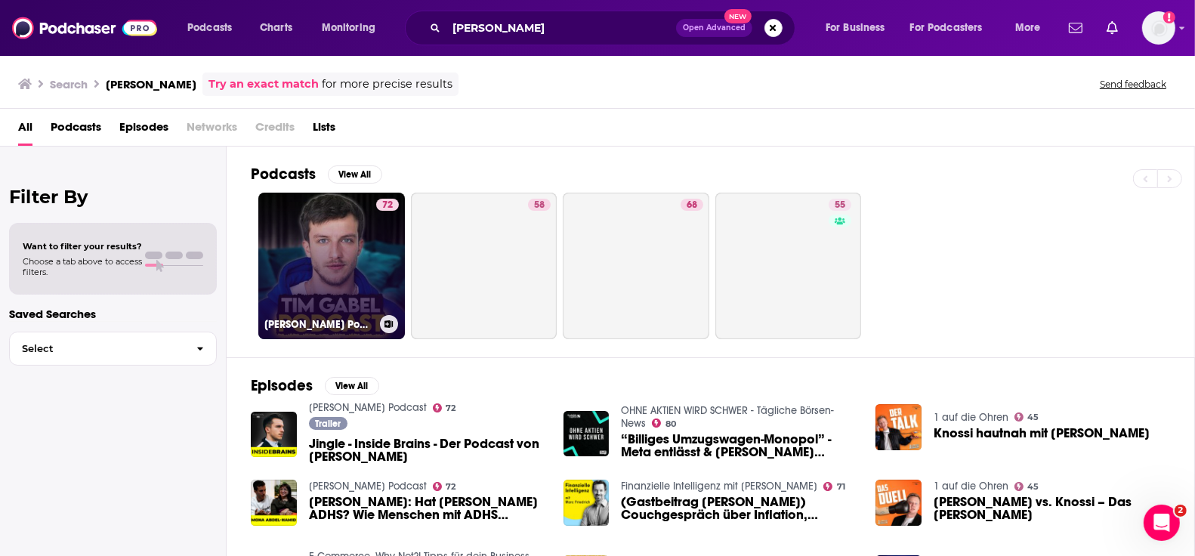
click at [366, 251] on link "72 Tim Gabel Podcast" at bounding box center [331, 266] width 147 height 147
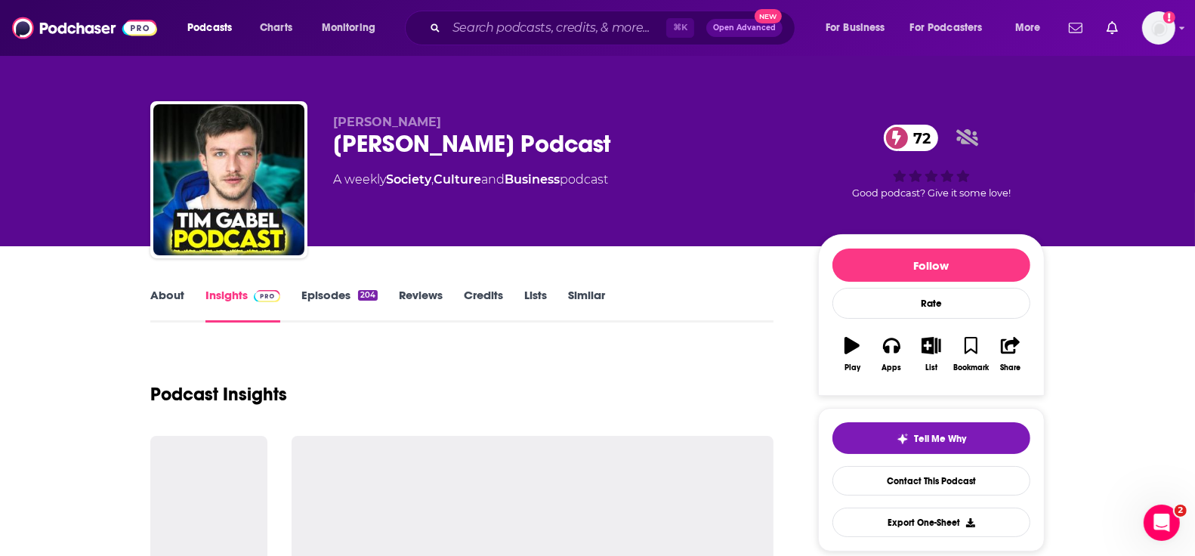
click at [179, 287] on div "About Insights Episodes 204 Reviews Credits Lists Similar" at bounding box center [461, 304] width 623 height 37
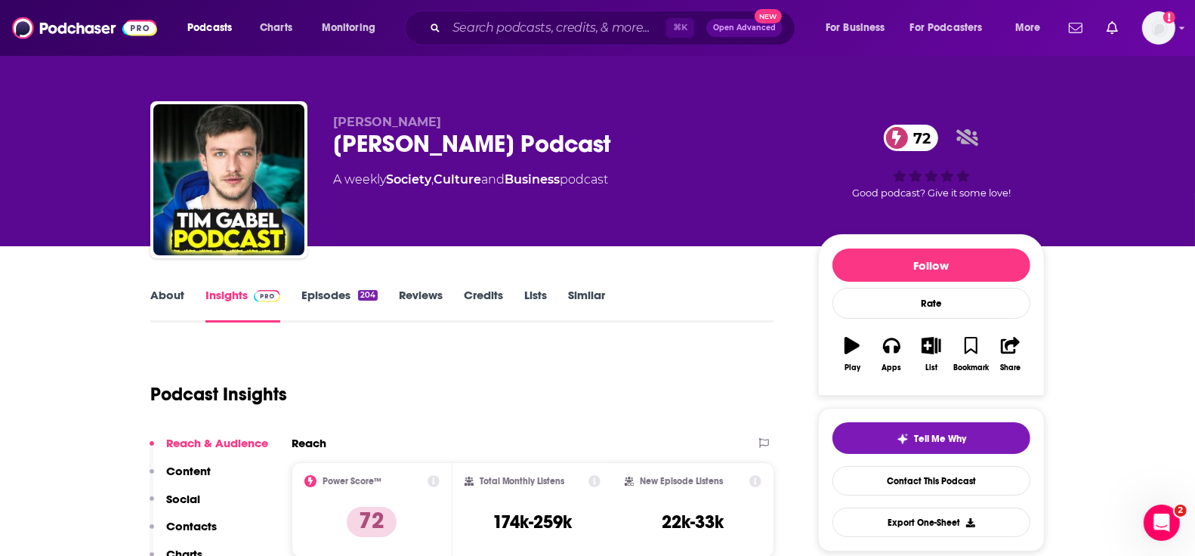
click at [163, 288] on link "About" at bounding box center [167, 305] width 34 height 35
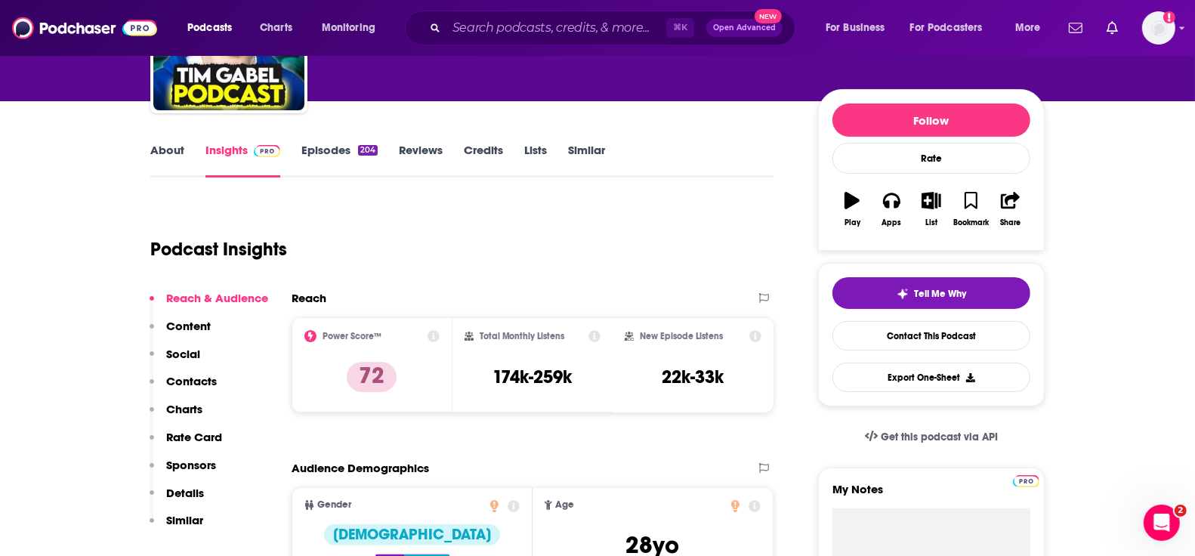
scroll to position [97, 0]
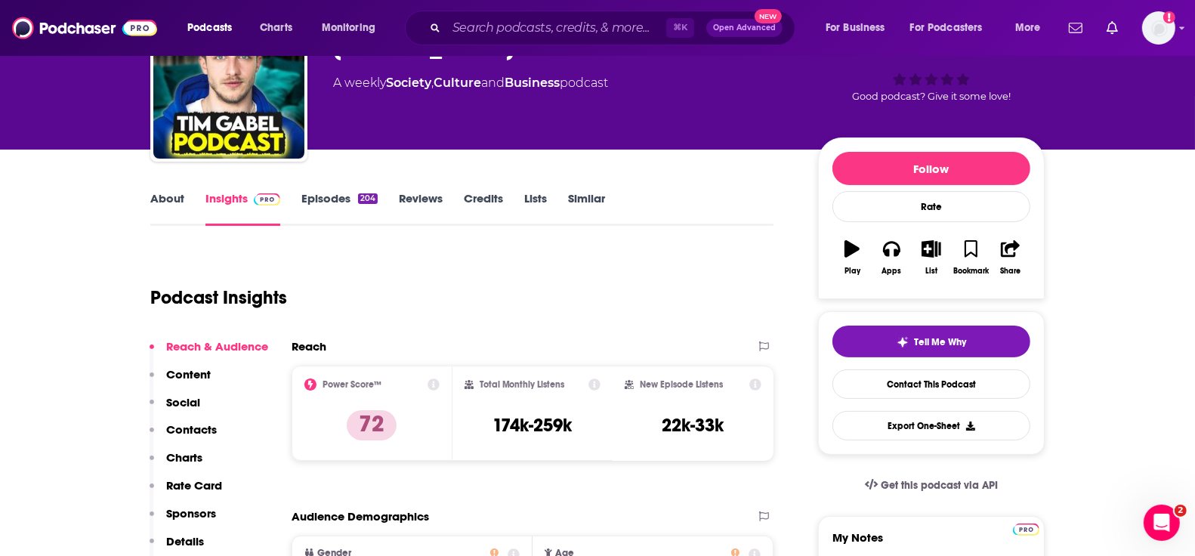
click at [165, 198] on link "About" at bounding box center [167, 208] width 34 height 35
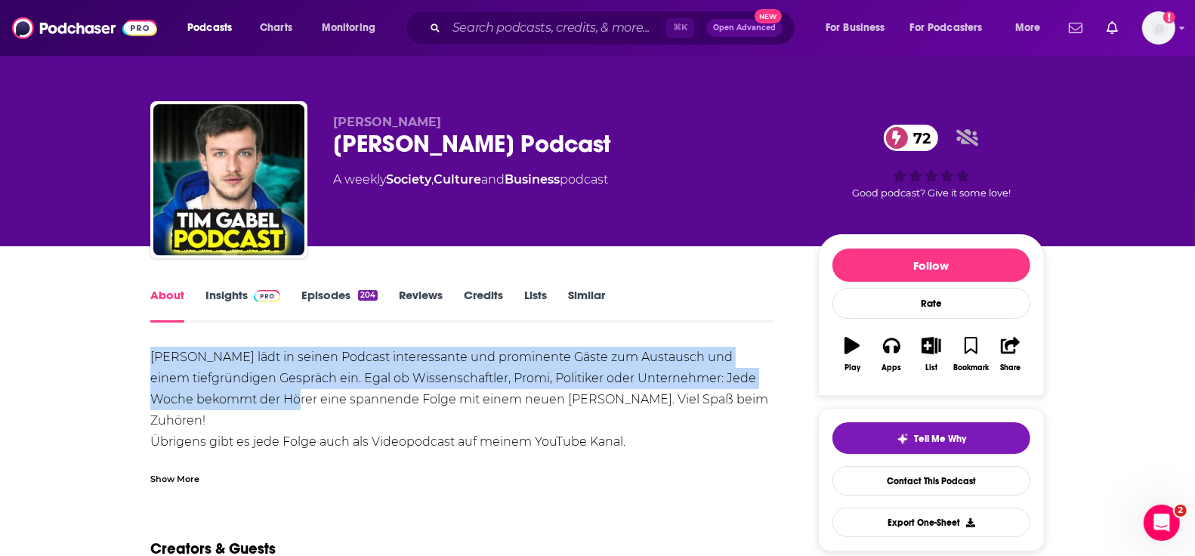
drag, startPoint x: 142, startPoint y: 355, endPoint x: 276, endPoint y: 404, distance: 142.4
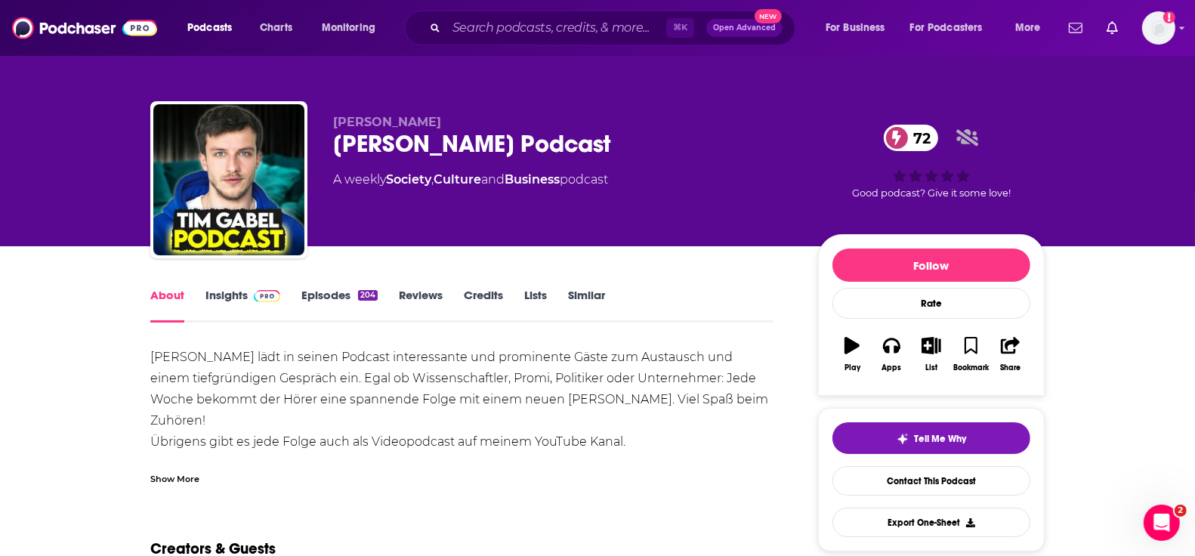
click at [188, 483] on div "Show More" at bounding box center [174, 478] width 49 height 14
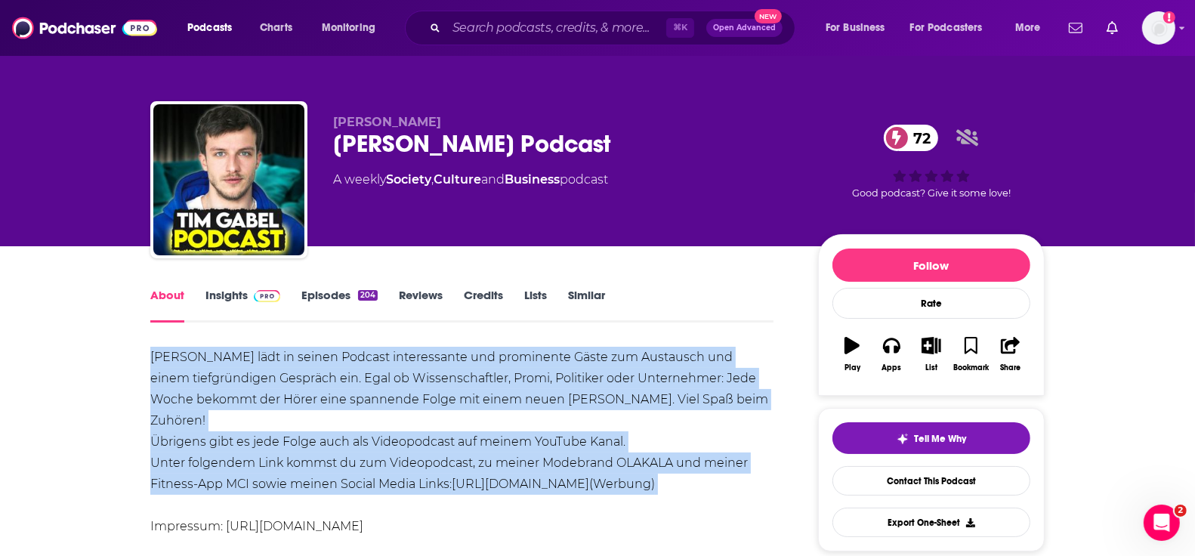
drag, startPoint x: 147, startPoint y: 353, endPoint x: 762, endPoint y: 475, distance: 626.7
copy div "Tim Gabel lädt in seinen Podcast interessante und prominente Gäste zum Austausc…"
